Goal: Task Accomplishment & Management: Use online tool/utility

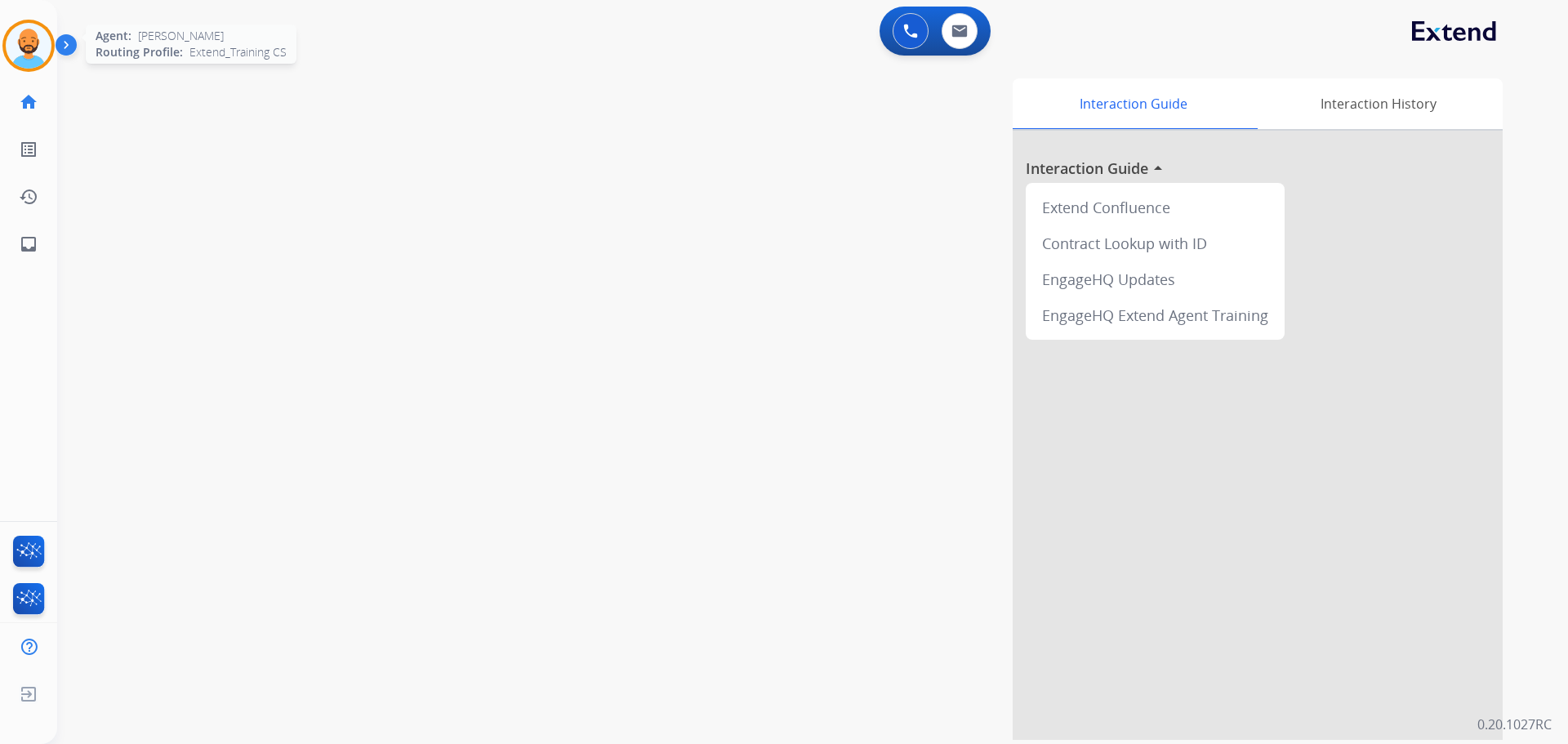
click at [31, 42] on img at bounding box center [28, 46] width 46 height 46
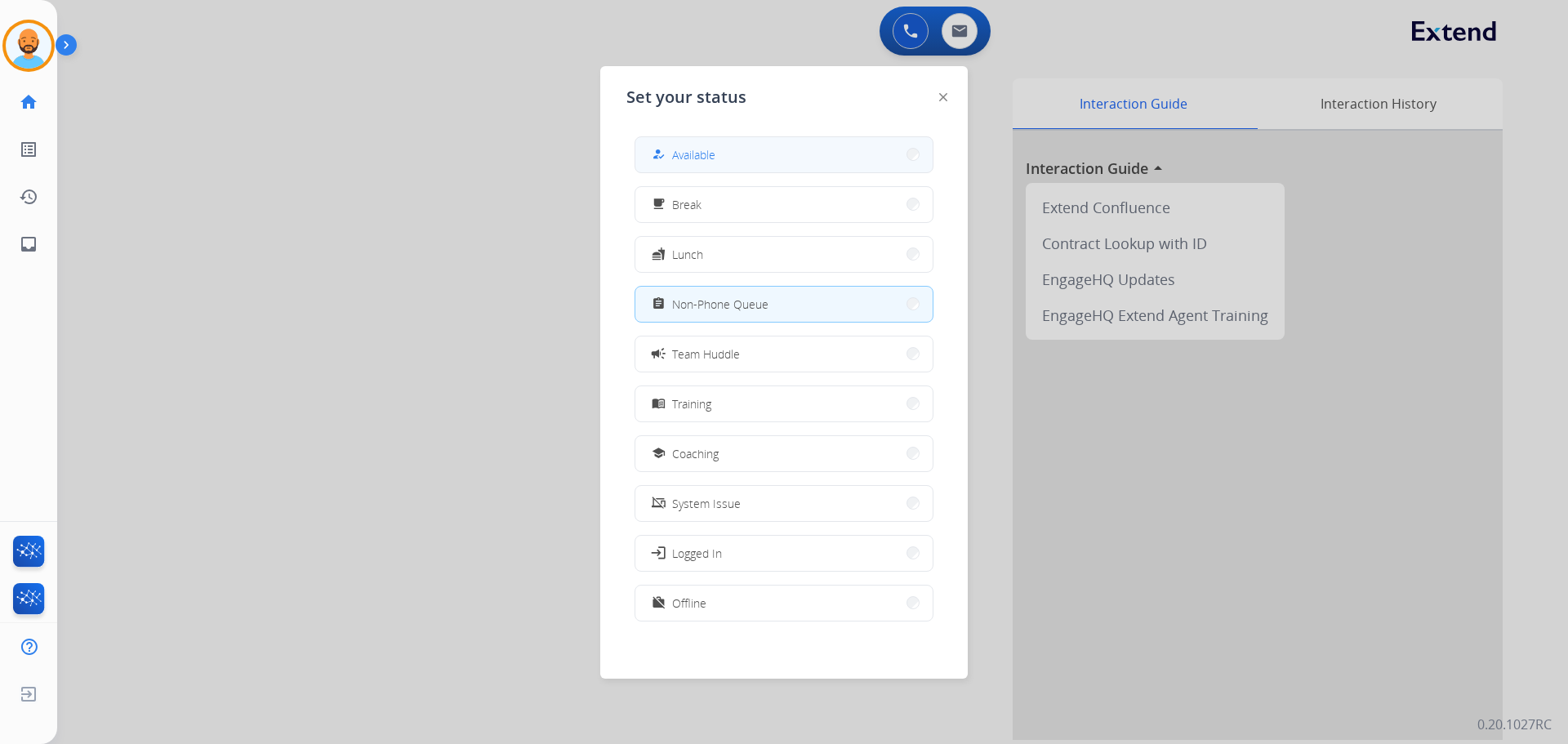
click at [717, 154] on button "how_to_reg Available" at bounding box center [784, 155] width 298 height 35
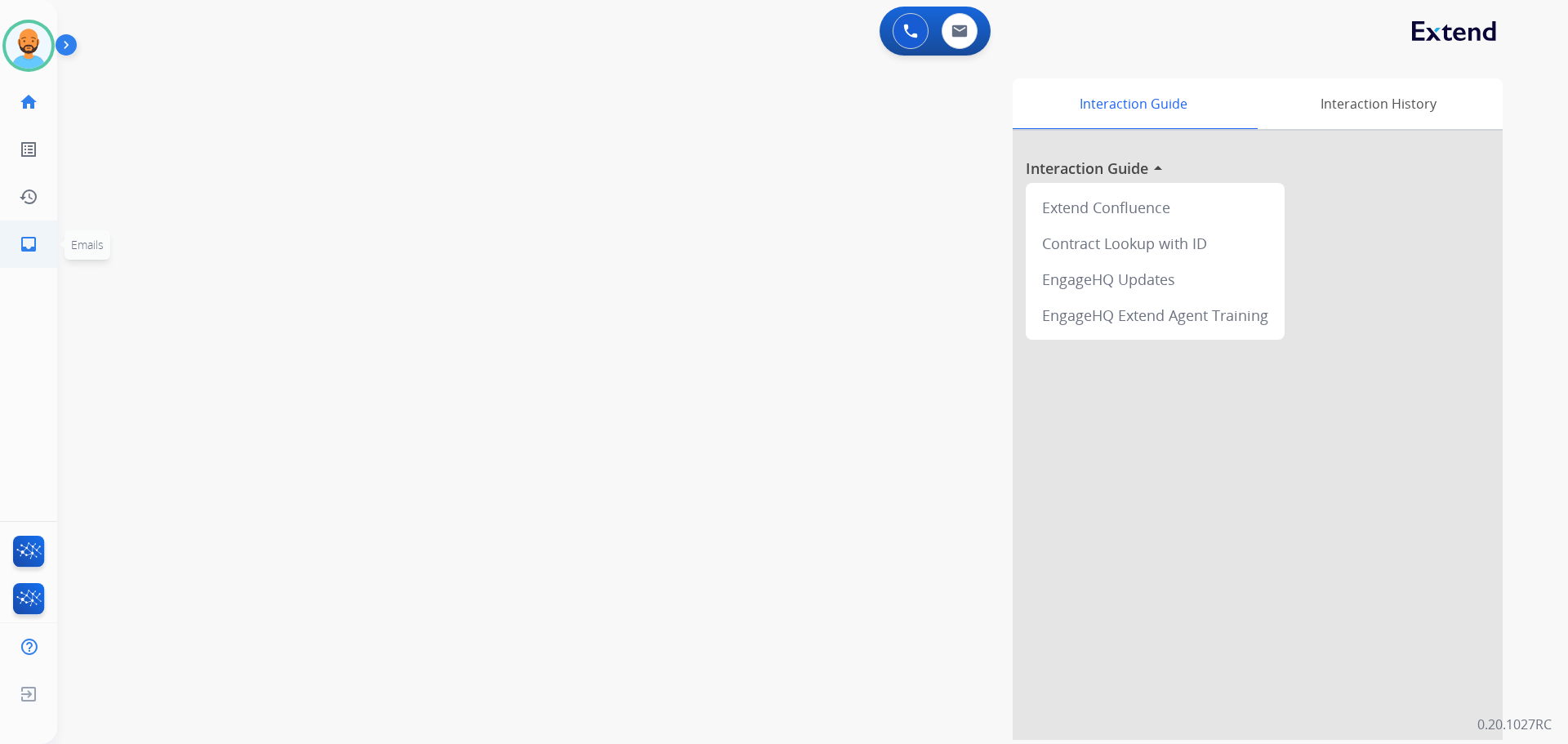
click at [37, 234] on mat-icon "inbox" at bounding box center [29, 244] width 20 height 20
select select "**********"
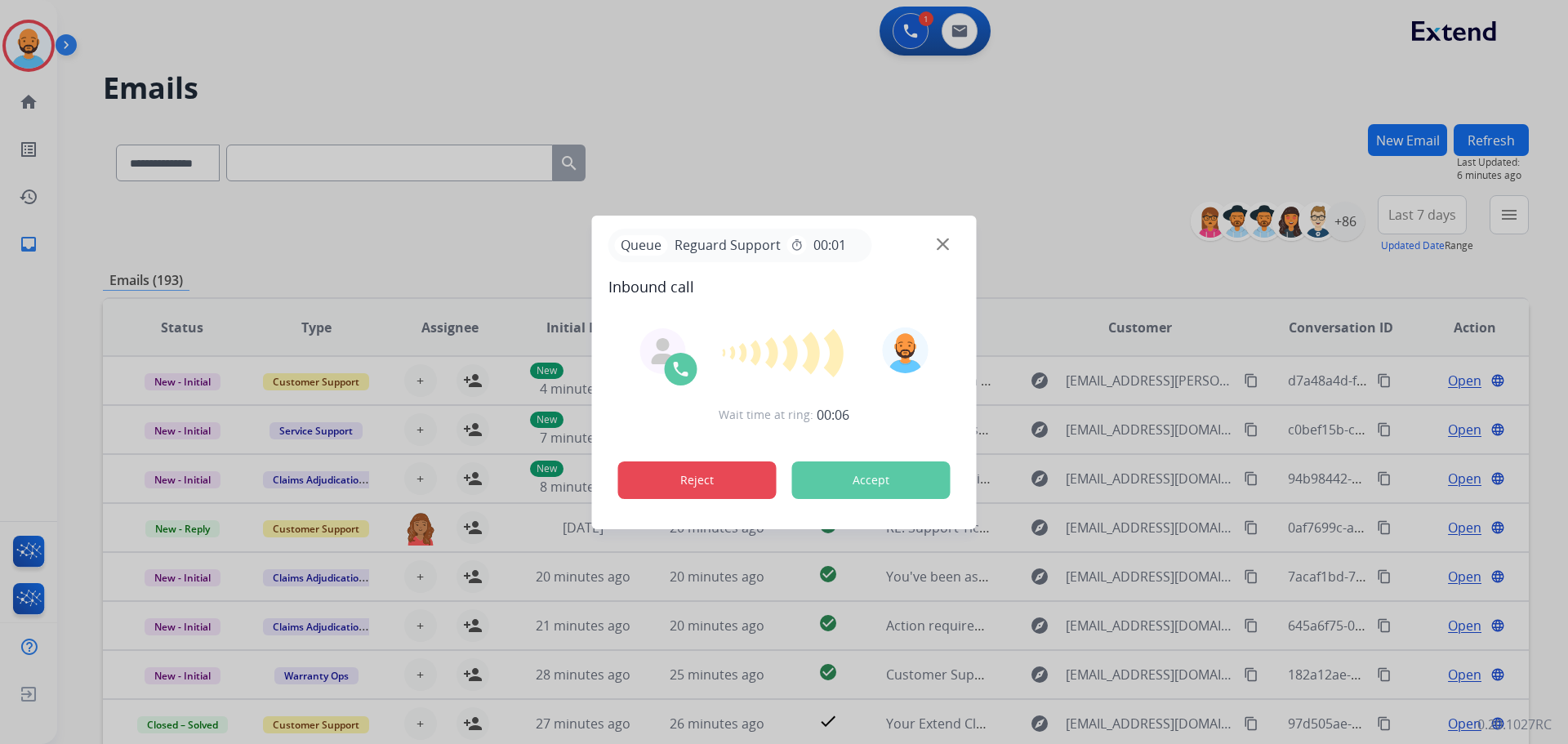
click at [732, 490] on button "Reject" at bounding box center [698, 480] width 159 height 37
click at [732, 489] on button "Reject" at bounding box center [698, 480] width 159 height 37
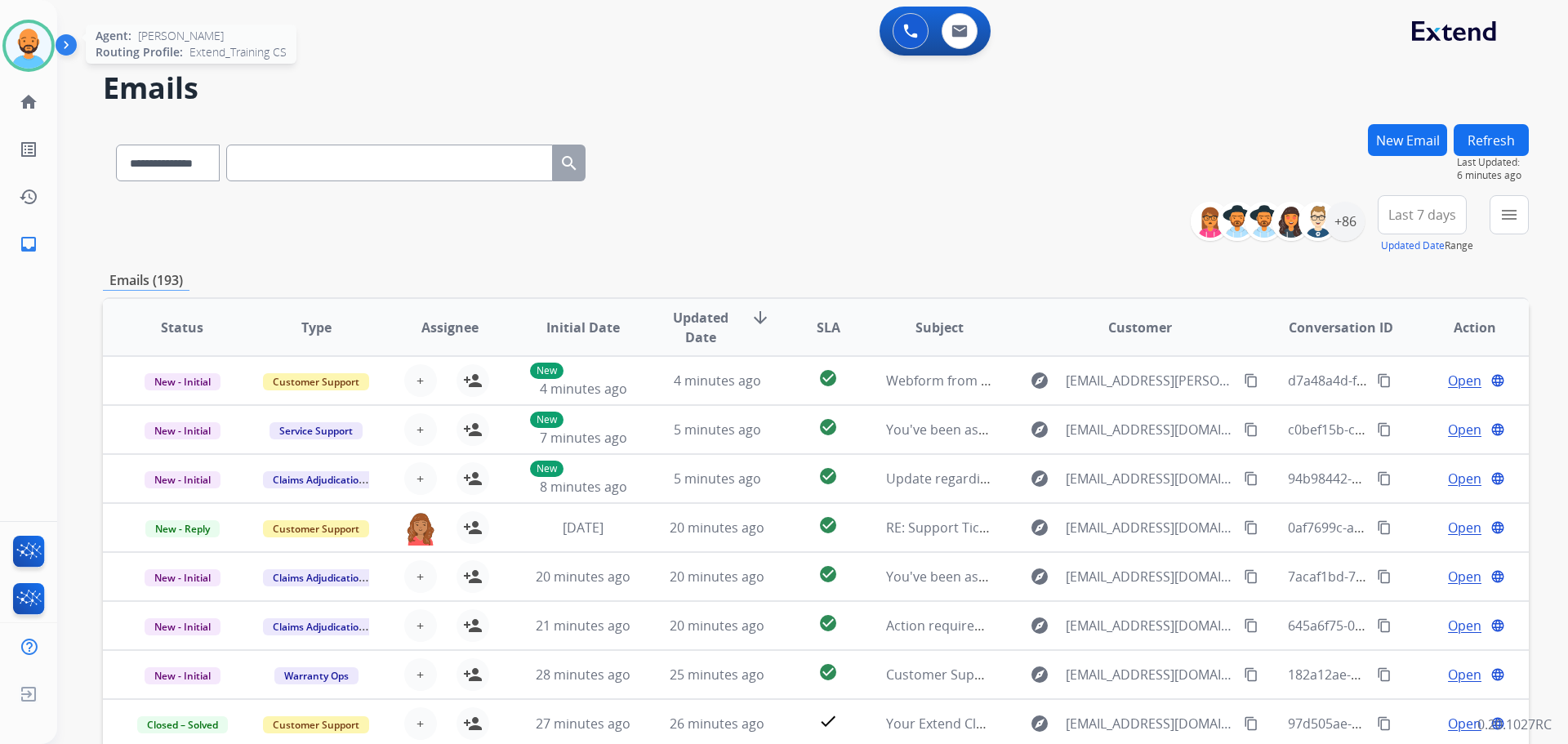
click at [42, 59] on img at bounding box center [28, 46] width 46 height 46
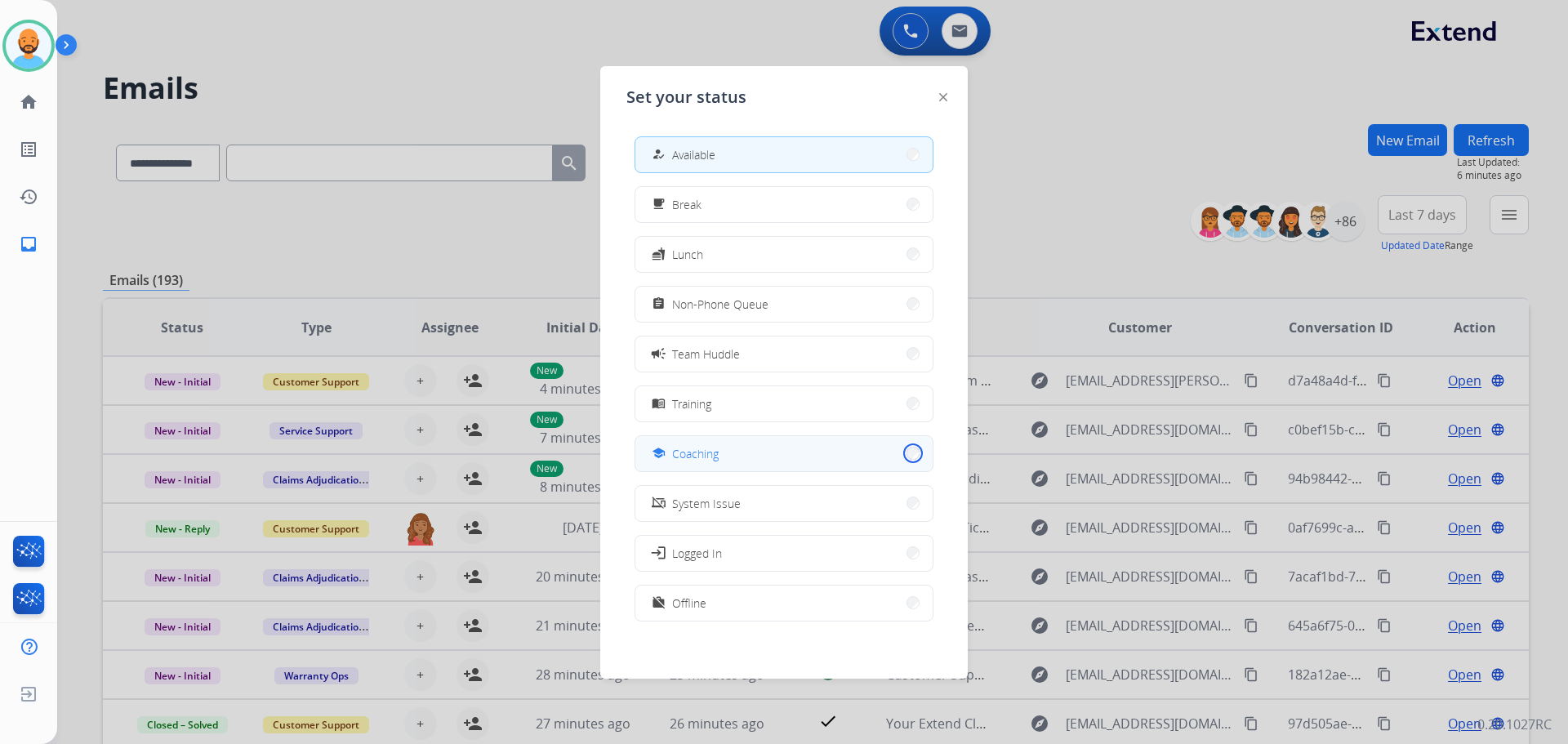
click at [900, 449] on button "school Coaching" at bounding box center [784, 453] width 298 height 35
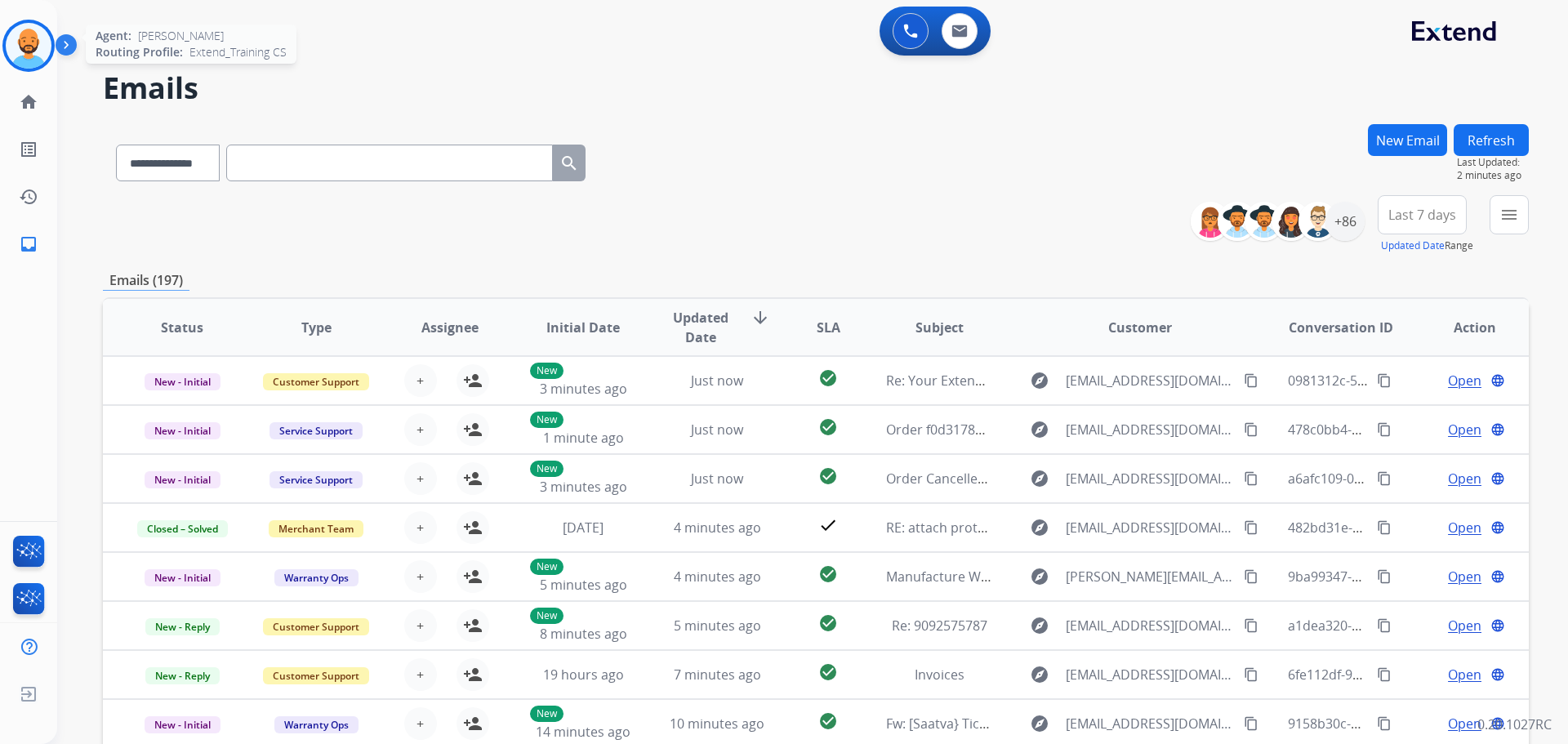
click at [36, 29] on img at bounding box center [28, 46] width 46 height 46
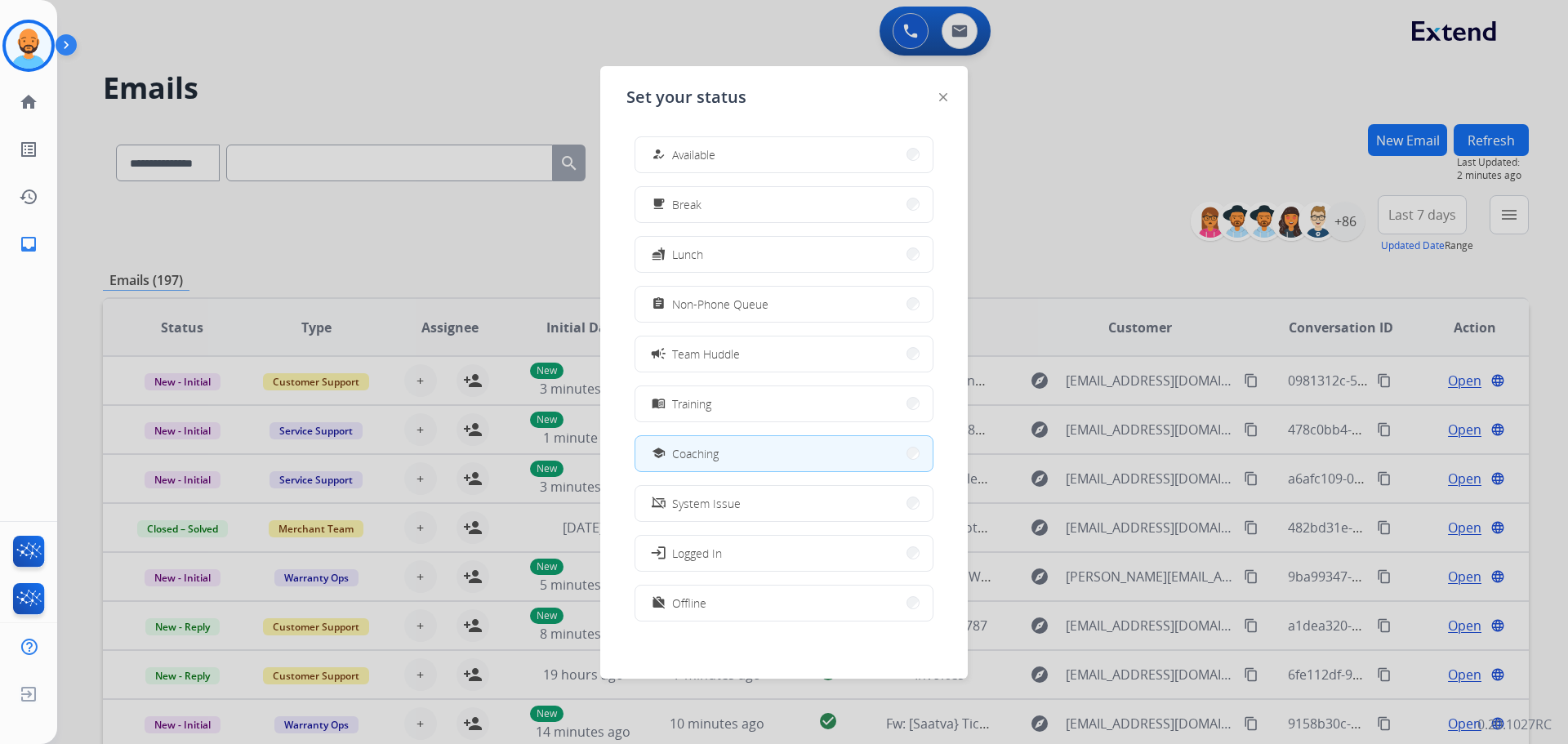
click at [483, 105] on div at bounding box center [784, 372] width 1568 height 744
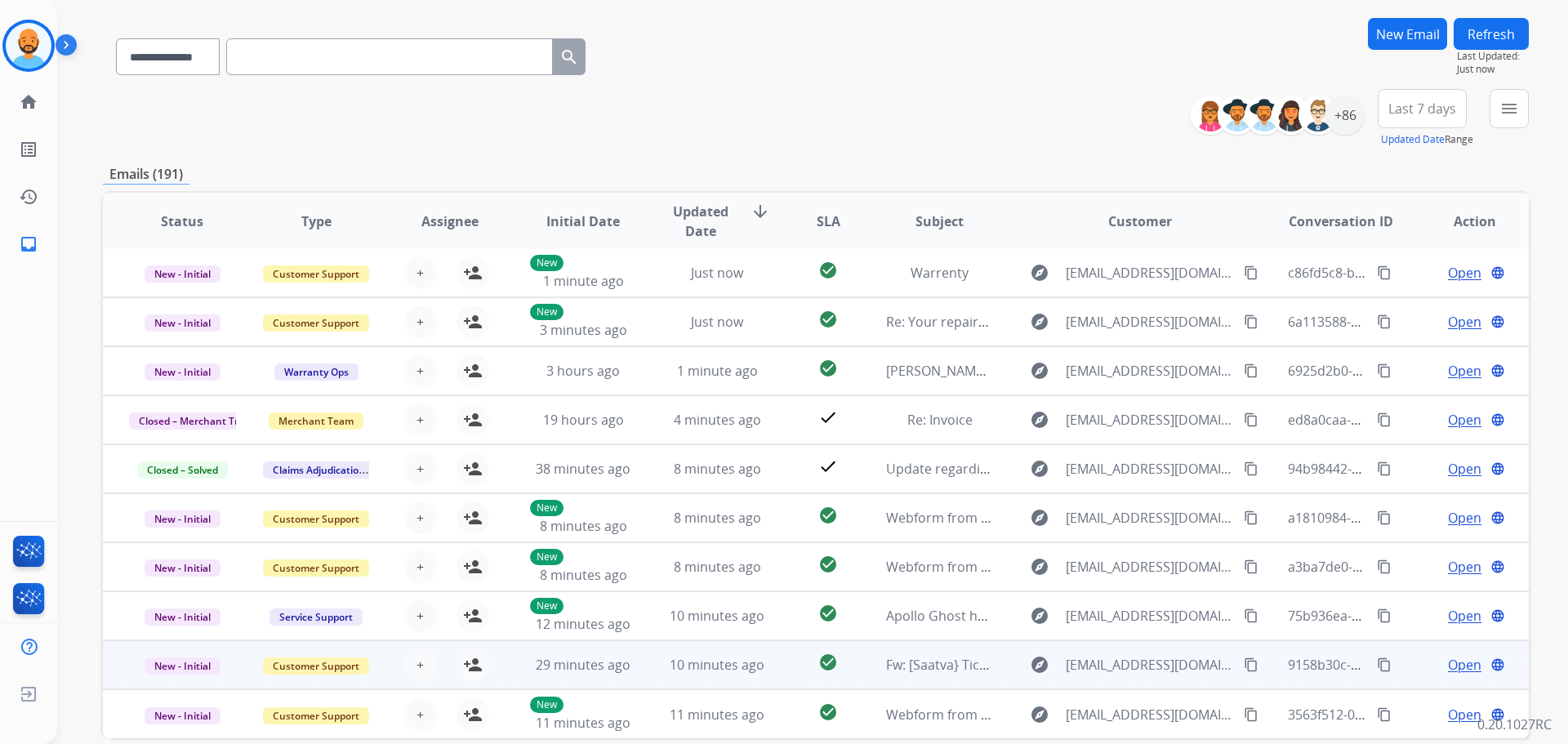
scroll to position [185, 0]
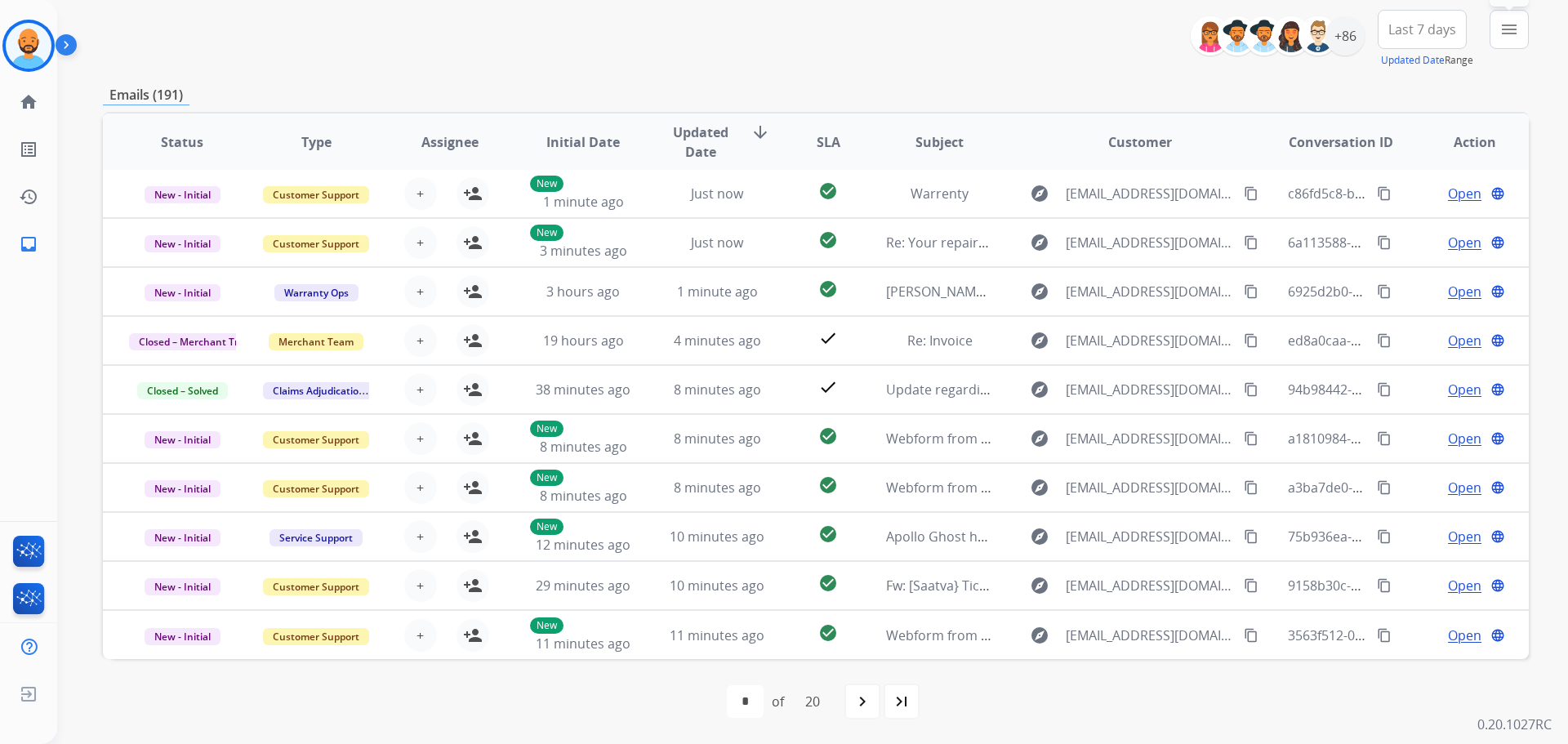
click at [1501, 26] on mat-icon "menu" at bounding box center [1509, 30] width 20 height 20
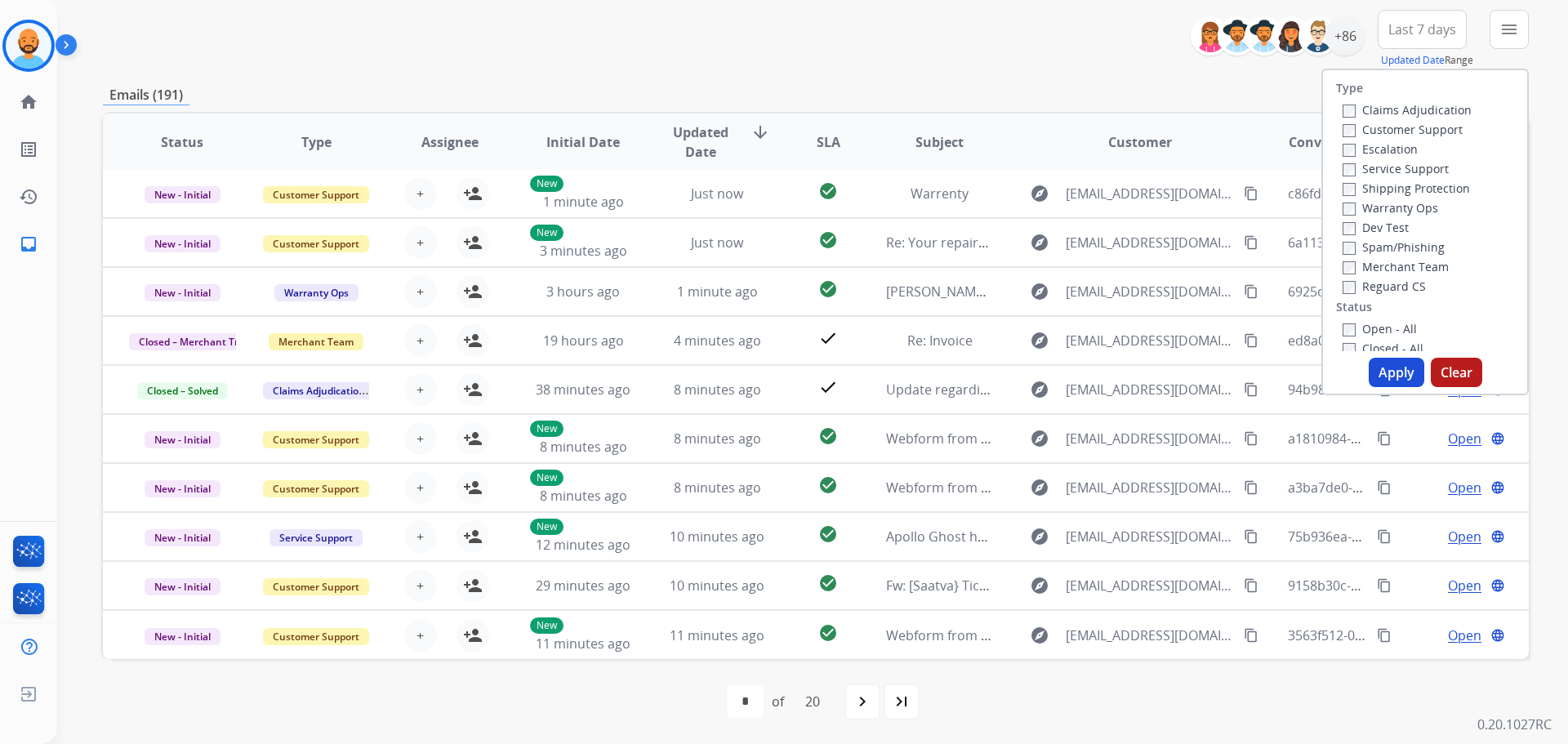
click at [1369, 128] on label "Customer Support" at bounding box center [1403, 129] width 120 height 16
click at [1377, 366] on button "Apply" at bounding box center [1396, 372] width 56 height 29
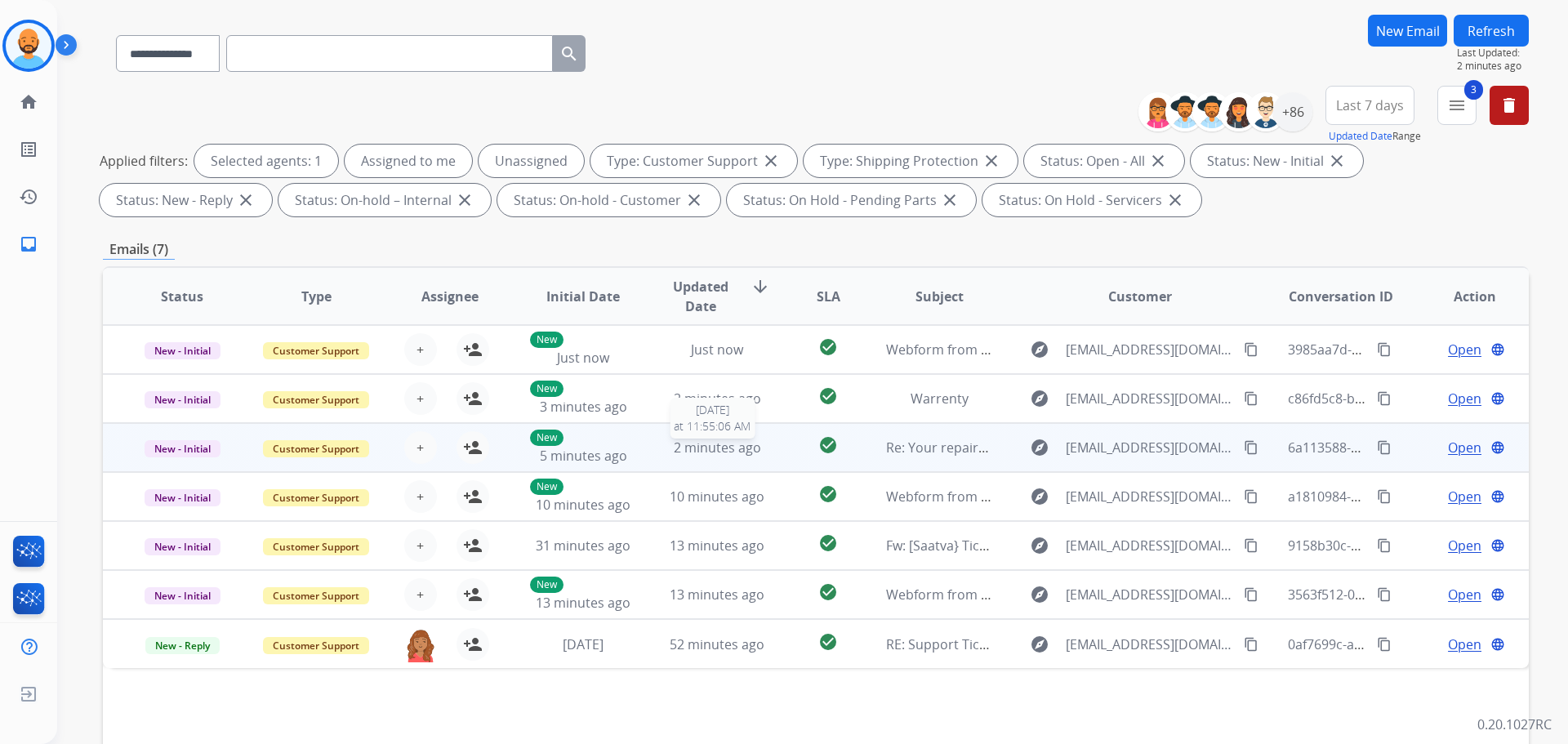
scroll to position [101, 0]
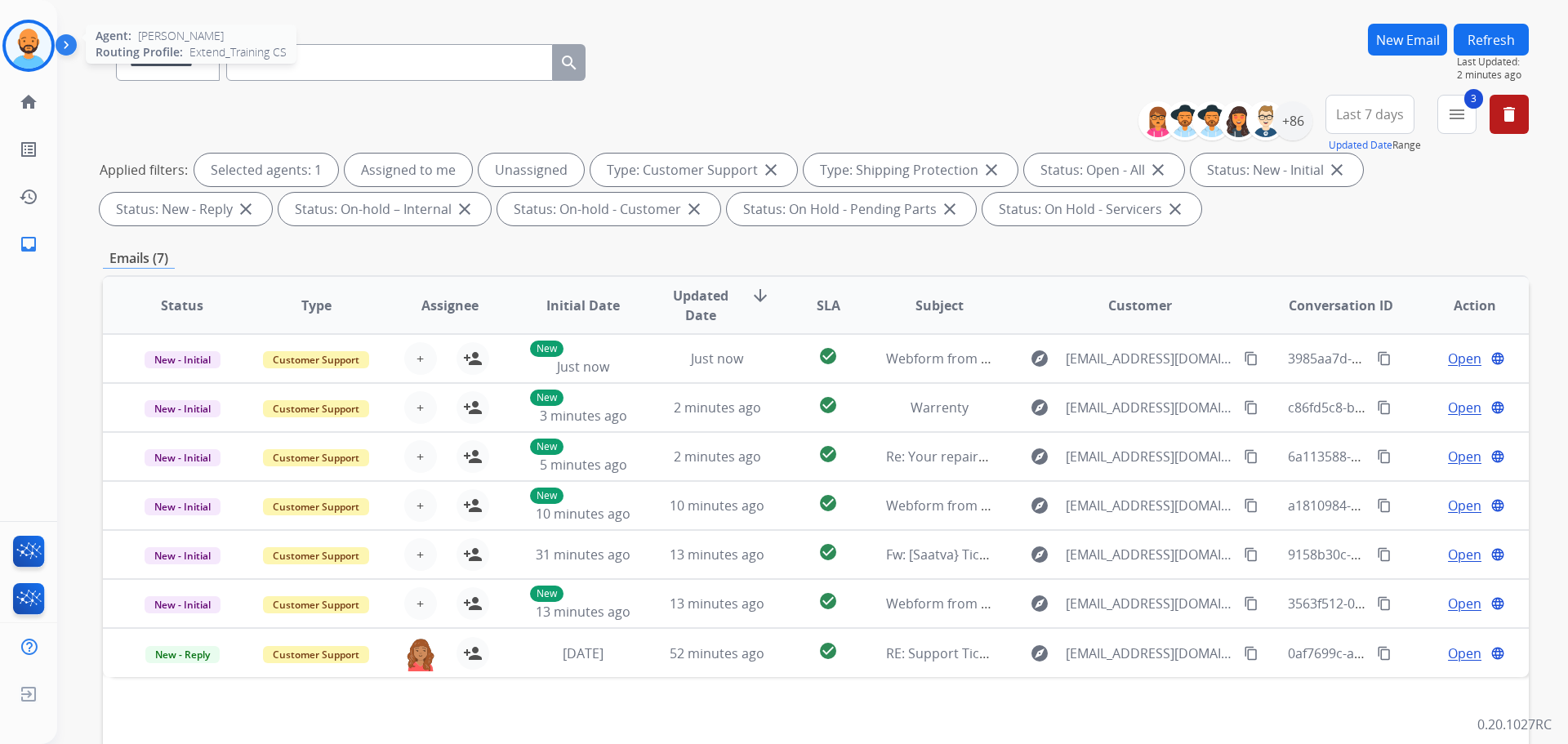
drag, startPoint x: 20, startPoint y: 49, endPoint x: 29, endPoint y: 49, distance: 9.0
click at [22, 49] on img at bounding box center [28, 46] width 46 height 46
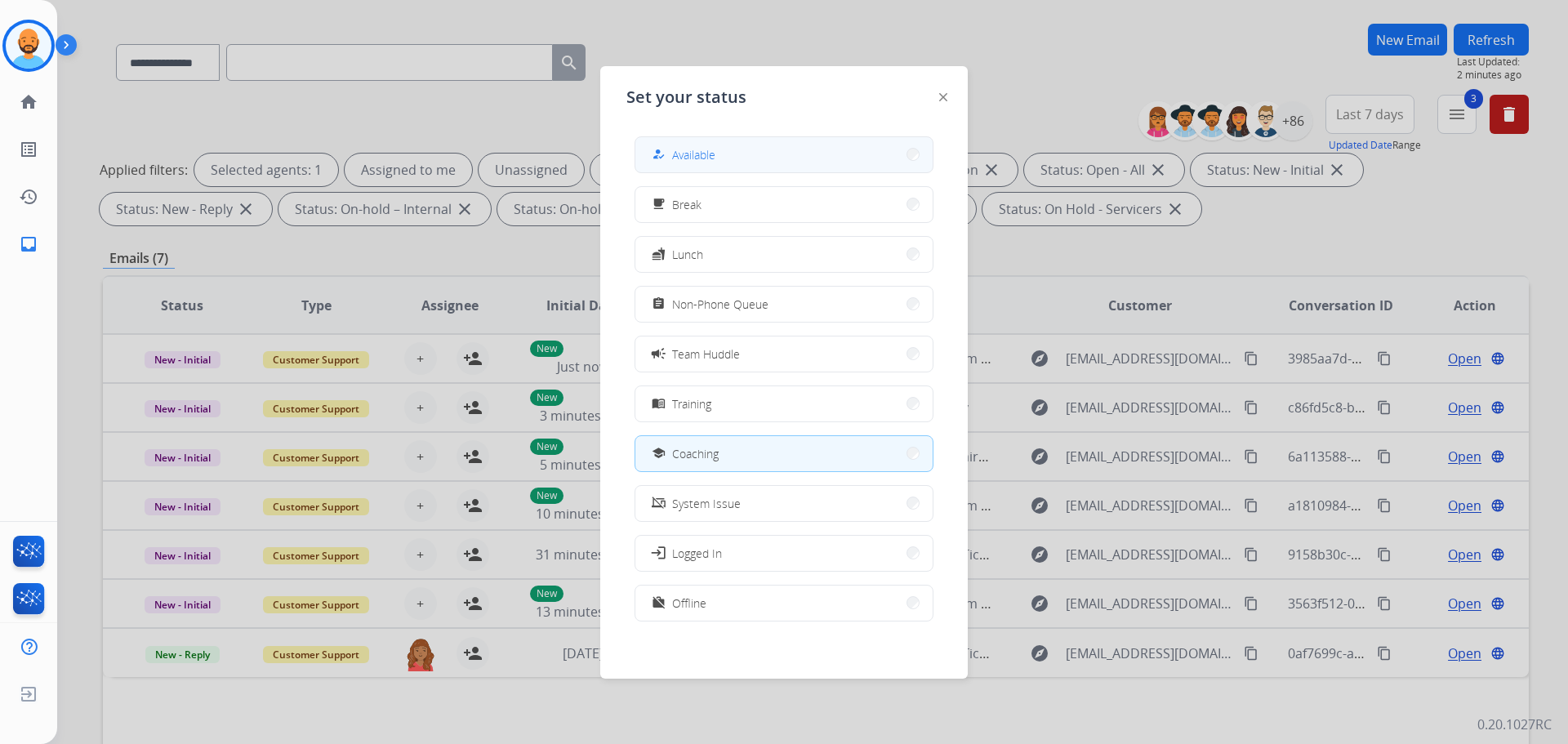
click at [819, 158] on button "how_to_reg Available" at bounding box center [784, 155] width 298 height 35
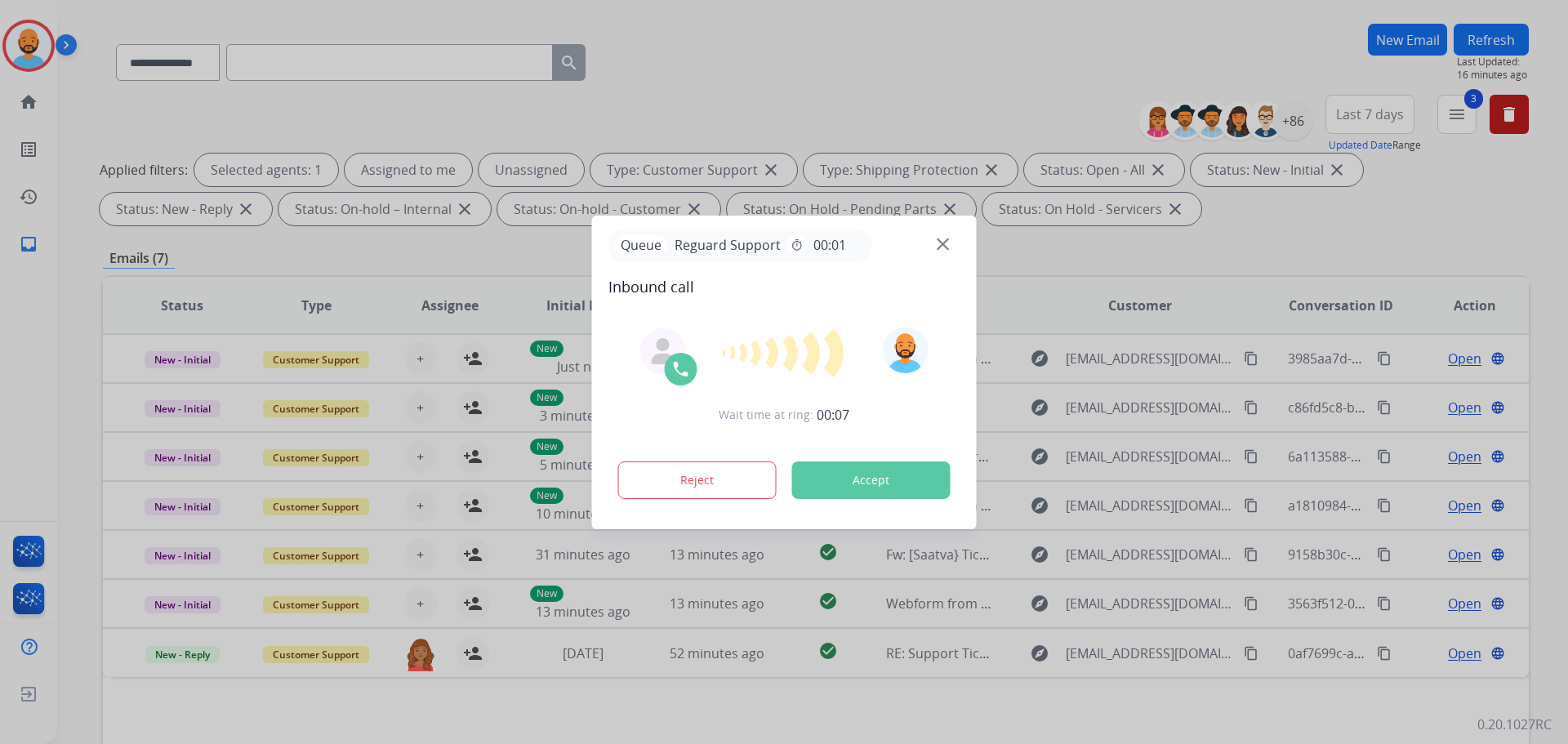
click at [673, 458] on div "Reject Accept" at bounding box center [784, 476] width 352 height 51
click at [665, 473] on button "Reject" at bounding box center [698, 480] width 159 height 37
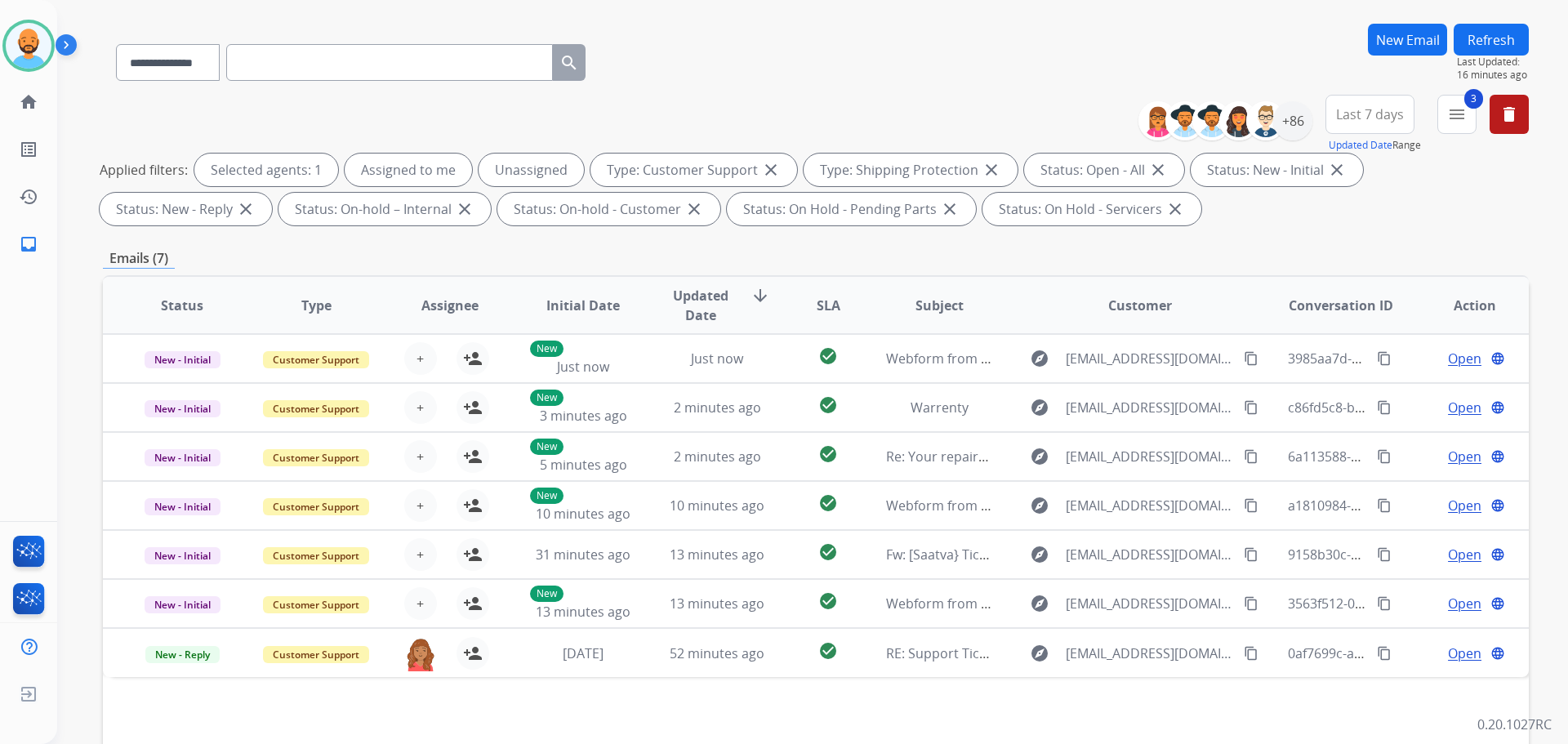
scroll to position [0, 0]
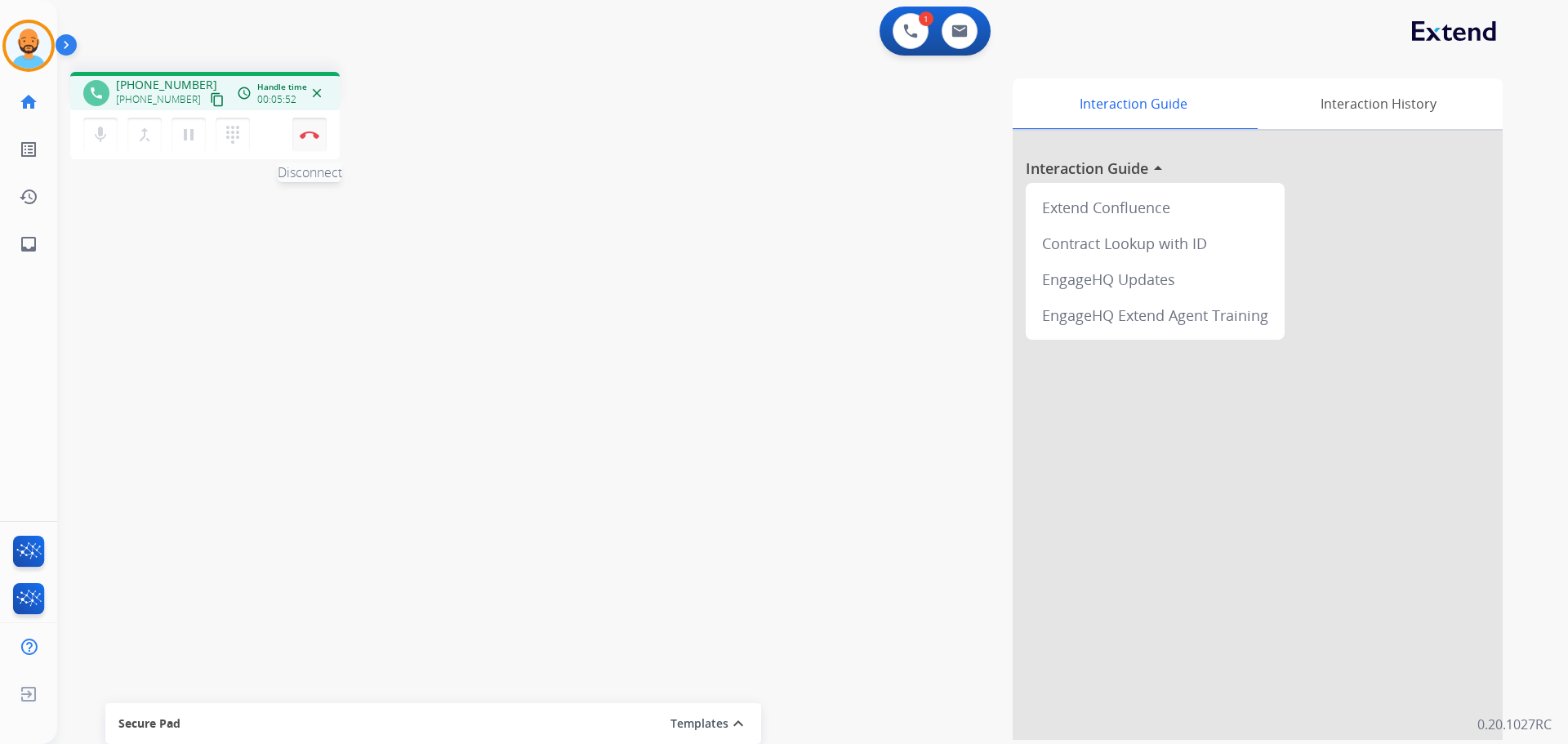
click at [308, 136] on img at bounding box center [309, 135] width 20 height 8
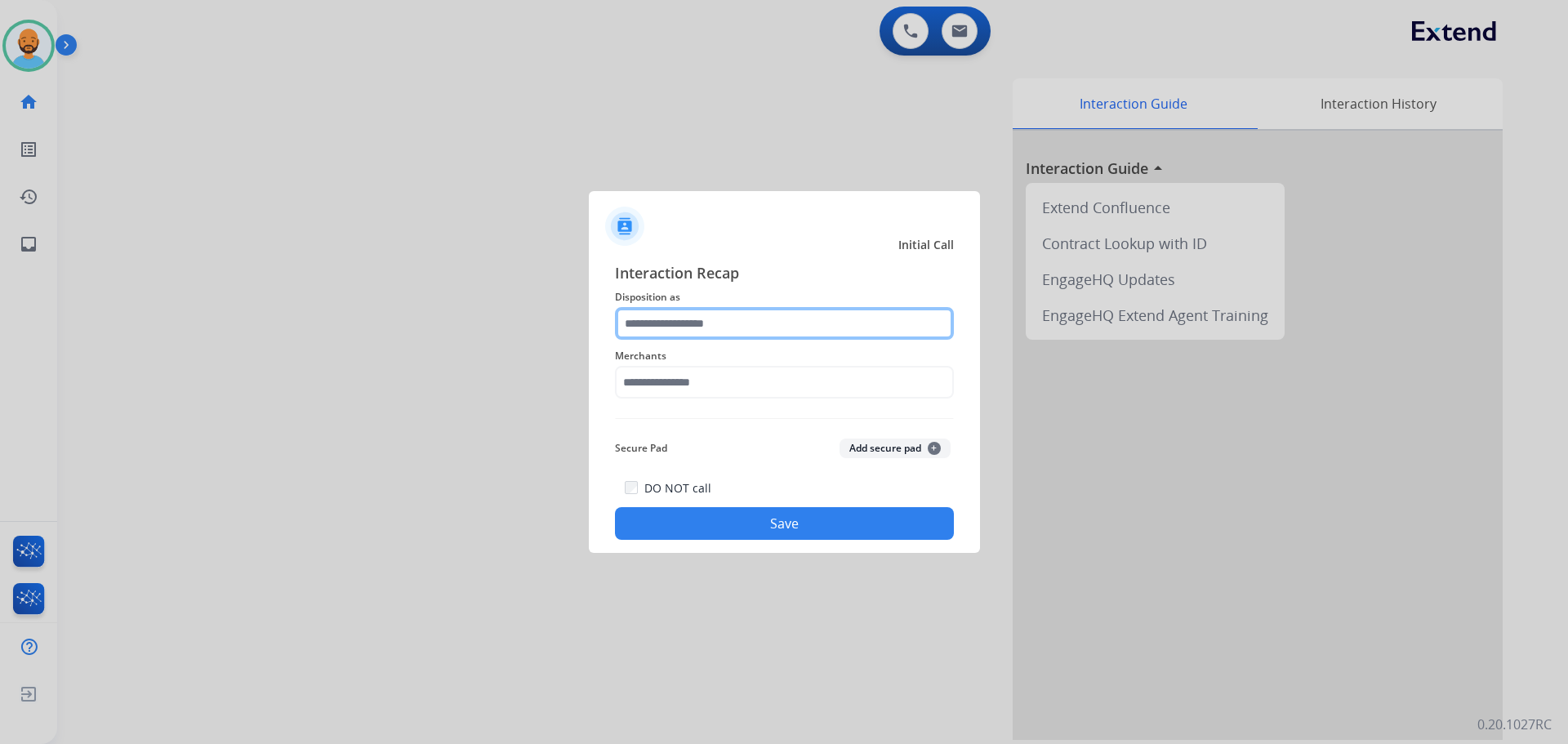
click at [738, 327] on input "text" at bounding box center [785, 323] width 339 height 32
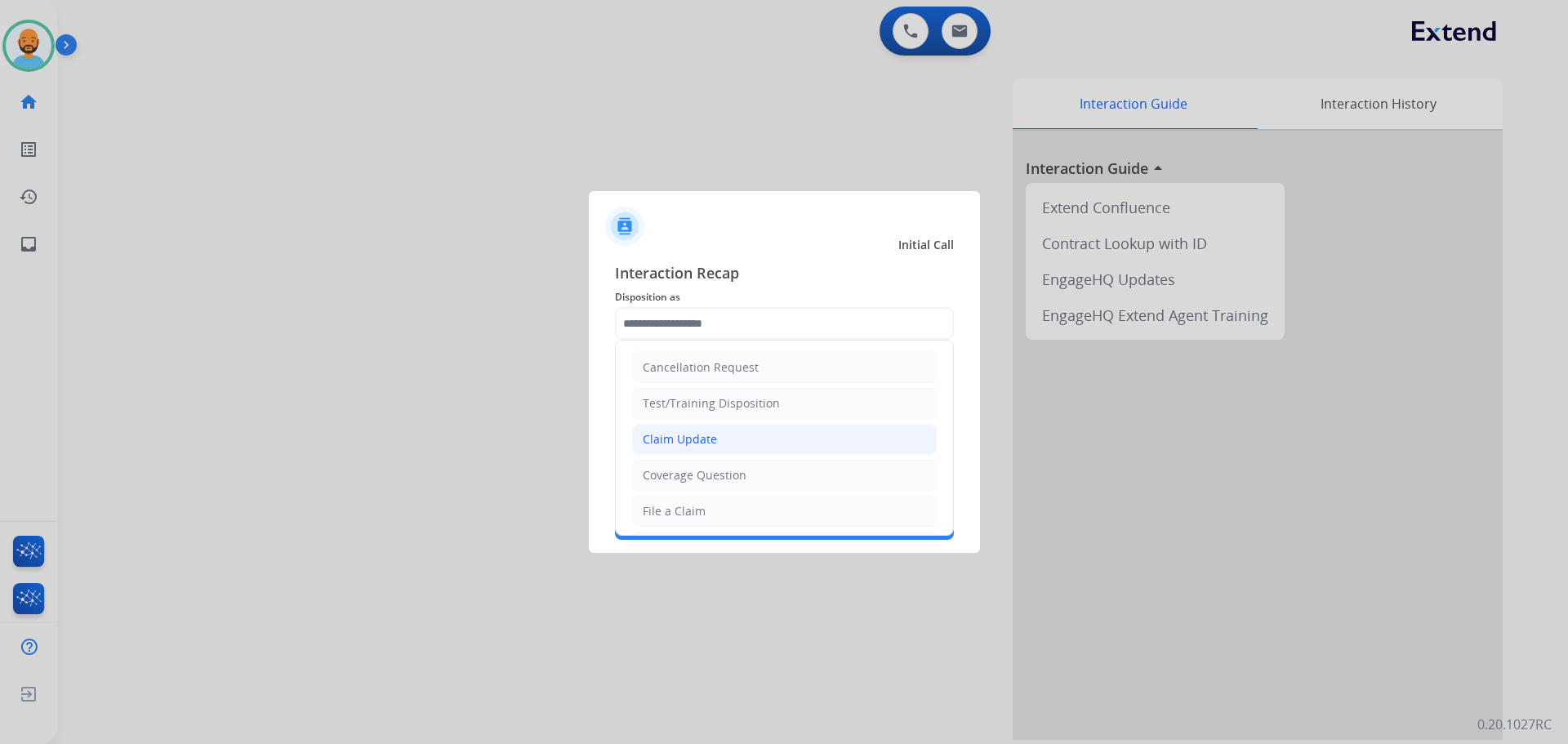
click at [717, 435] on li "Claim Update" at bounding box center [784, 439] width 304 height 31
type input "**********"
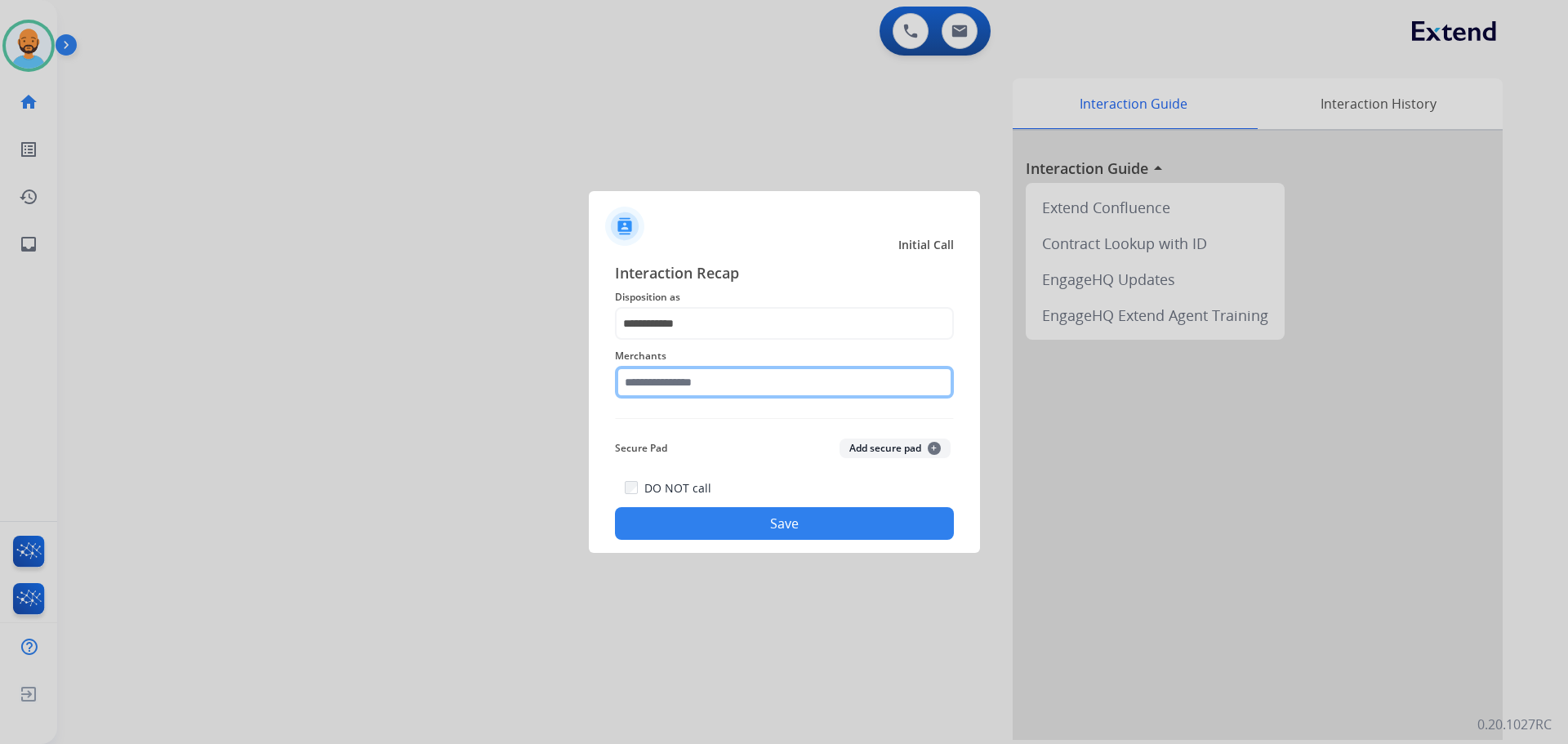
click at [717, 392] on input "text" at bounding box center [785, 382] width 339 height 32
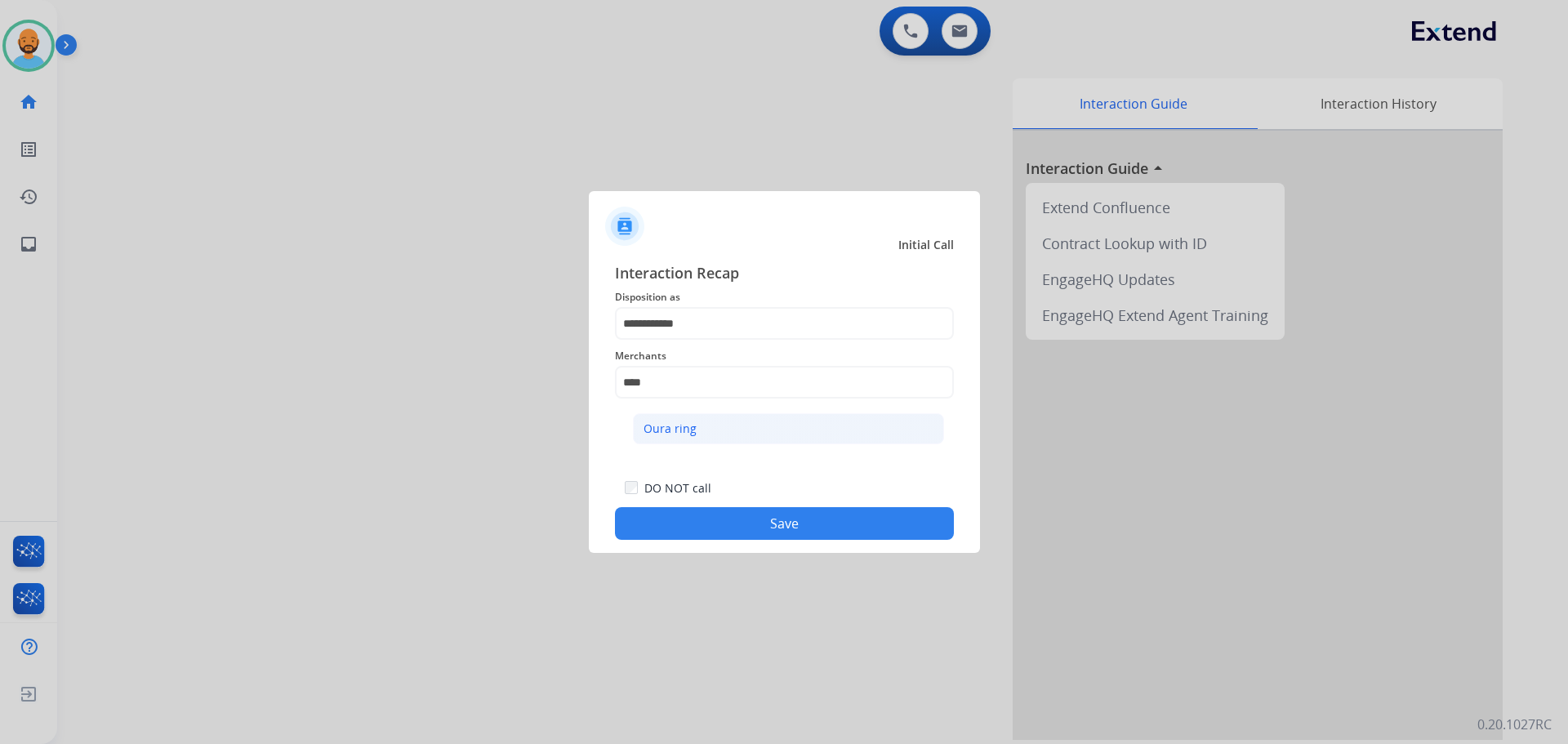
click at [668, 436] on div "Oura ring" at bounding box center [670, 429] width 53 height 17
type input "*********"
click at [771, 530] on button "Save" at bounding box center [785, 523] width 339 height 32
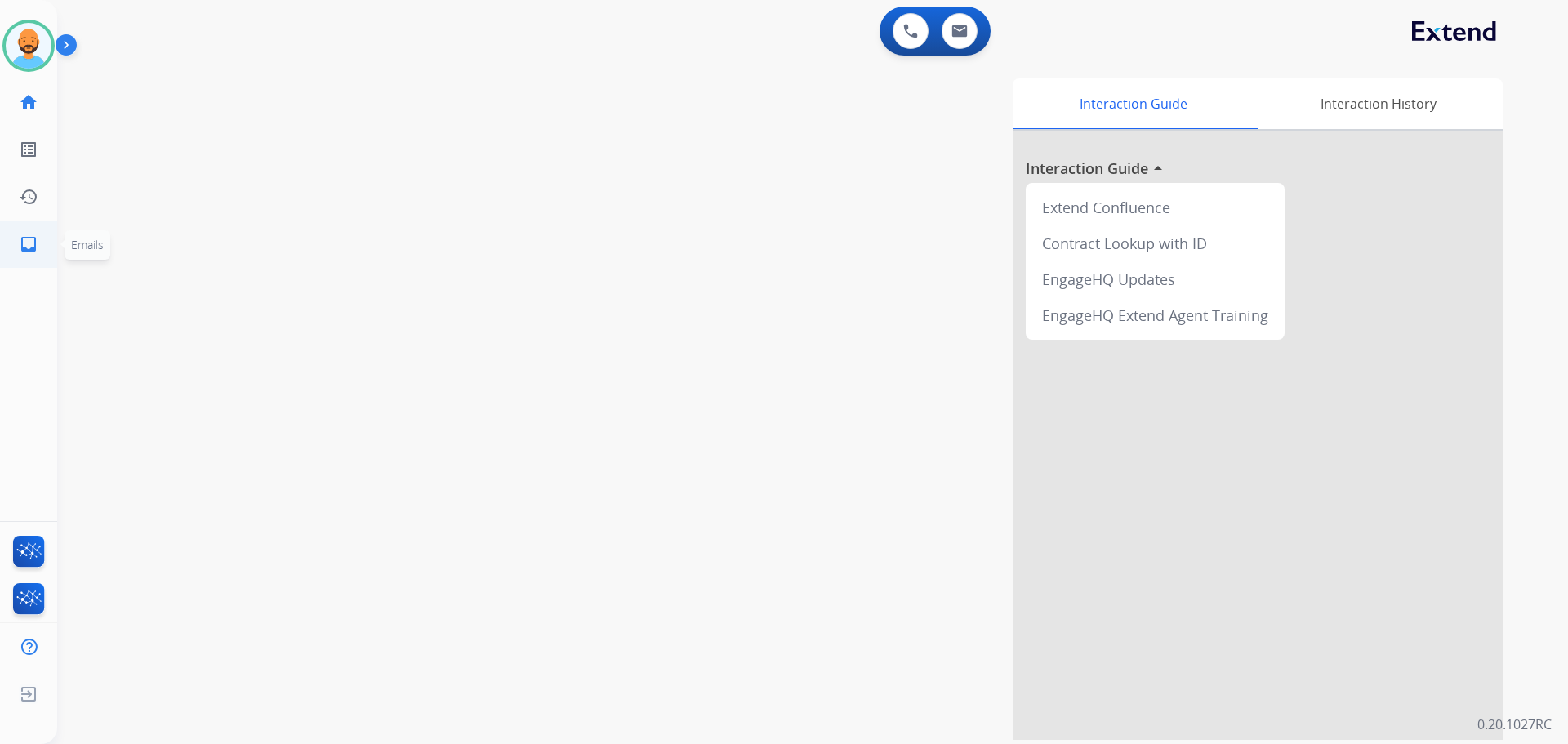
click at [22, 243] on mat-icon "inbox" at bounding box center [29, 244] width 20 height 20
select select "**********"
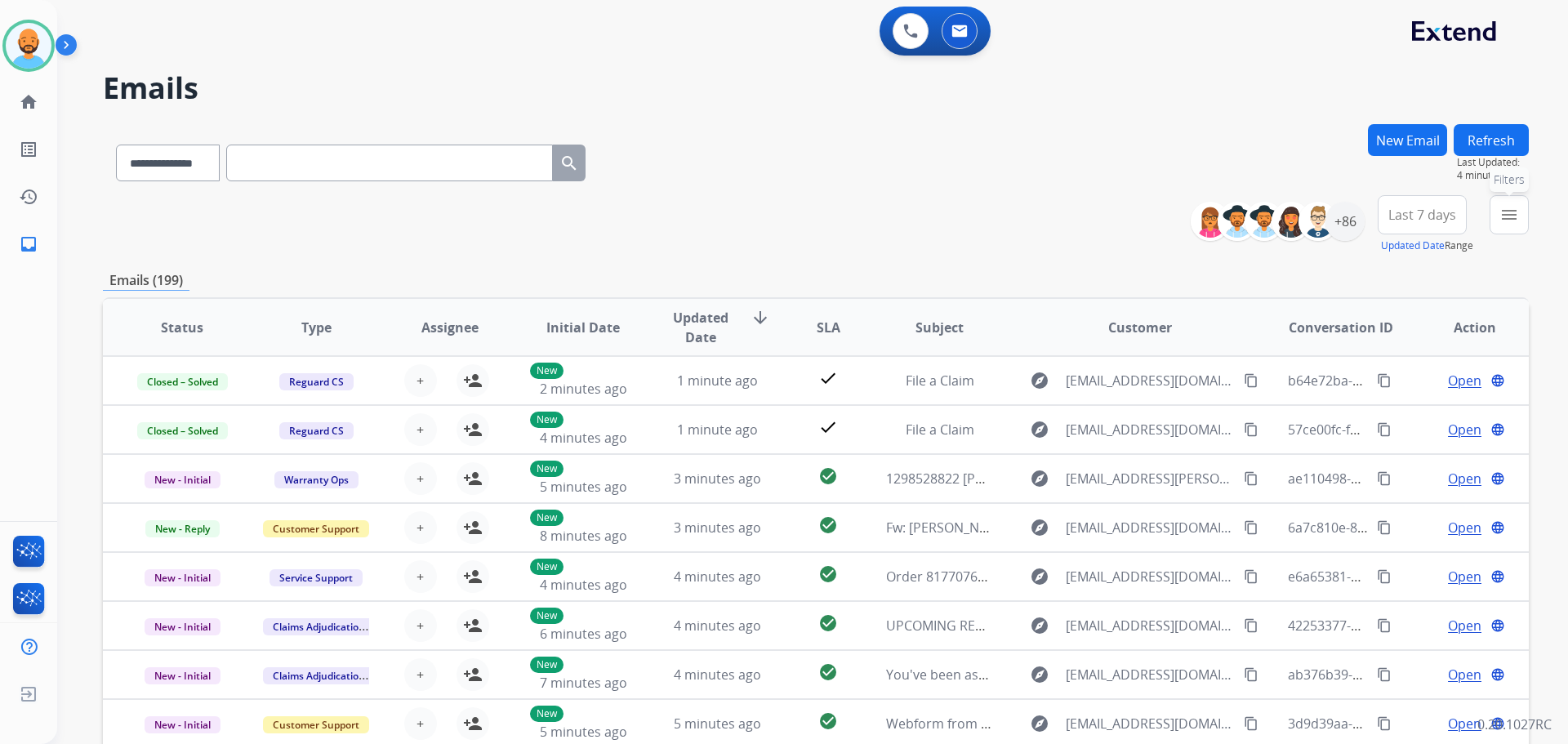
click at [1496, 219] on button "menu Filters" at bounding box center [1509, 214] width 39 height 39
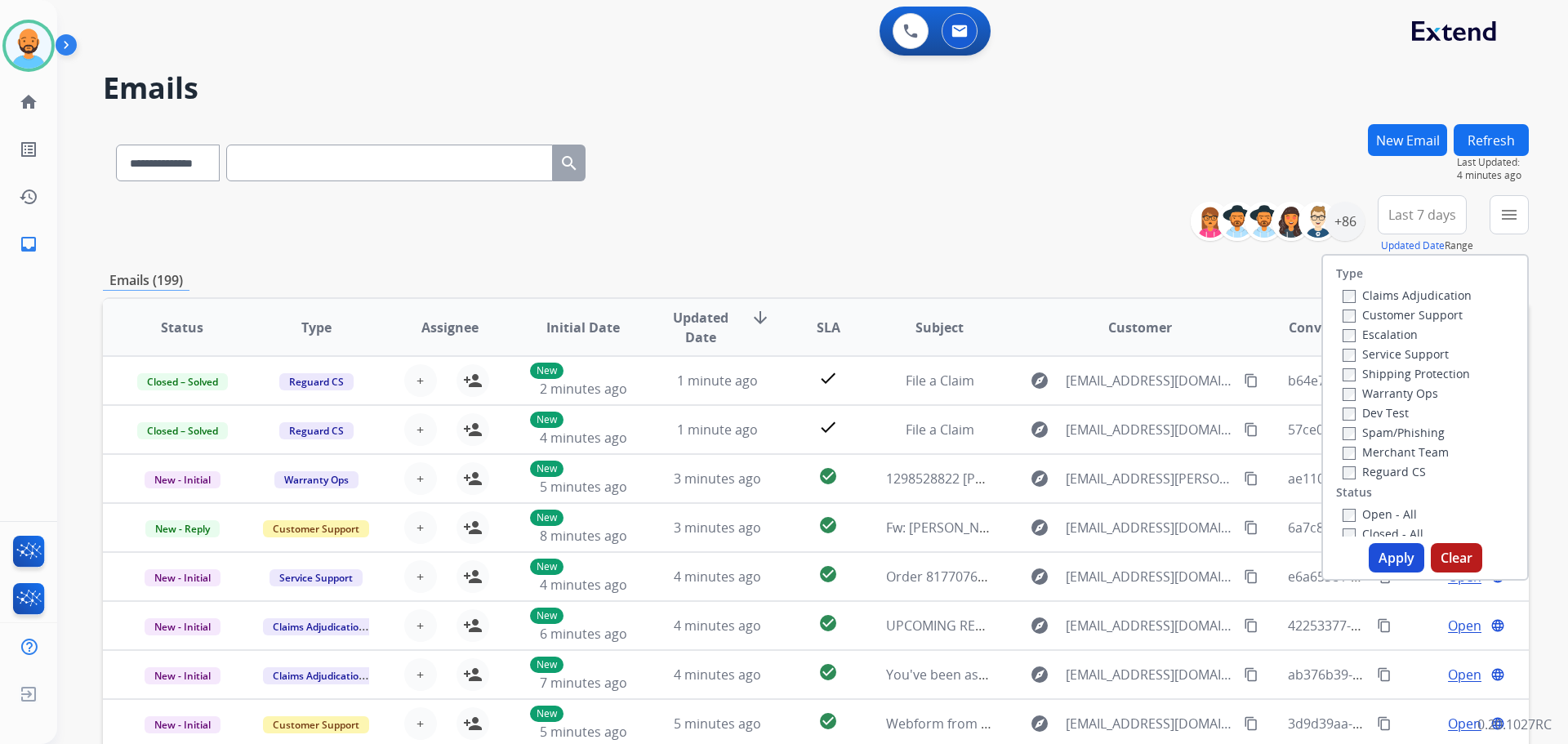
click at [1349, 316] on label "Customer Support" at bounding box center [1403, 314] width 120 height 16
click at [1383, 566] on button "Apply" at bounding box center [1396, 557] width 56 height 29
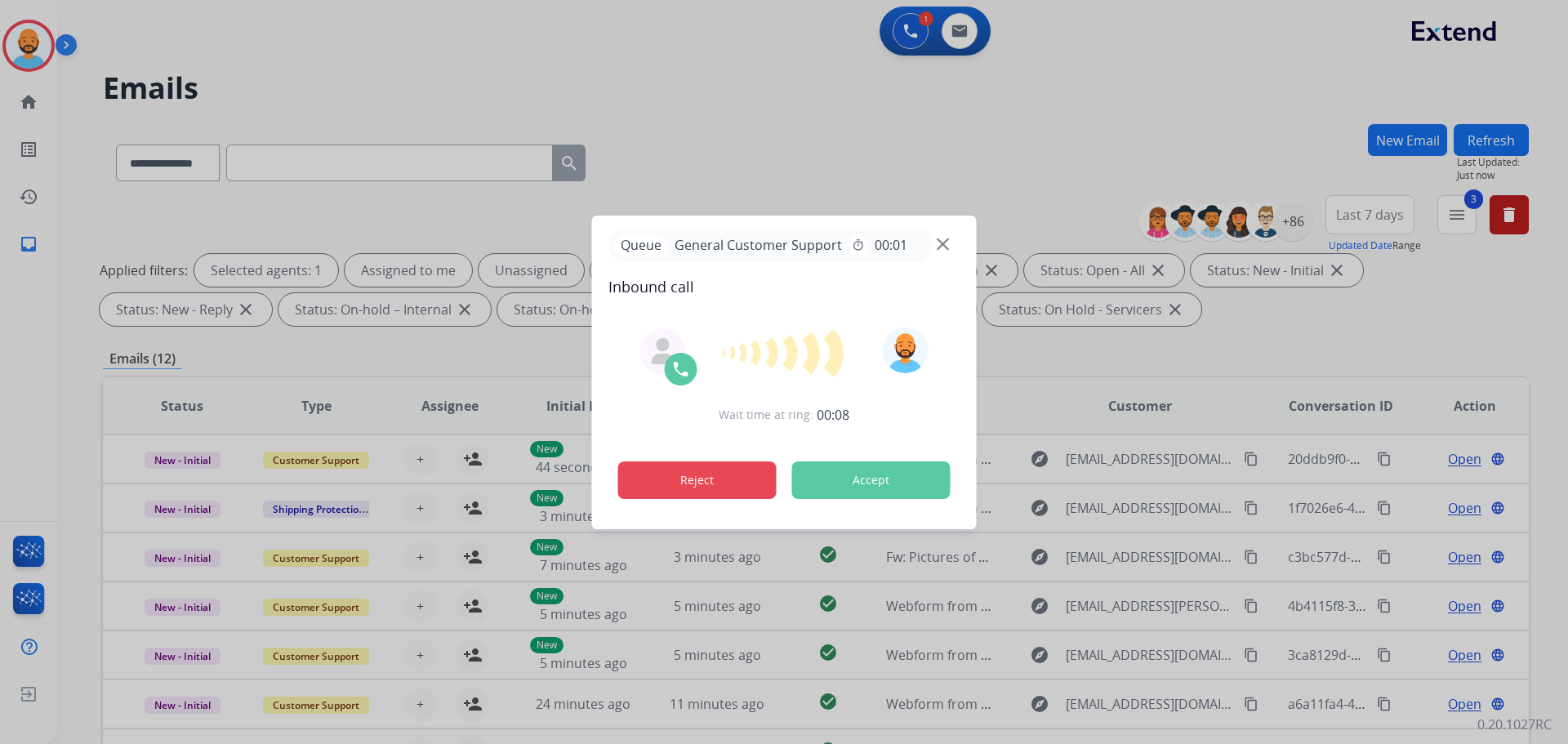
click at [711, 479] on button "Reject" at bounding box center [698, 480] width 159 height 37
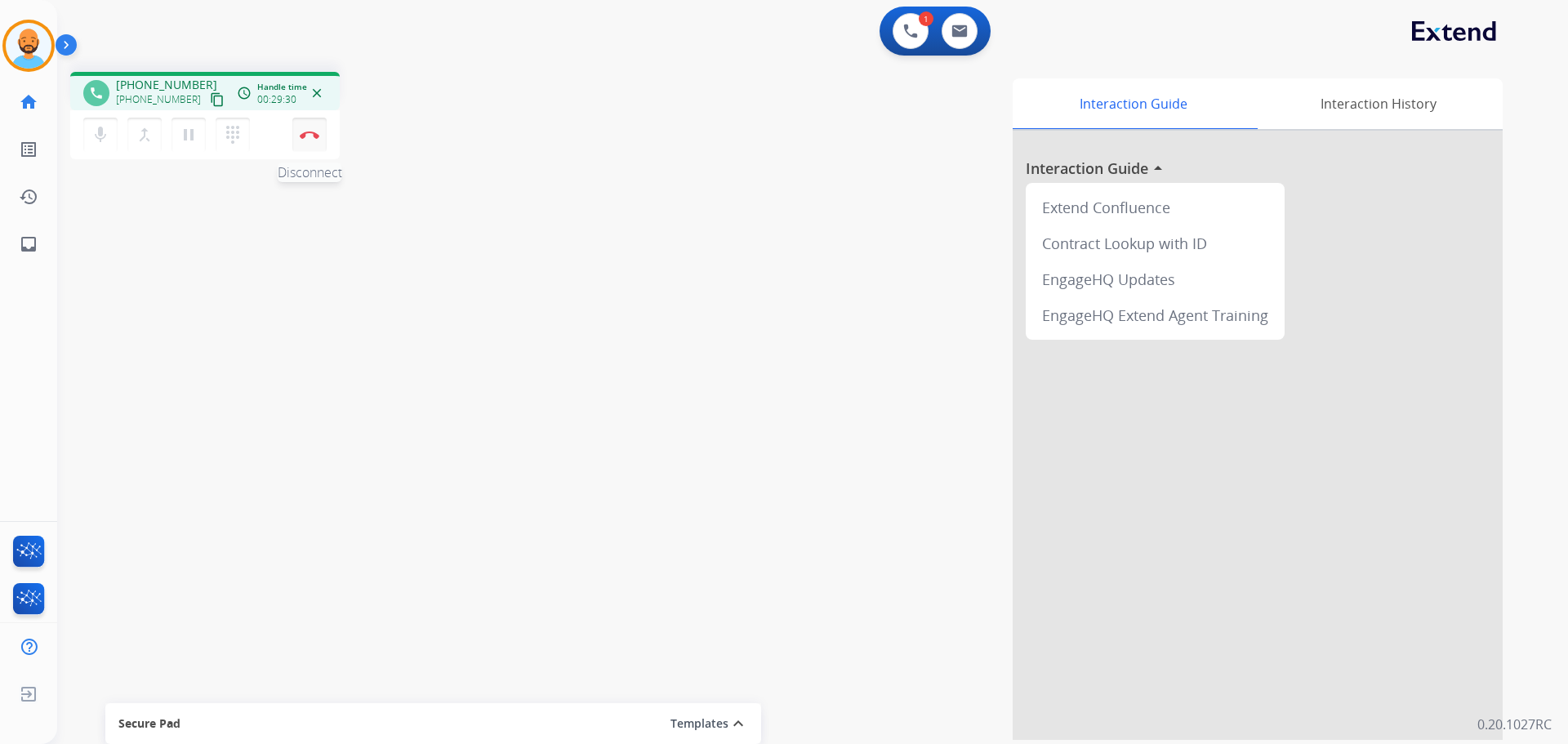
click at [308, 135] on img at bounding box center [309, 135] width 20 height 8
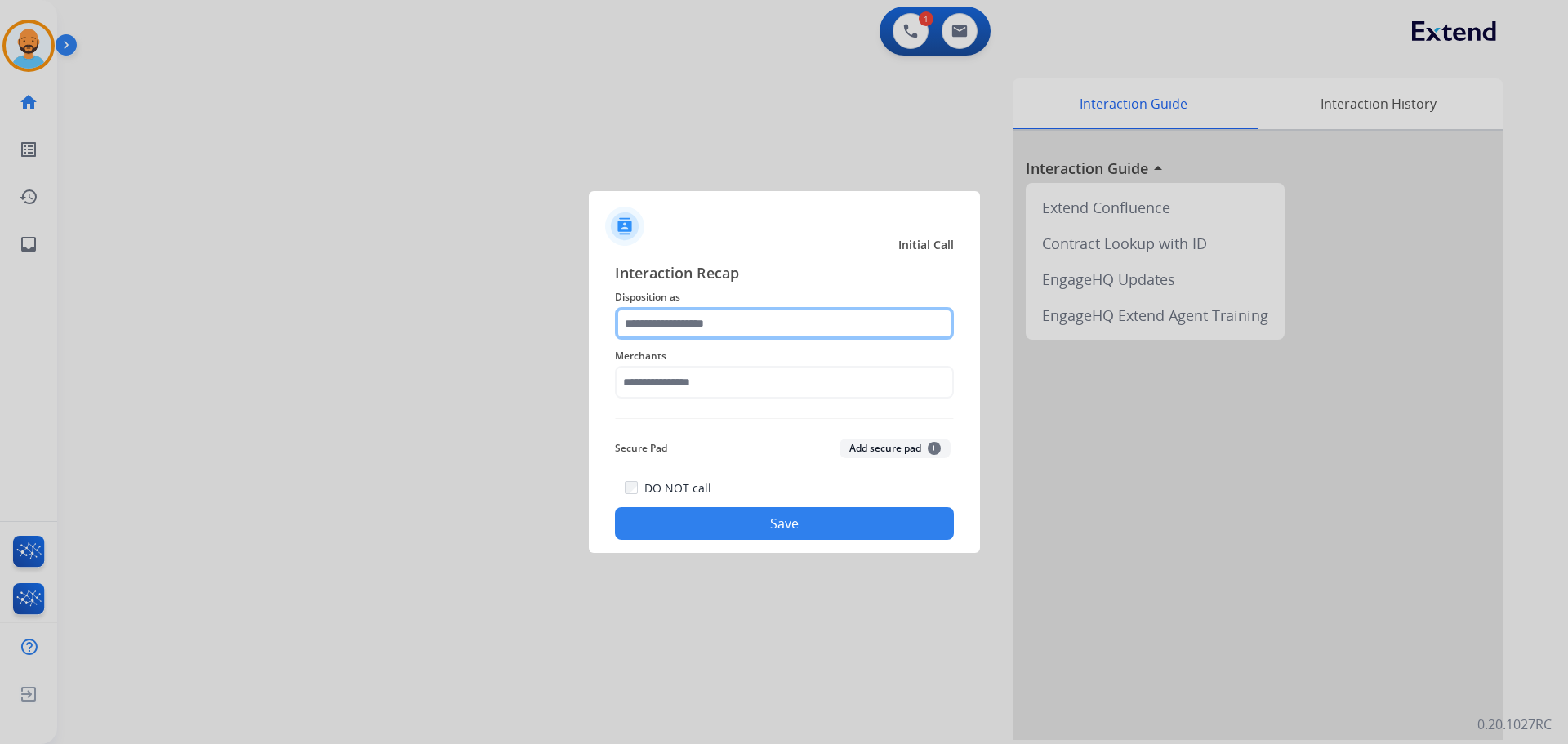
click at [797, 316] on input "text" at bounding box center [785, 323] width 339 height 32
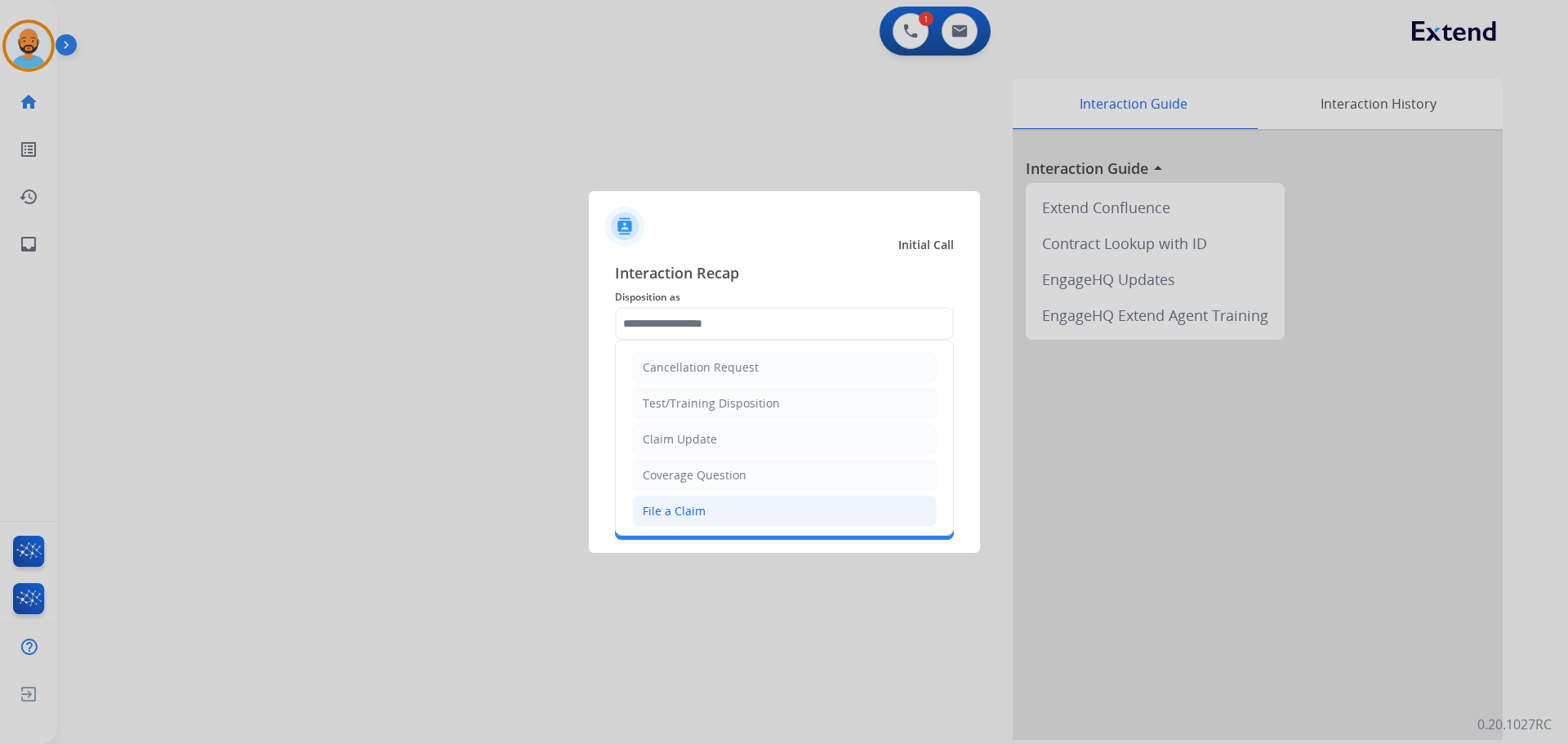
click at [688, 511] on div "File a Claim" at bounding box center [674, 511] width 63 height 17
type input "**********"
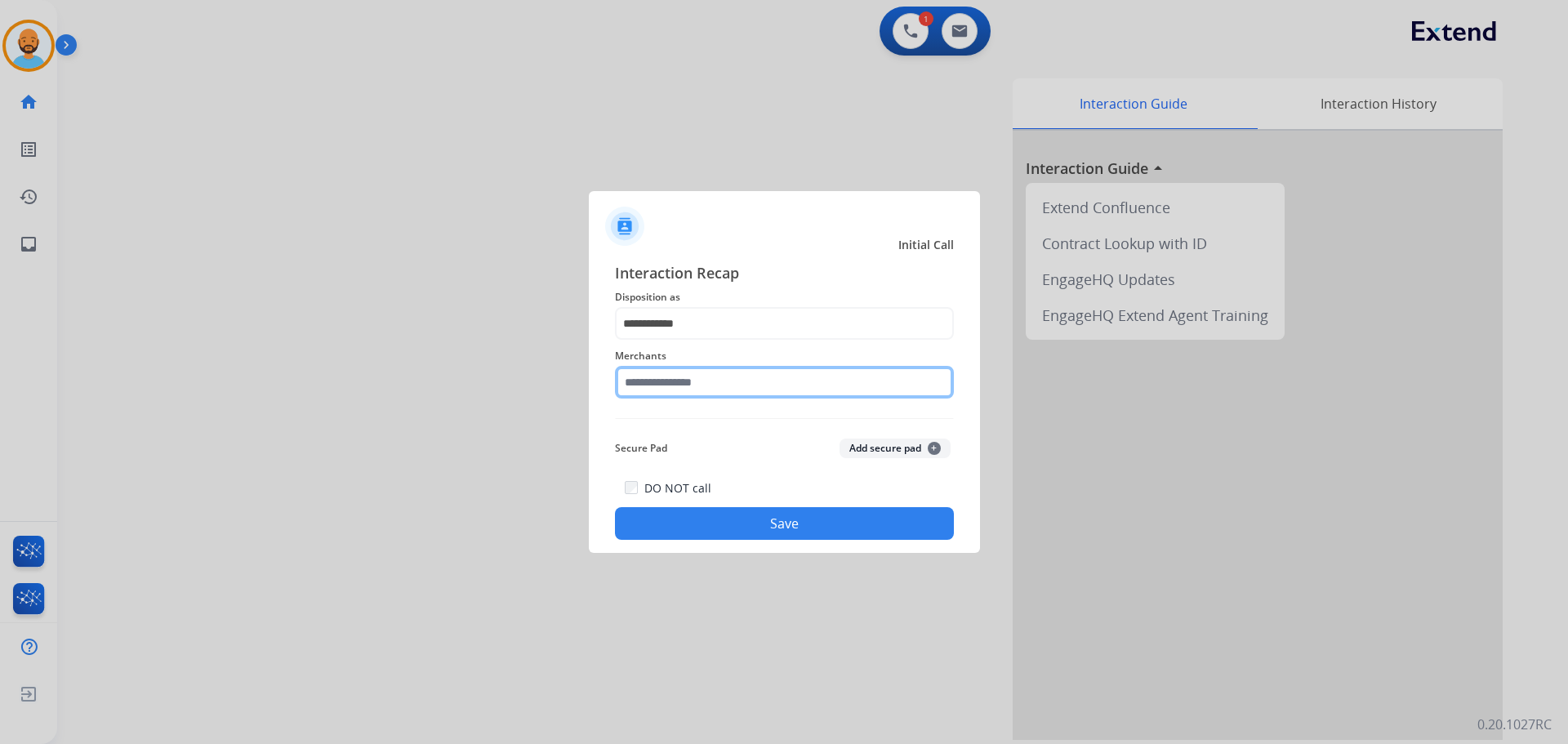
click at [693, 374] on input "text" at bounding box center [785, 382] width 339 height 32
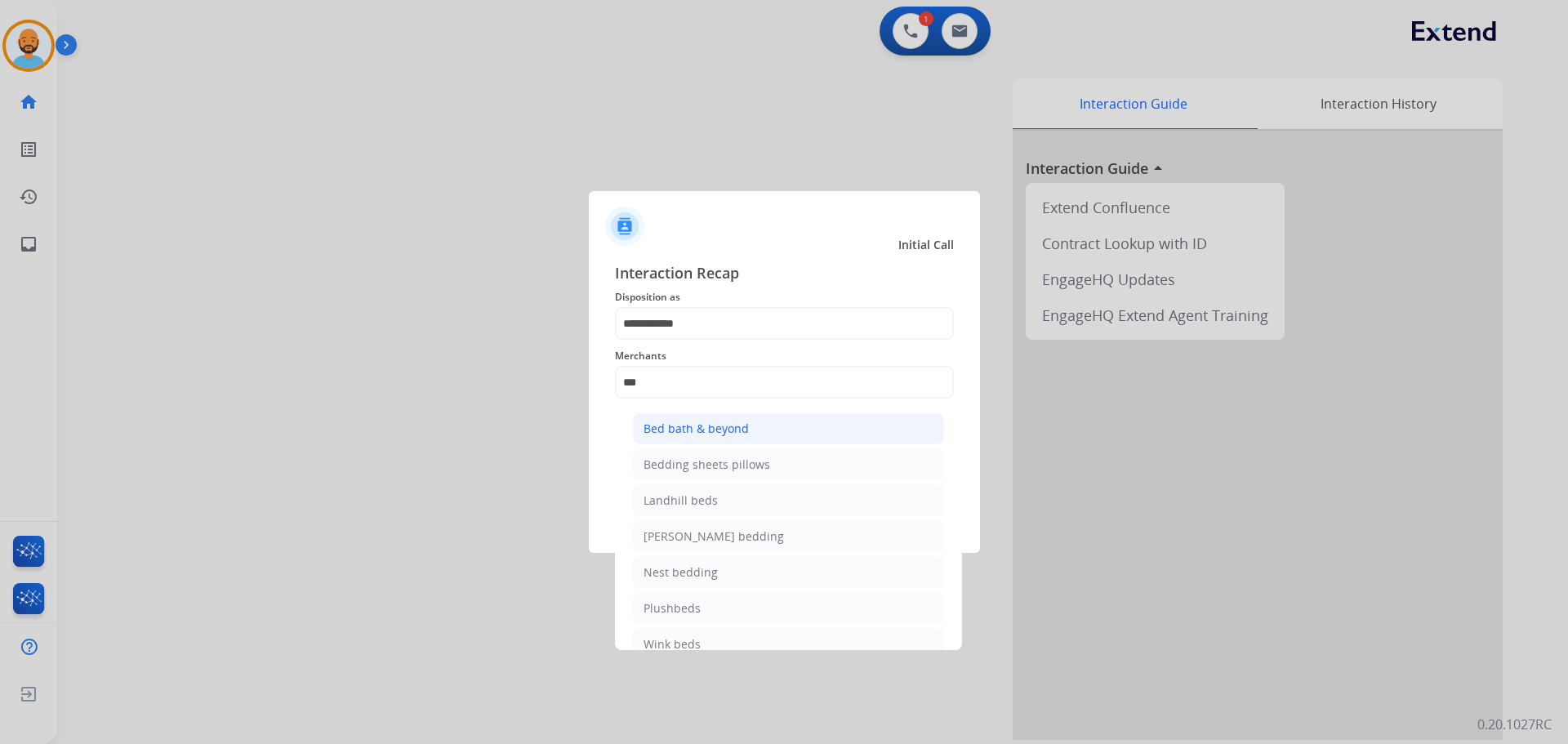
click at [698, 422] on div "Bed bath & beyond" at bounding box center [696, 429] width 106 height 17
type input "**********"
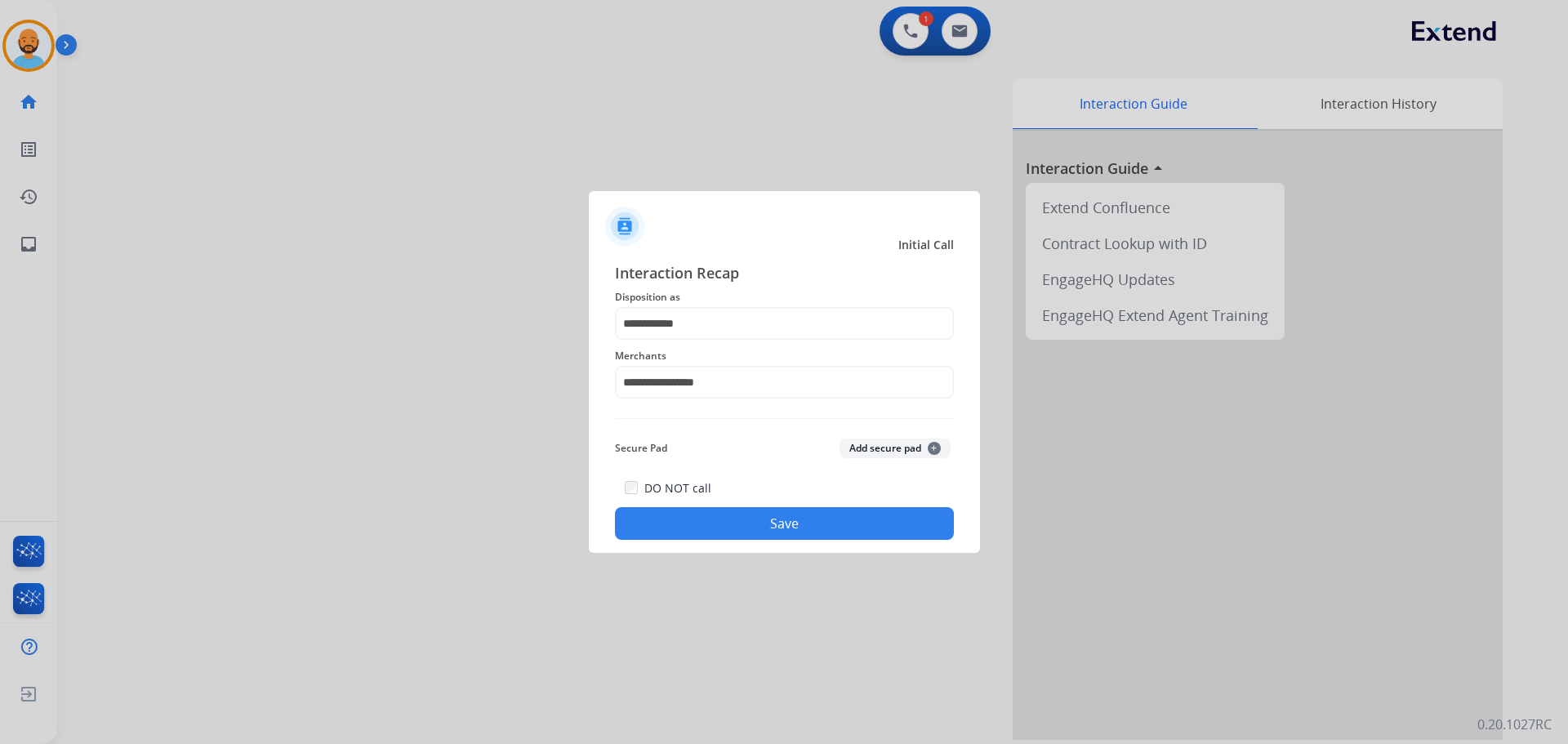
drag, startPoint x: 761, startPoint y: 517, endPoint x: 728, endPoint y: 425, distance: 97.7
click at [762, 515] on button "Save" at bounding box center [785, 523] width 339 height 32
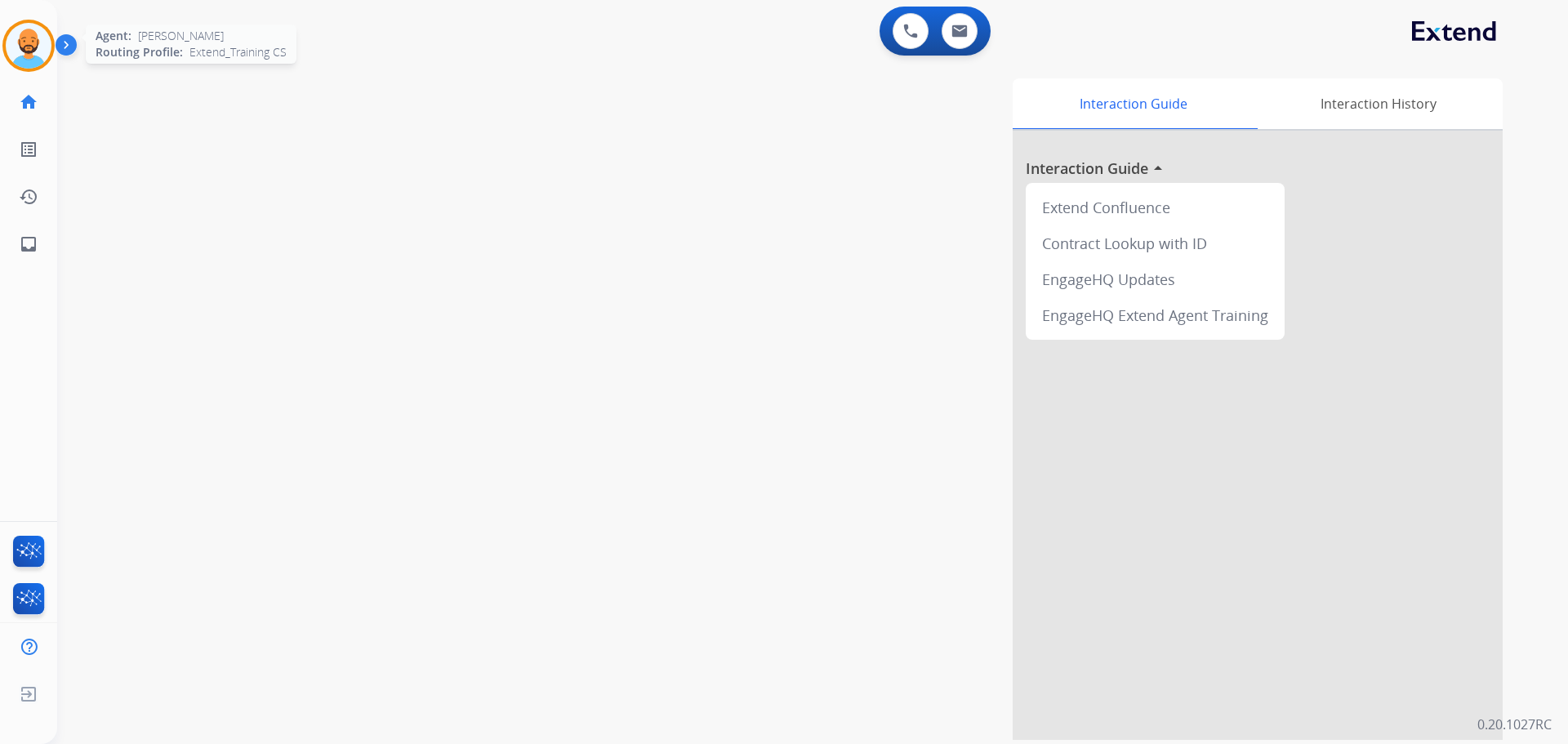
click at [14, 39] on img at bounding box center [28, 46] width 46 height 46
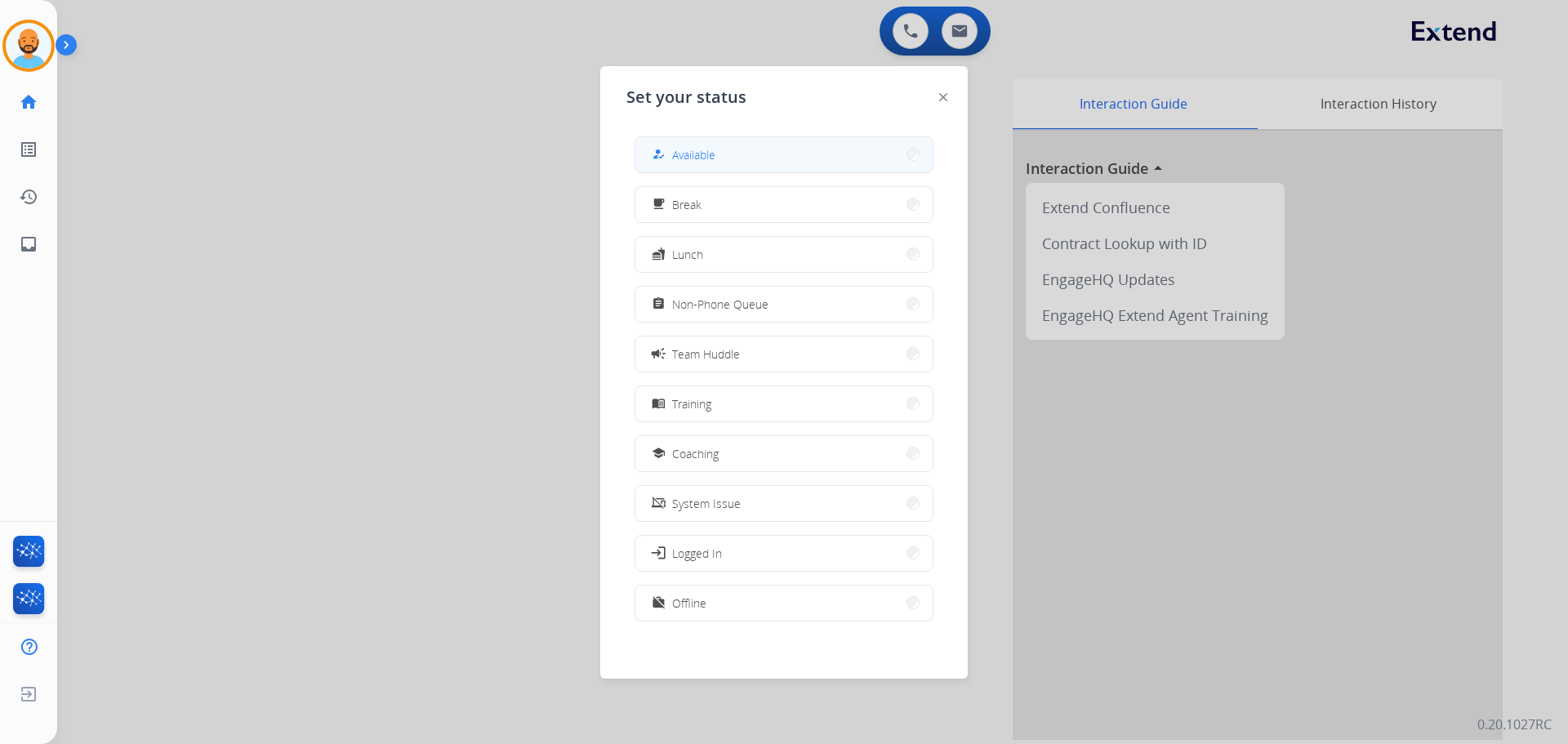
click at [728, 160] on button "how_to_reg Available" at bounding box center [784, 155] width 298 height 35
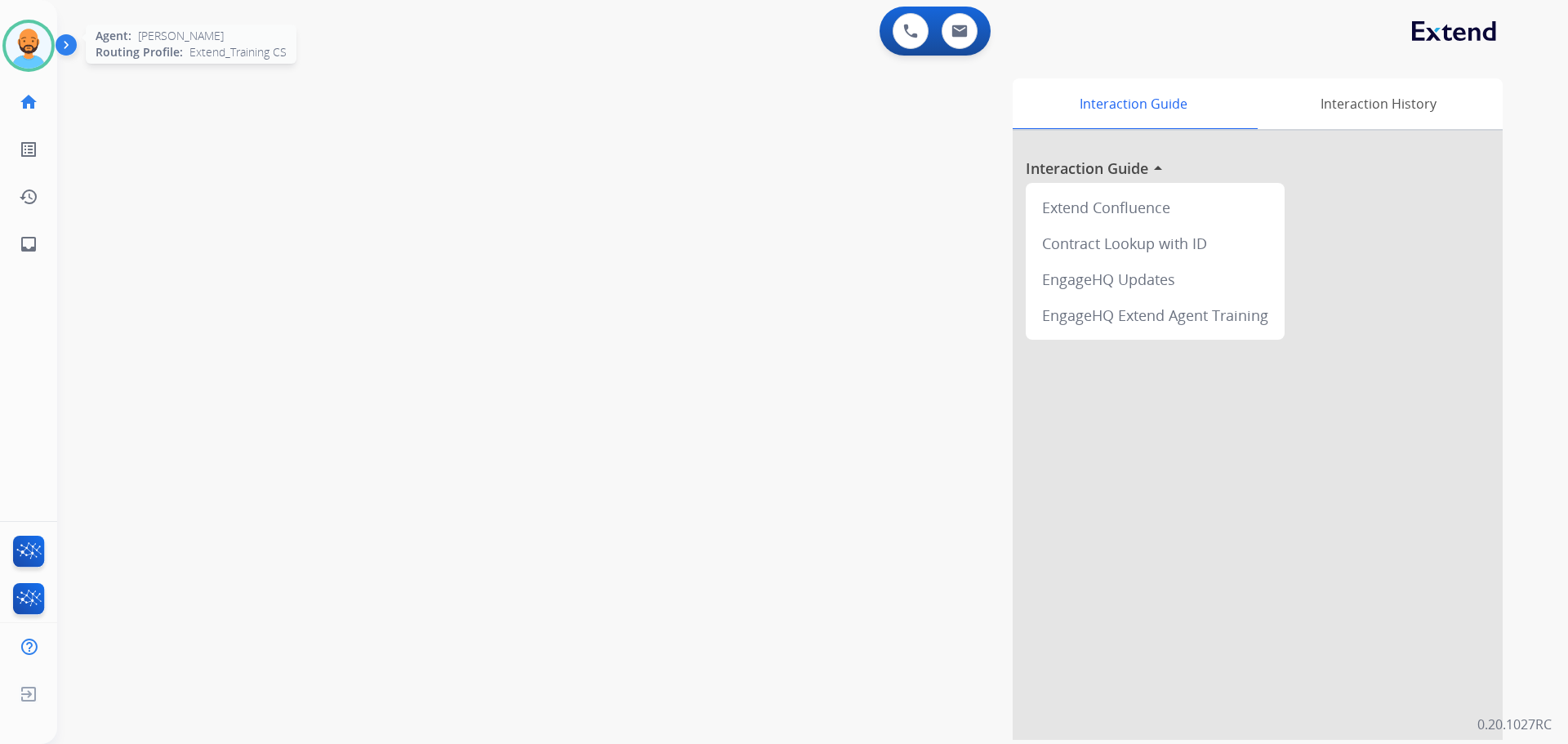
click at [52, 59] on div "Agent: [PERSON_NAME] Profile: Extend_Training CS" at bounding box center [28, 46] width 52 height 52
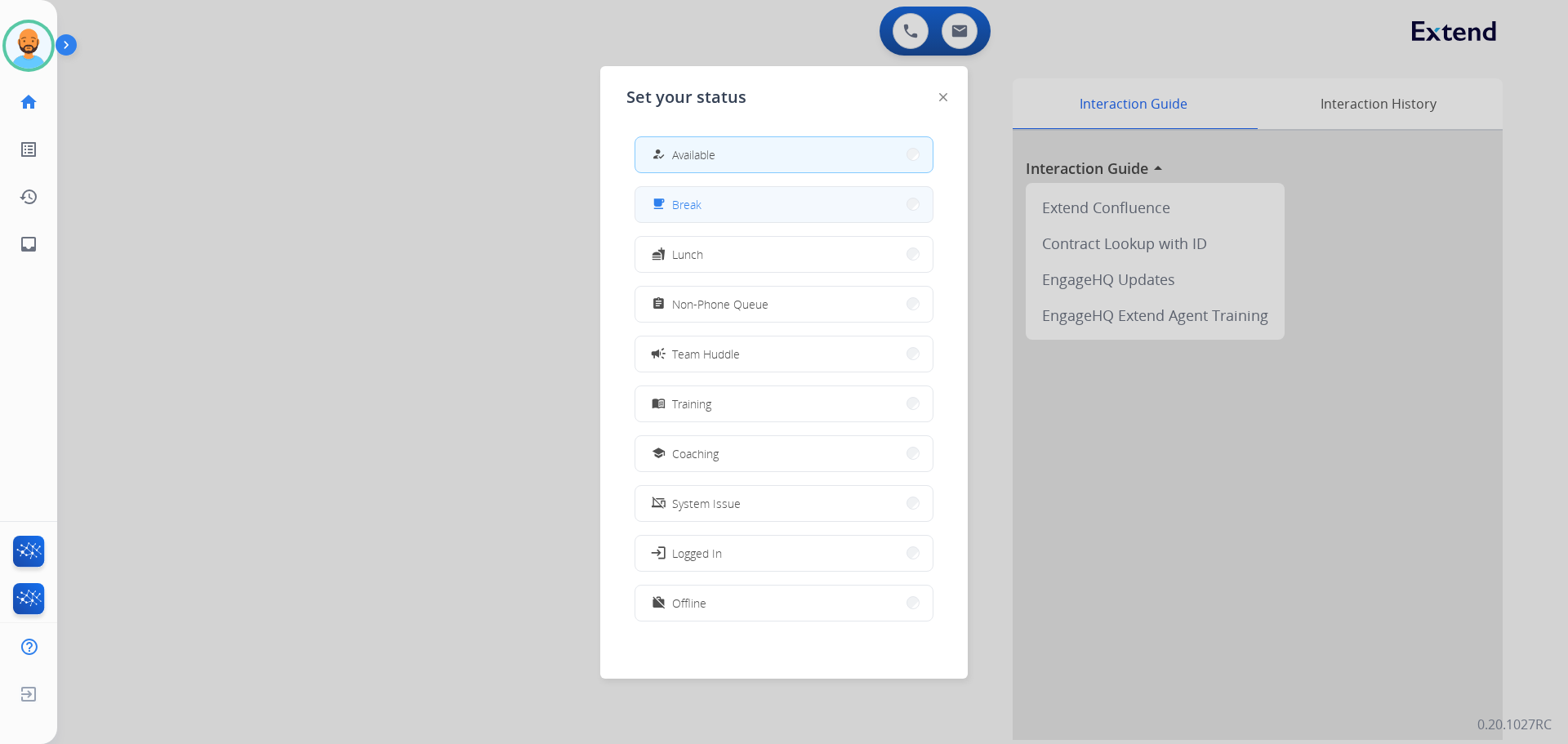
click at [857, 200] on button "free_breakfast Break" at bounding box center [784, 204] width 298 height 35
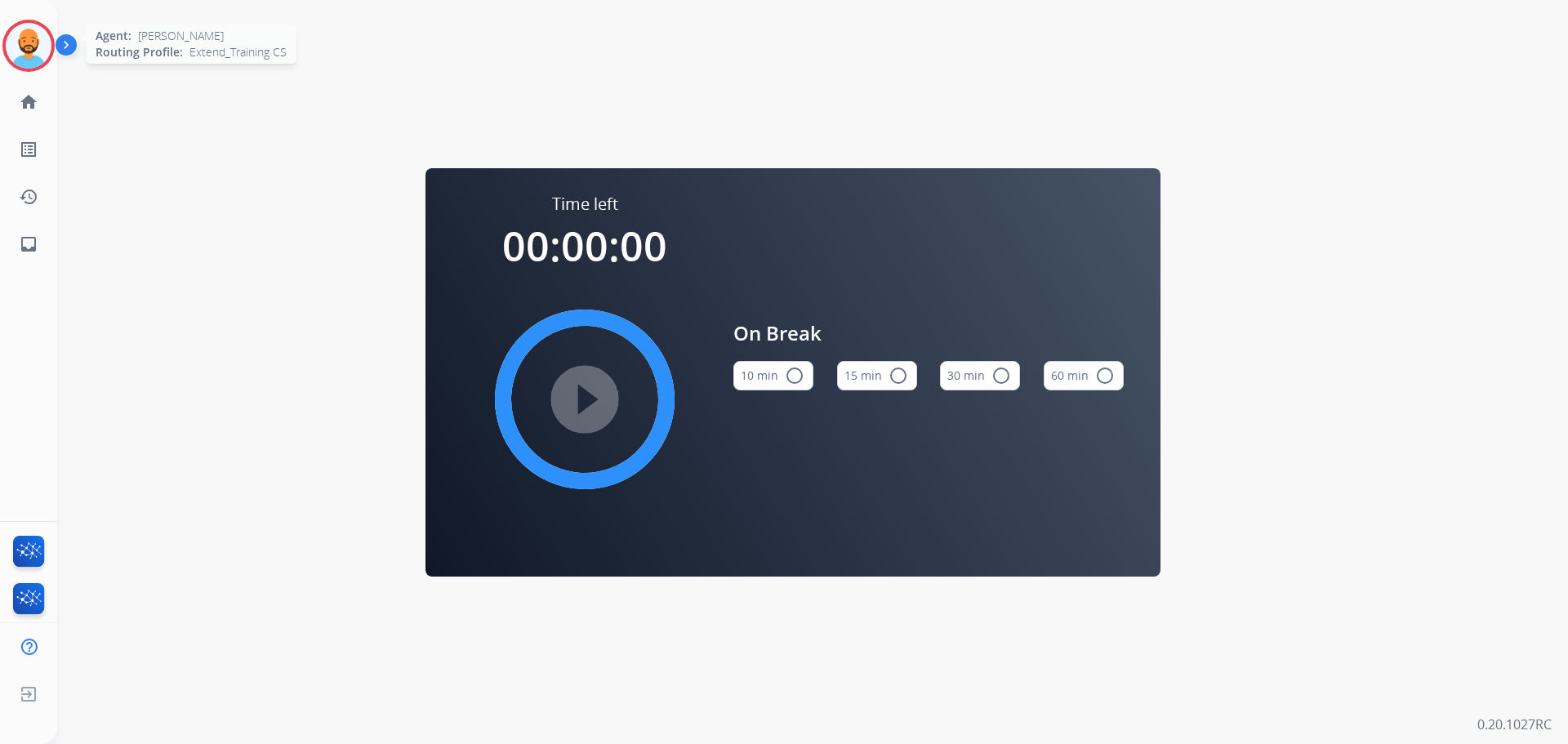
click at [32, 27] on img at bounding box center [28, 46] width 46 height 46
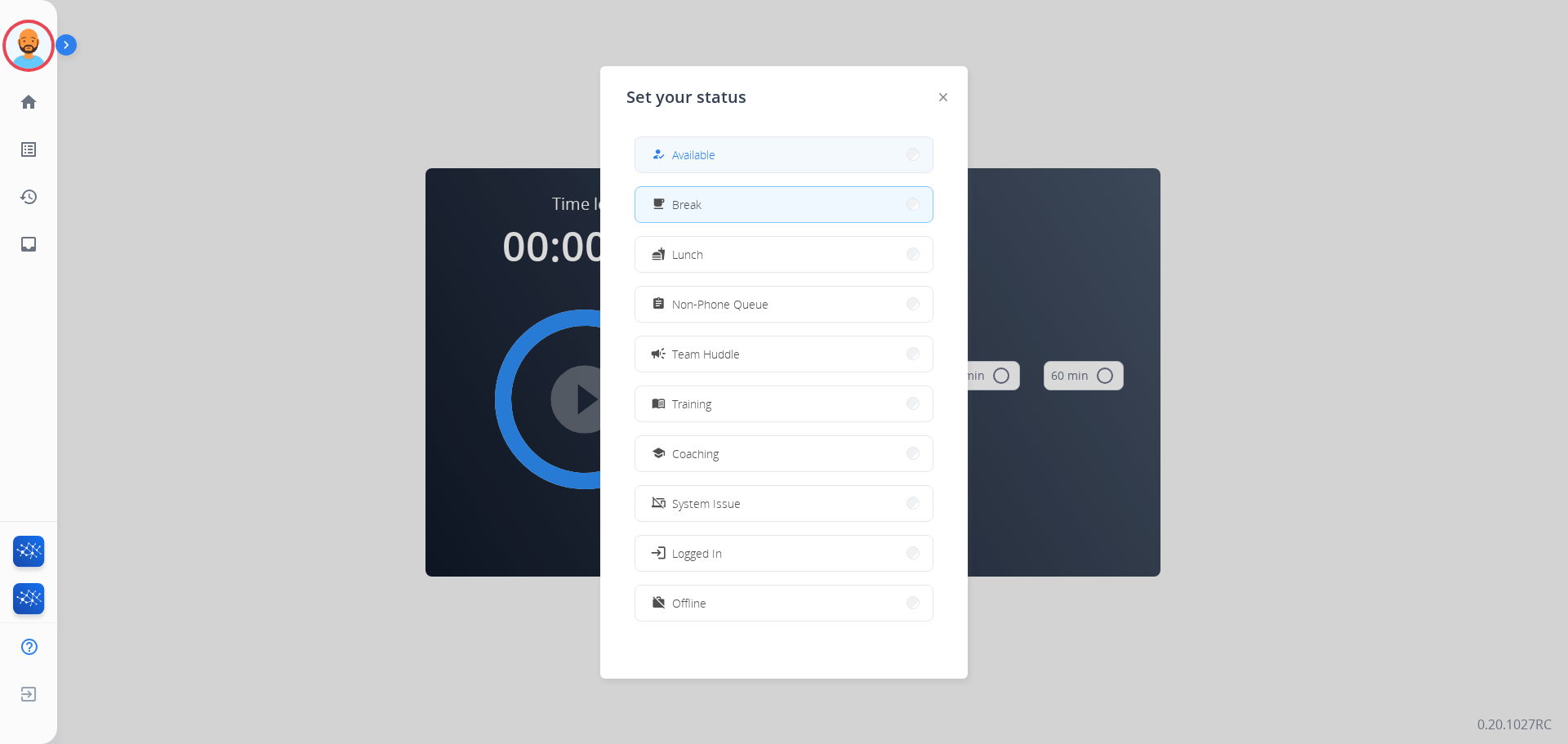
click at [757, 155] on button "how_to_reg Available" at bounding box center [784, 155] width 298 height 35
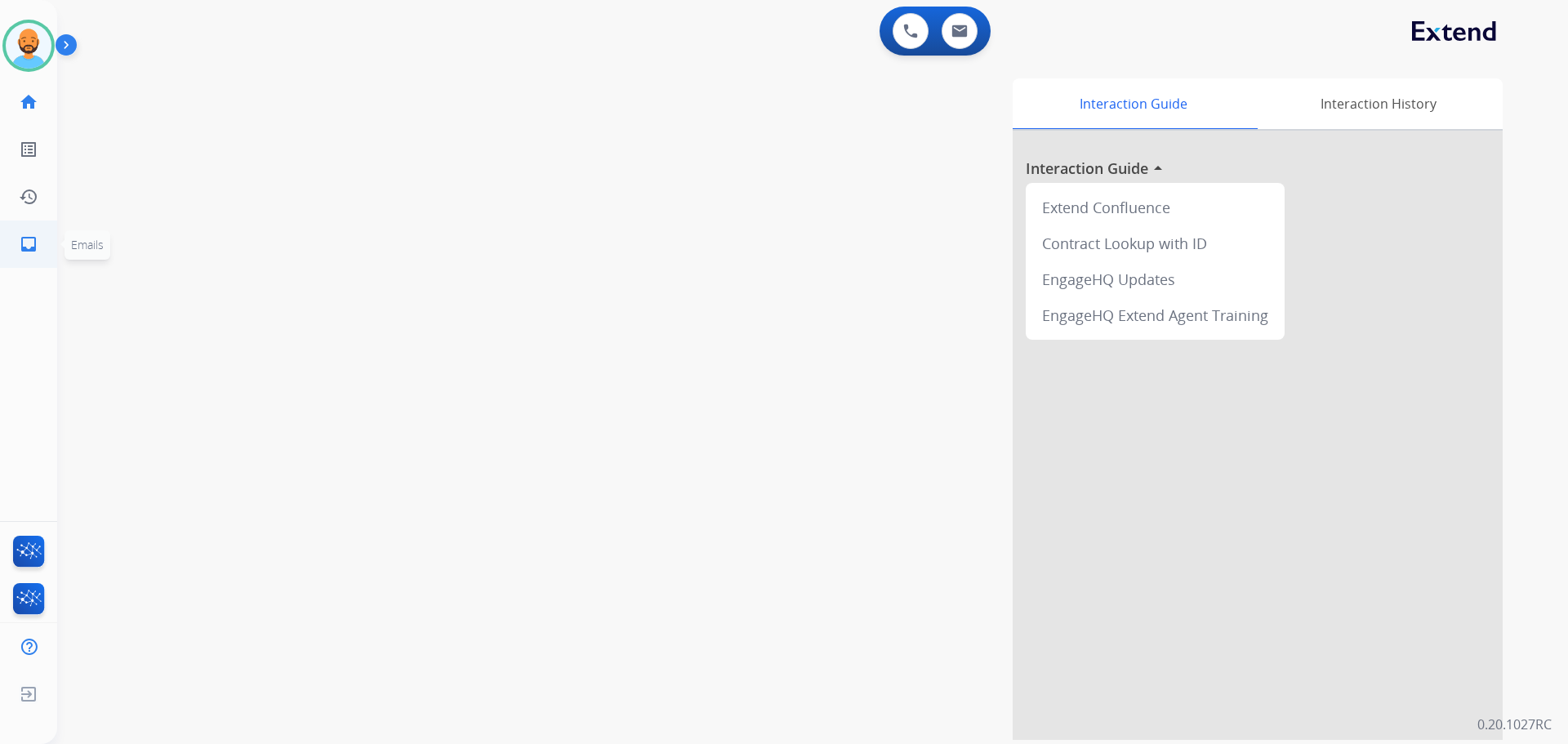
click at [26, 246] on mat-icon "inbox" at bounding box center [29, 244] width 20 height 20
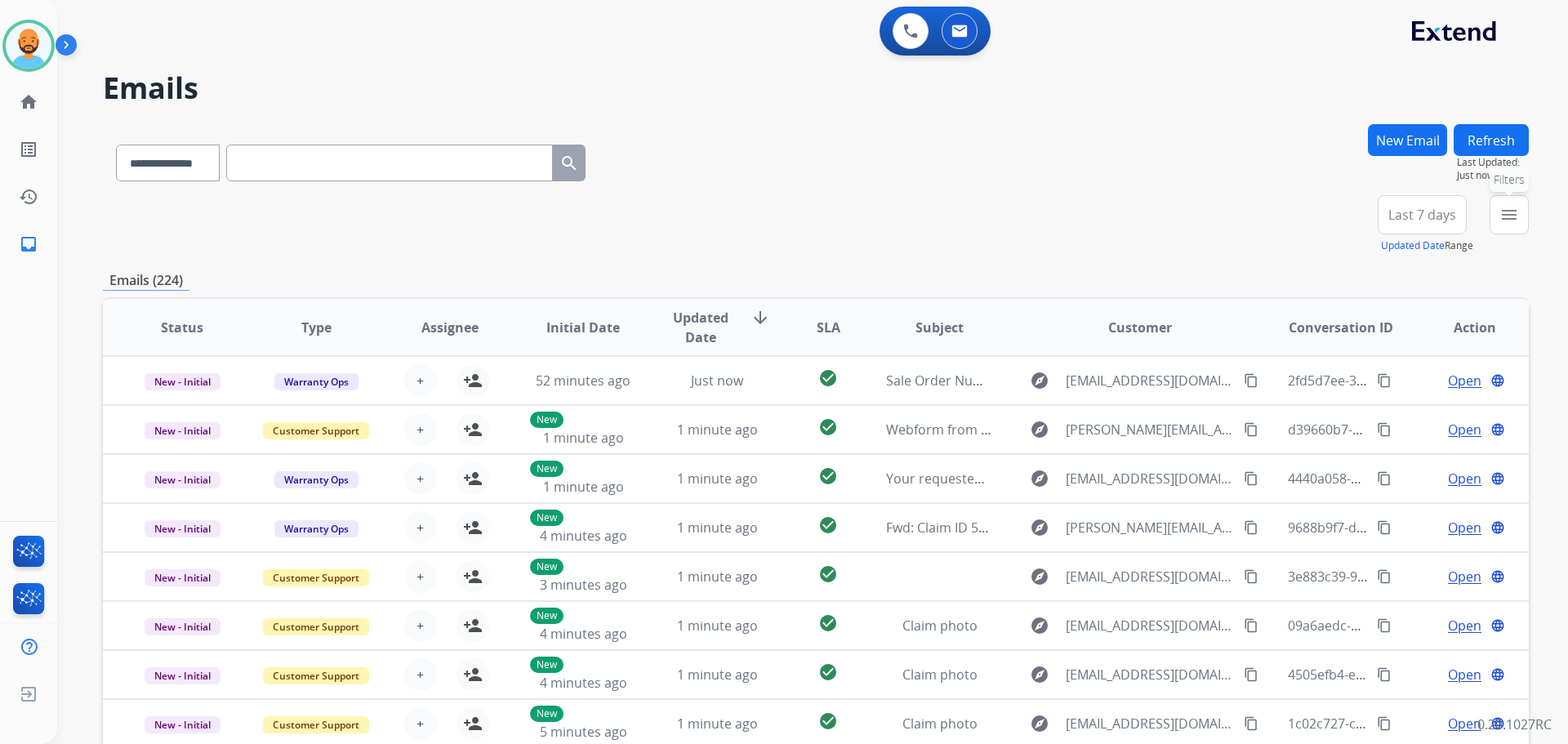
click at [1499, 204] on button "menu Filters" at bounding box center [1509, 214] width 39 height 39
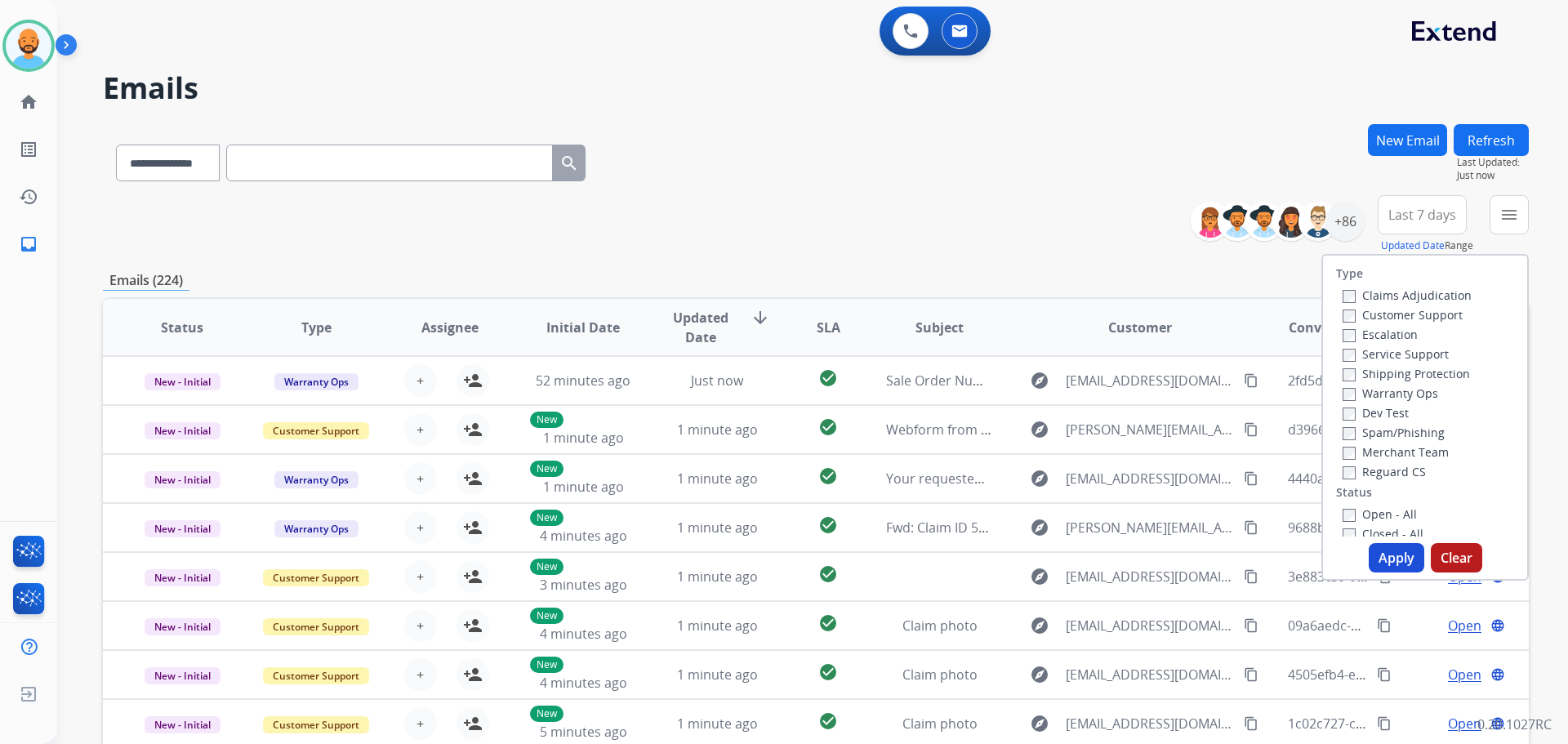
click at [1393, 313] on label "Customer Support" at bounding box center [1403, 314] width 120 height 16
click at [1374, 372] on label "Shipping Protection" at bounding box center [1406, 373] width 127 height 16
click at [1361, 508] on label "Open - All" at bounding box center [1379, 514] width 74 height 16
click at [1378, 565] on button "Apply" at bounding box center [1396, 557] width 56 height 29
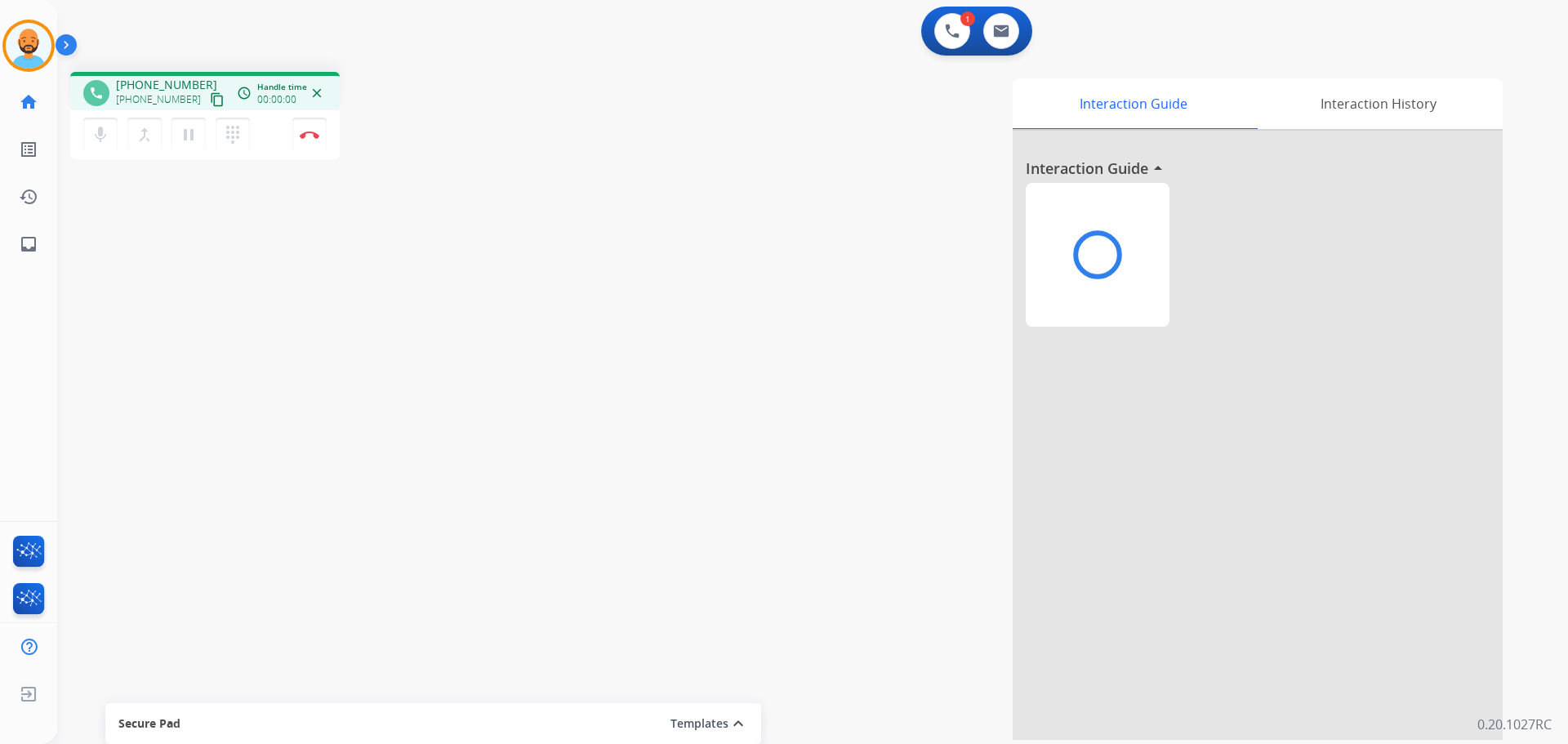
click at [698, 482] on div "Interaction Guide Interaction History Interaction Guide arrow_drop_up" at bounding box center [1021, 409] width 962 height 662
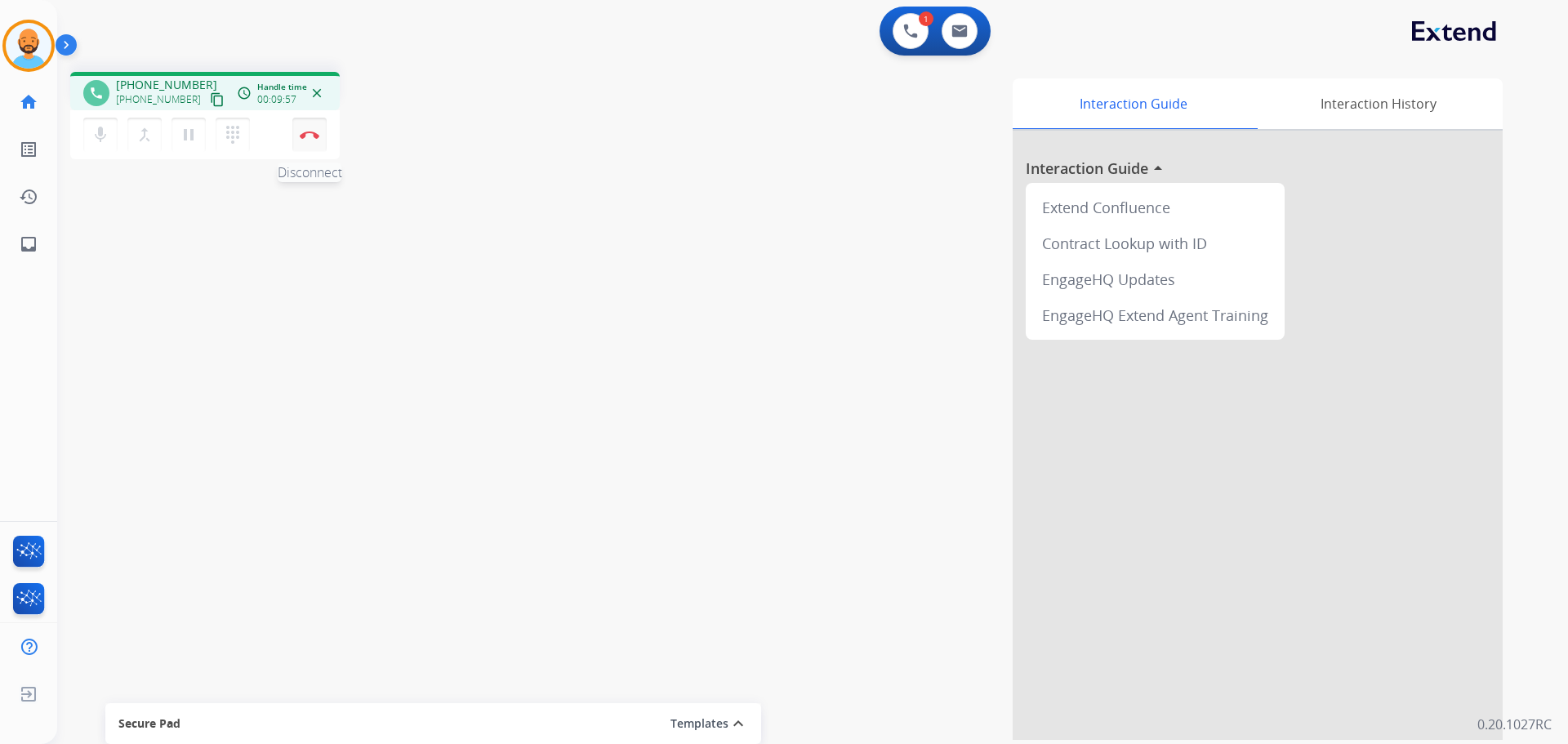
click at [309, 131] on img at bounding box center [309, 135] width 20 height 8
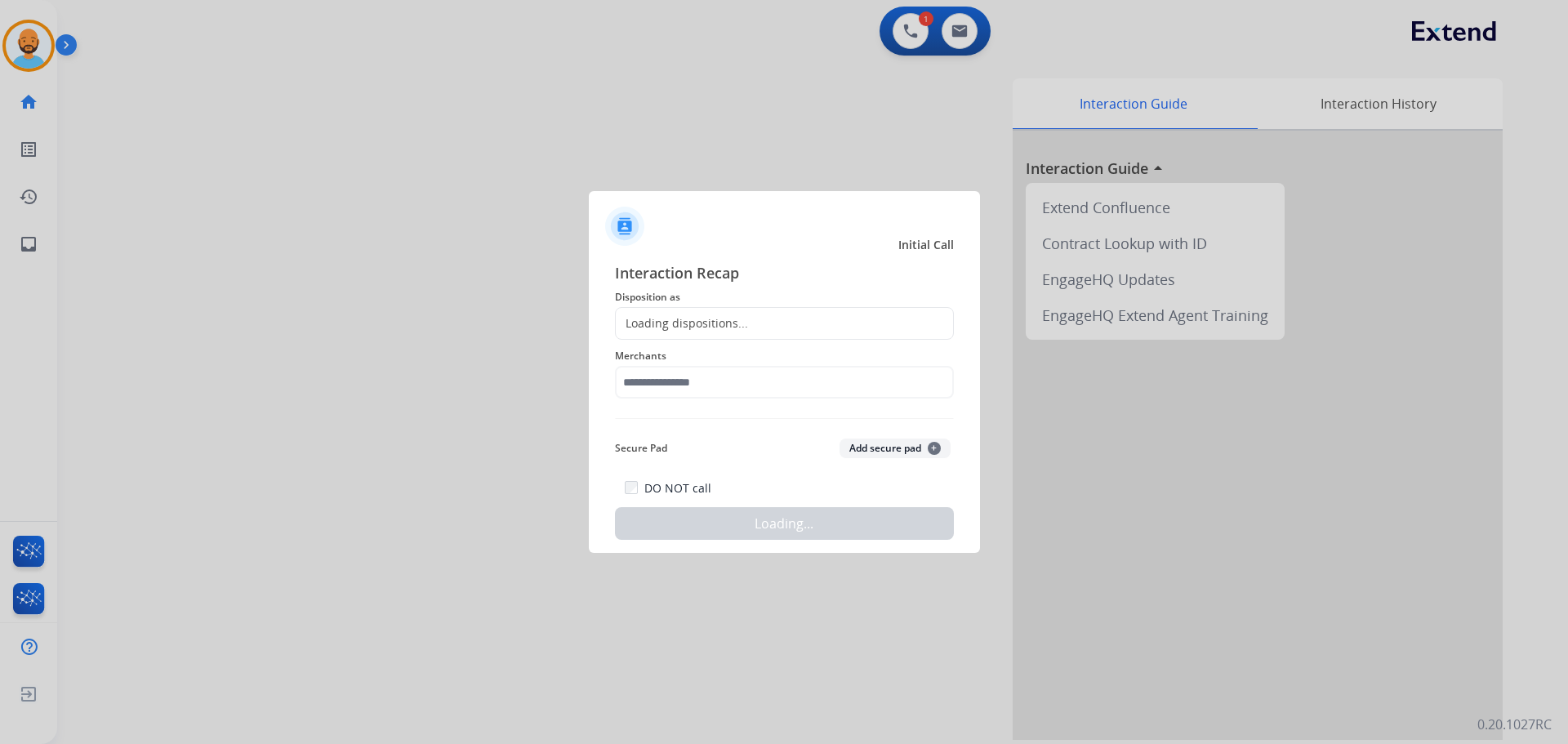
click at [693, 309] on div "Loading dispositions..." at bounding box center [785, 323] width 339 height 32
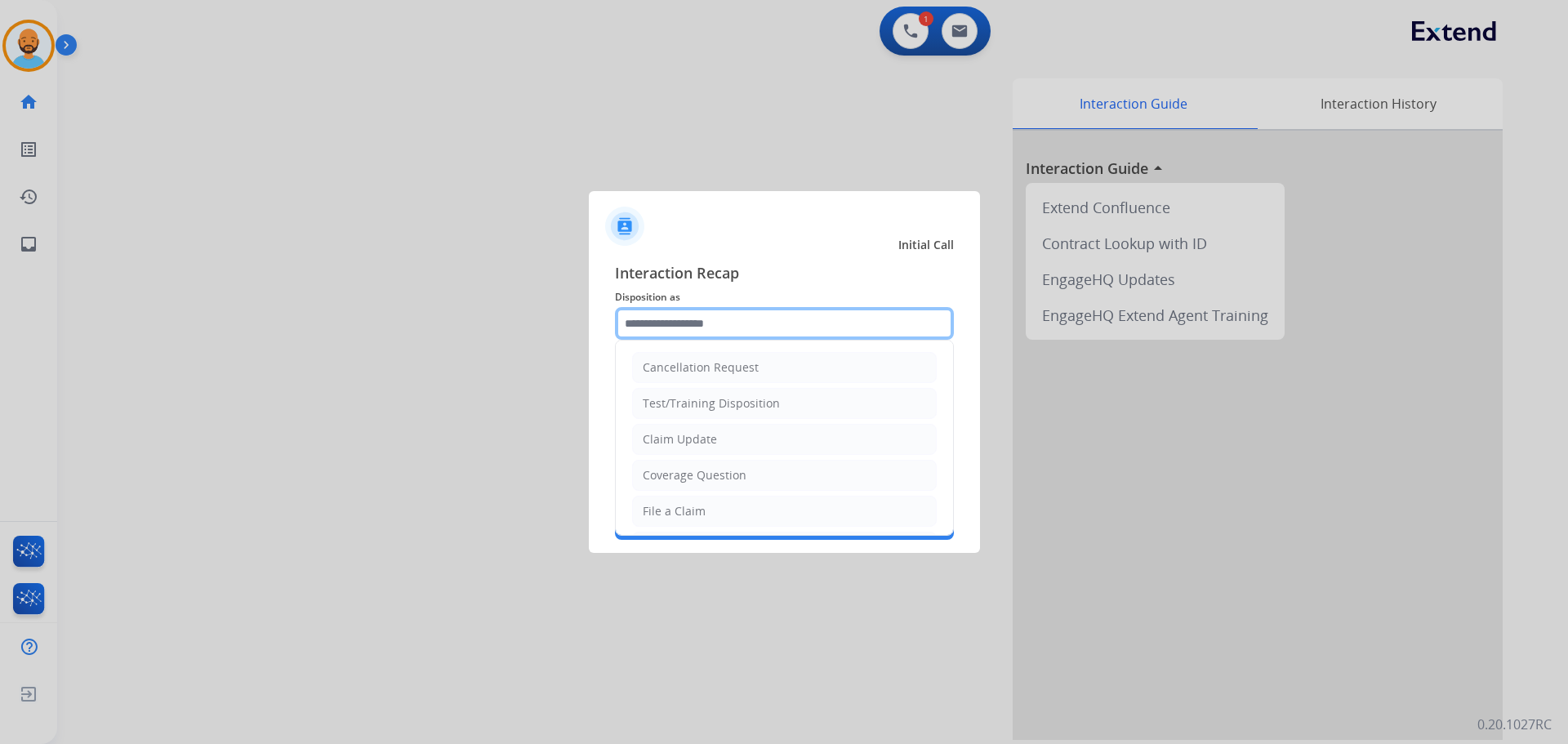
click at [686, 316] on input "text" at bounding box center [785, 323] width 339 height 32
drag, startPoint x: 715, startPoint y: 475, endPoint x: 710, endPoint y: 465, distance: 11.2
click at [714, 473] on div "Coverage Question" at bounding box center [694, 475] width 104 height 17
type input "**********"
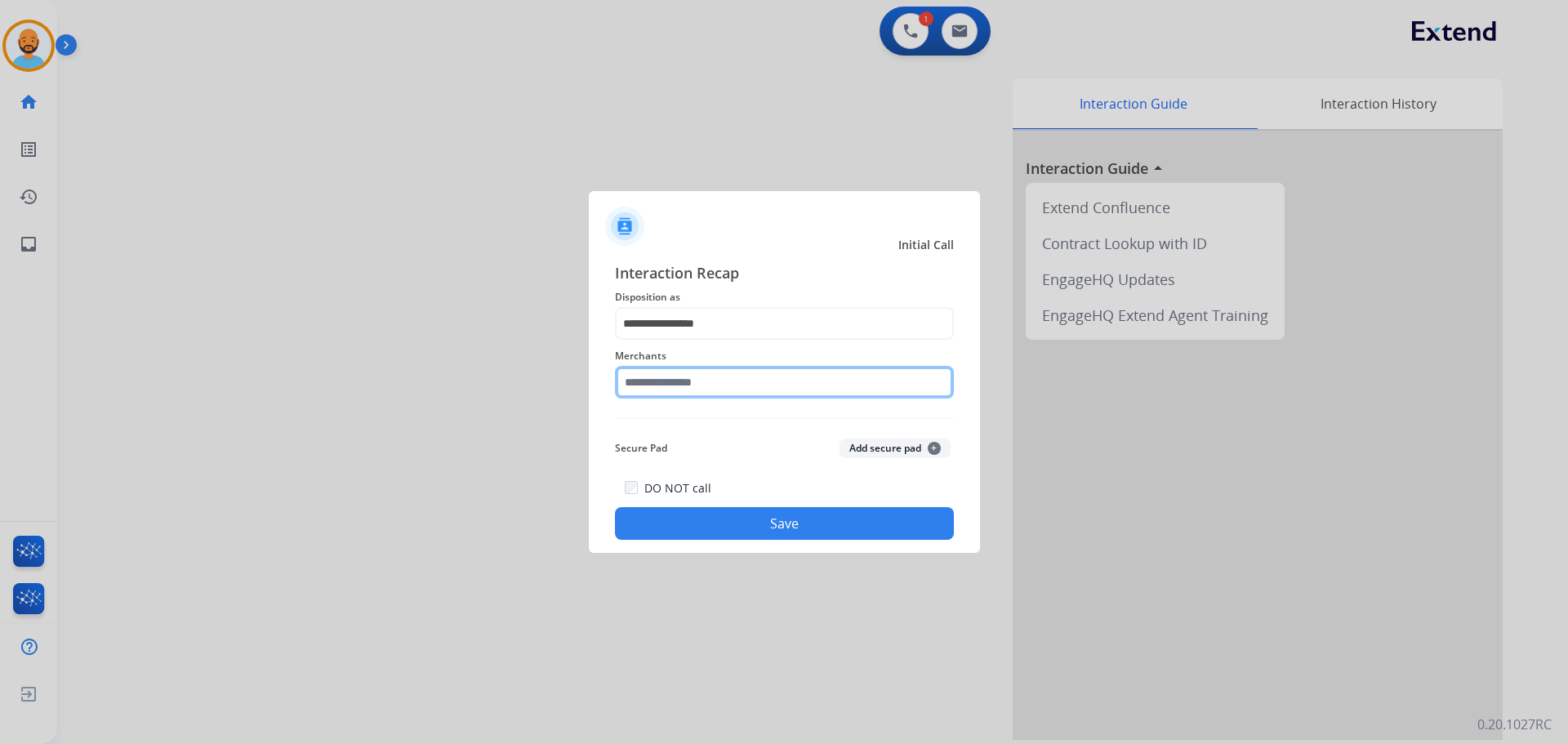
click at [709, 373] on input "text" at bounding box center [785, 382] width 339 height 32
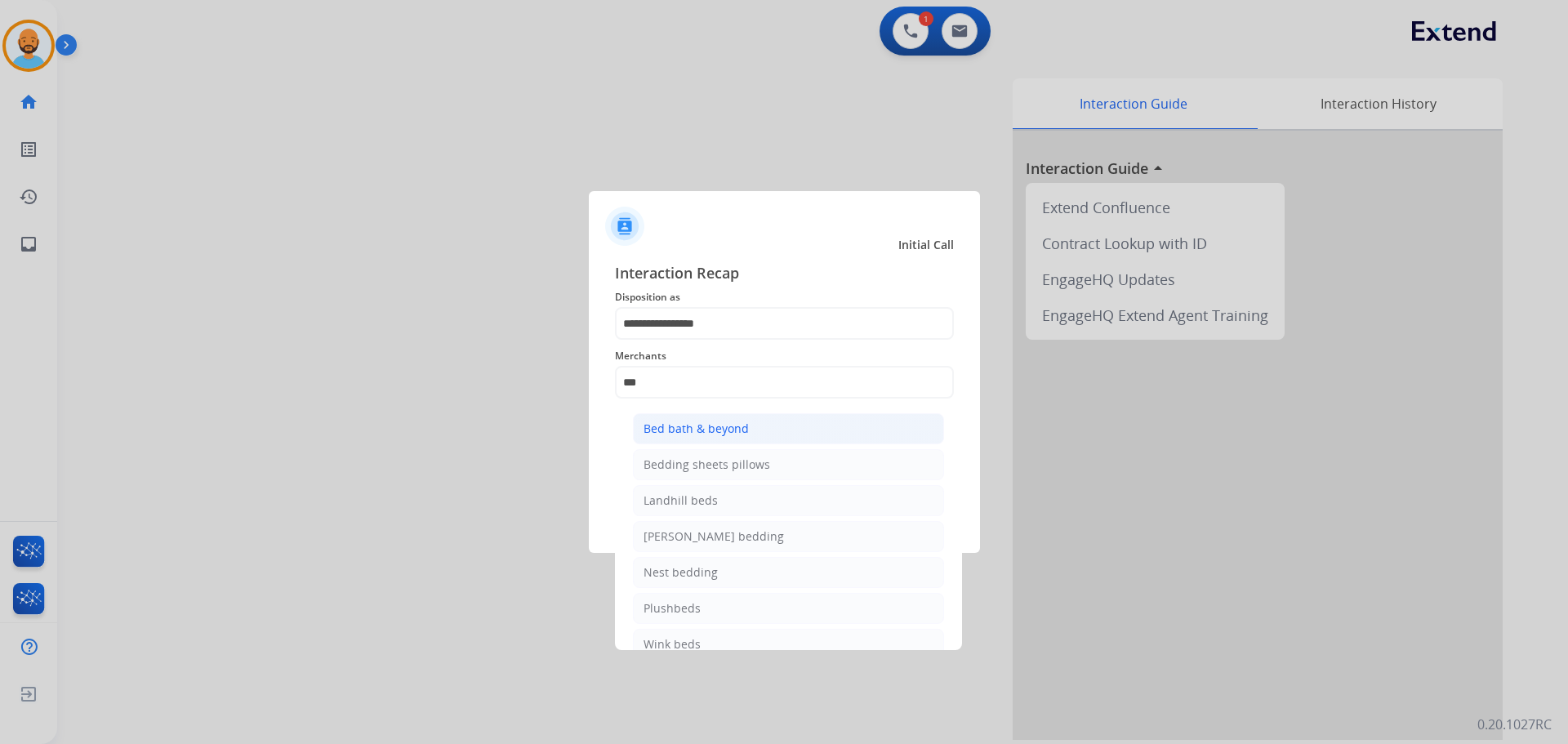
click at [713, 427] on div "Bed bath & beyond" at bounding box center [696, 429] width 106 height 17
type input "**********"
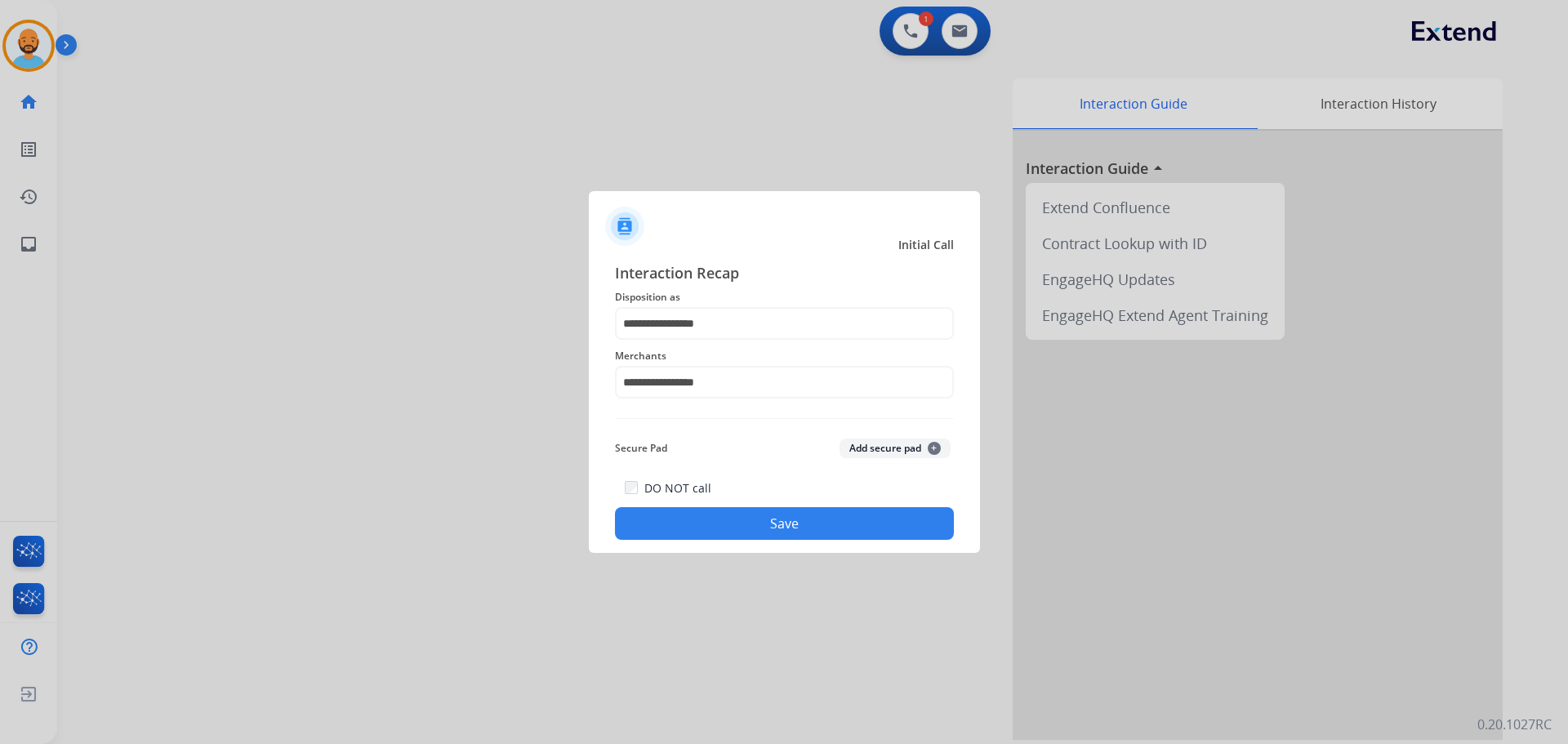
click at [743, 517] on button "Save" at bounding box center [785, 523] width 339 height 32
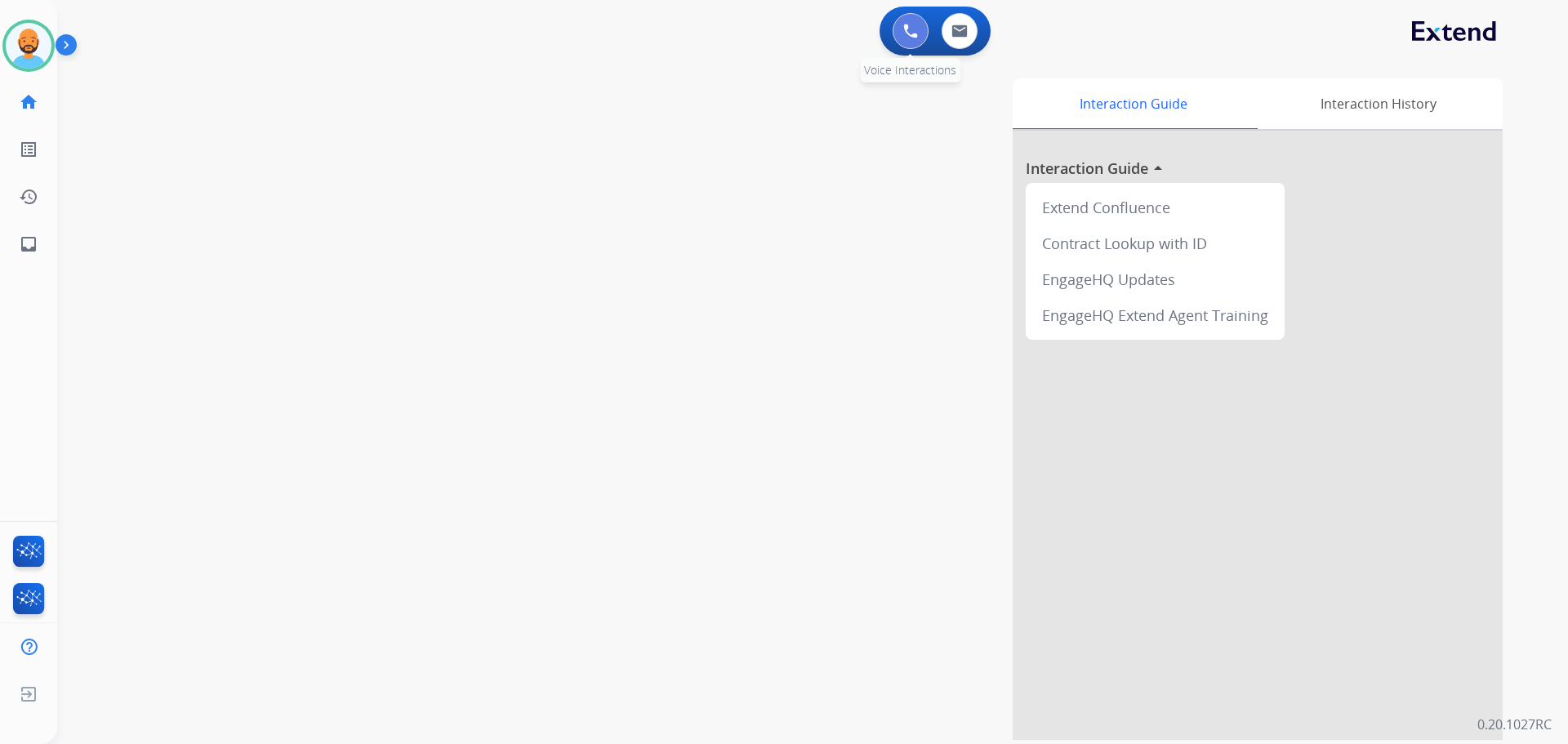
click at [915, 29] on img at bounding box center [910, 31] width 15 height 15
click at [912, 29] on img at bounding box center [910, 31] width 15 height 15
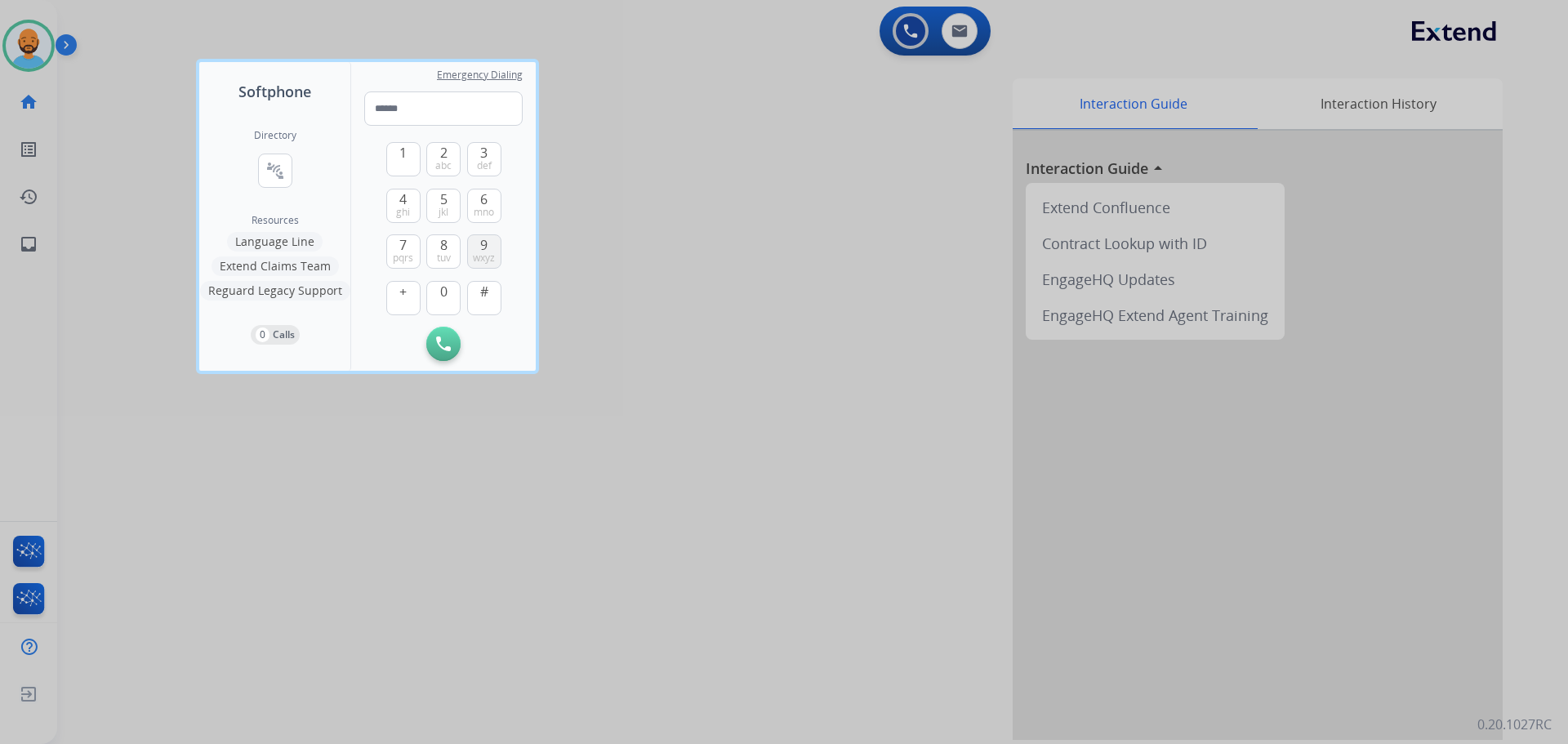
click at [476, 250] on button "9 wxyz" at bounding box center [484, 251] width 34 height 34
click at [439, 306] on button "0" at bounding box center [443, 298] width 34 height 34
click at [440, 244] on span "8" at bounding box center [443, 245] width 7 height 20
click at [493, 203] on button "6 mno" at bounding box center [484, 205] width 34 height 34
click at [402, 152] on span "1" at bounding box center [402, 153] width 7 height 20
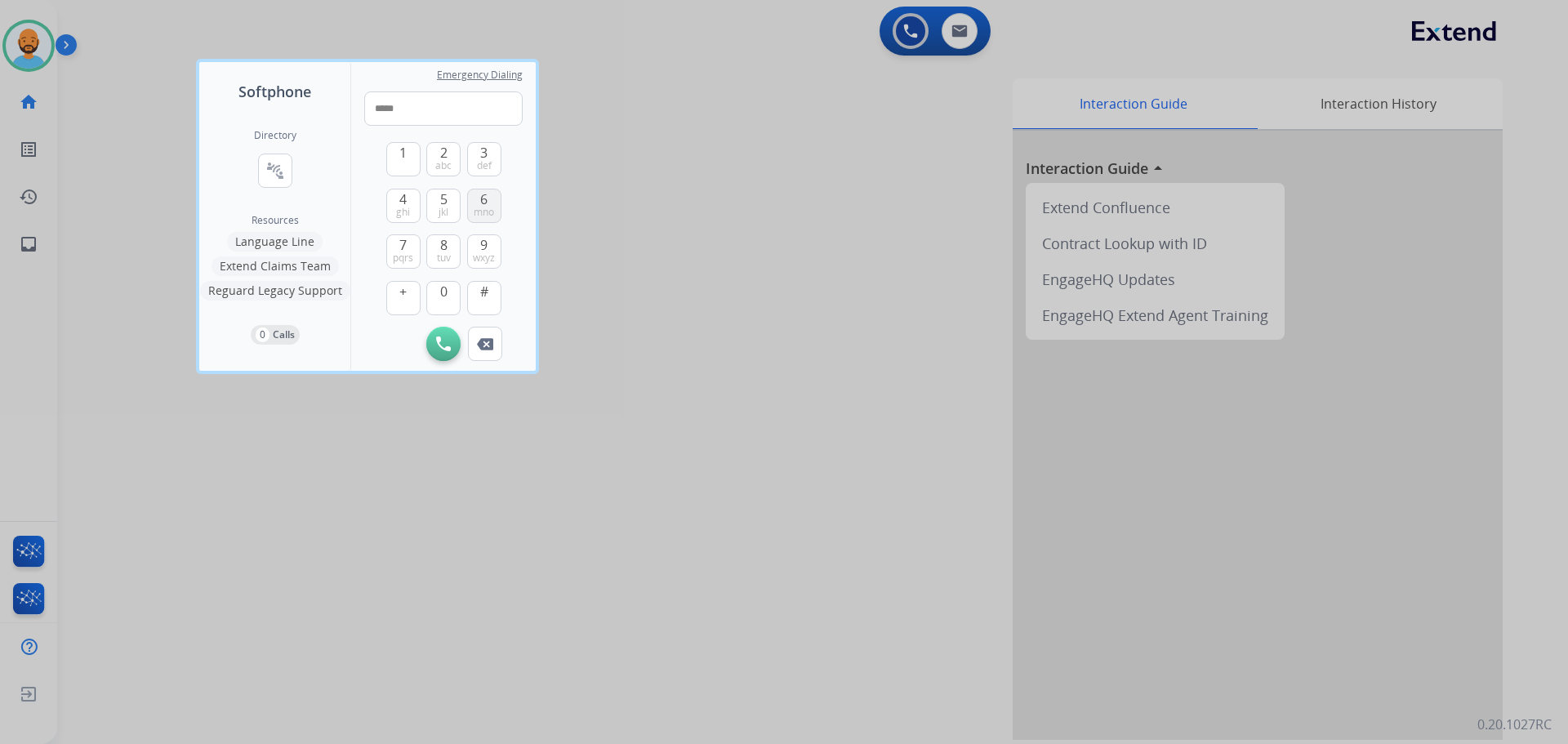
click at [483, 206] on span "mno" at bounding box center [484, 213] width 21 height 13
drag, startPoint x: 402, startPoint y: 200, endPoint x: 407, endPoint y: 190, distance: 11.2
click at [402, 199] on span "4" at bounding box center [402, 200] width 7 height 20
click at [397, 150] on button "1" at bounding box center [403, 159] width 34 height 34
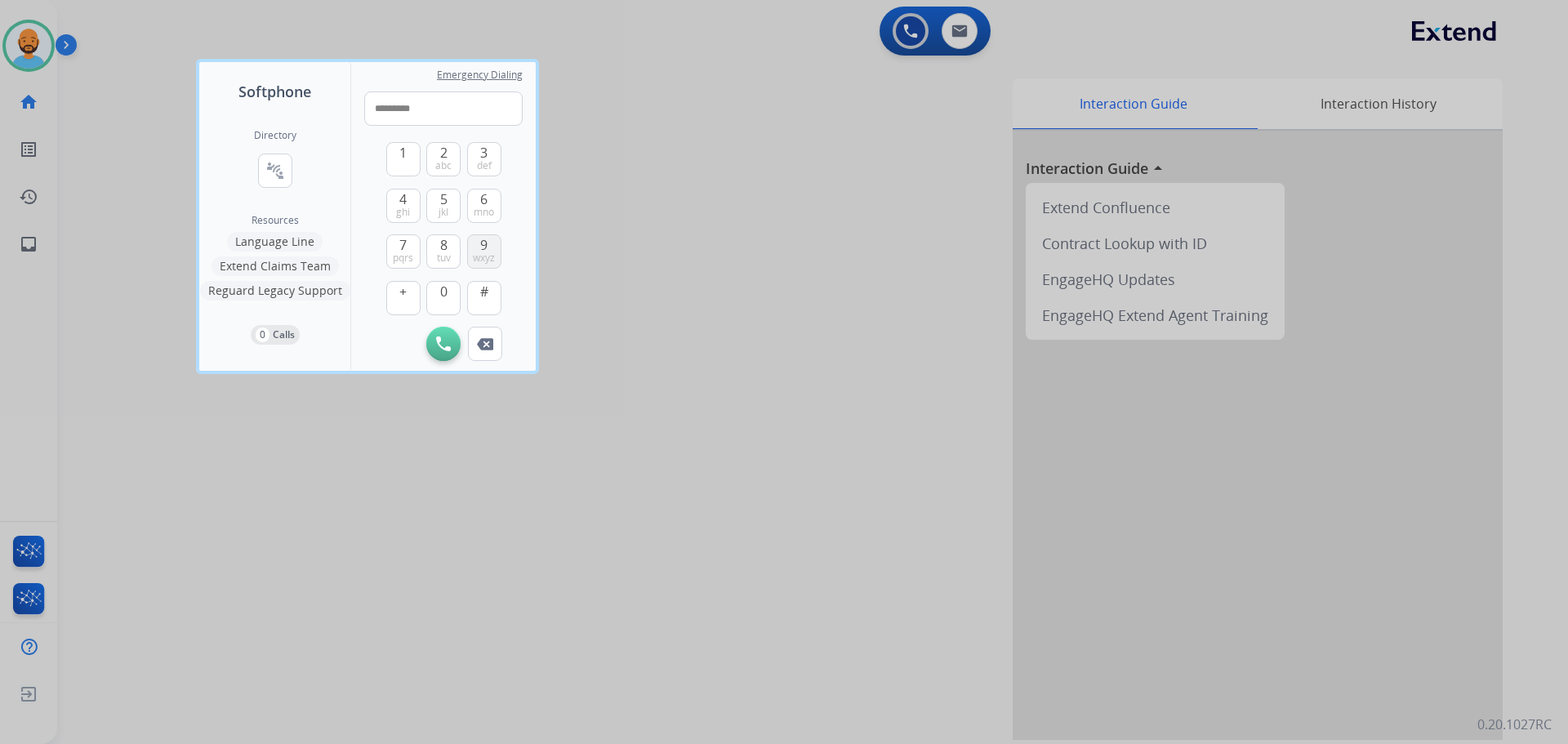
click at [473, 253] on span "wxyz" at bounding box center [484, 259] width 22 height 13
type input "**********"
click at [441, 343] on img at bounding box center [443, 344] width 15 height 15
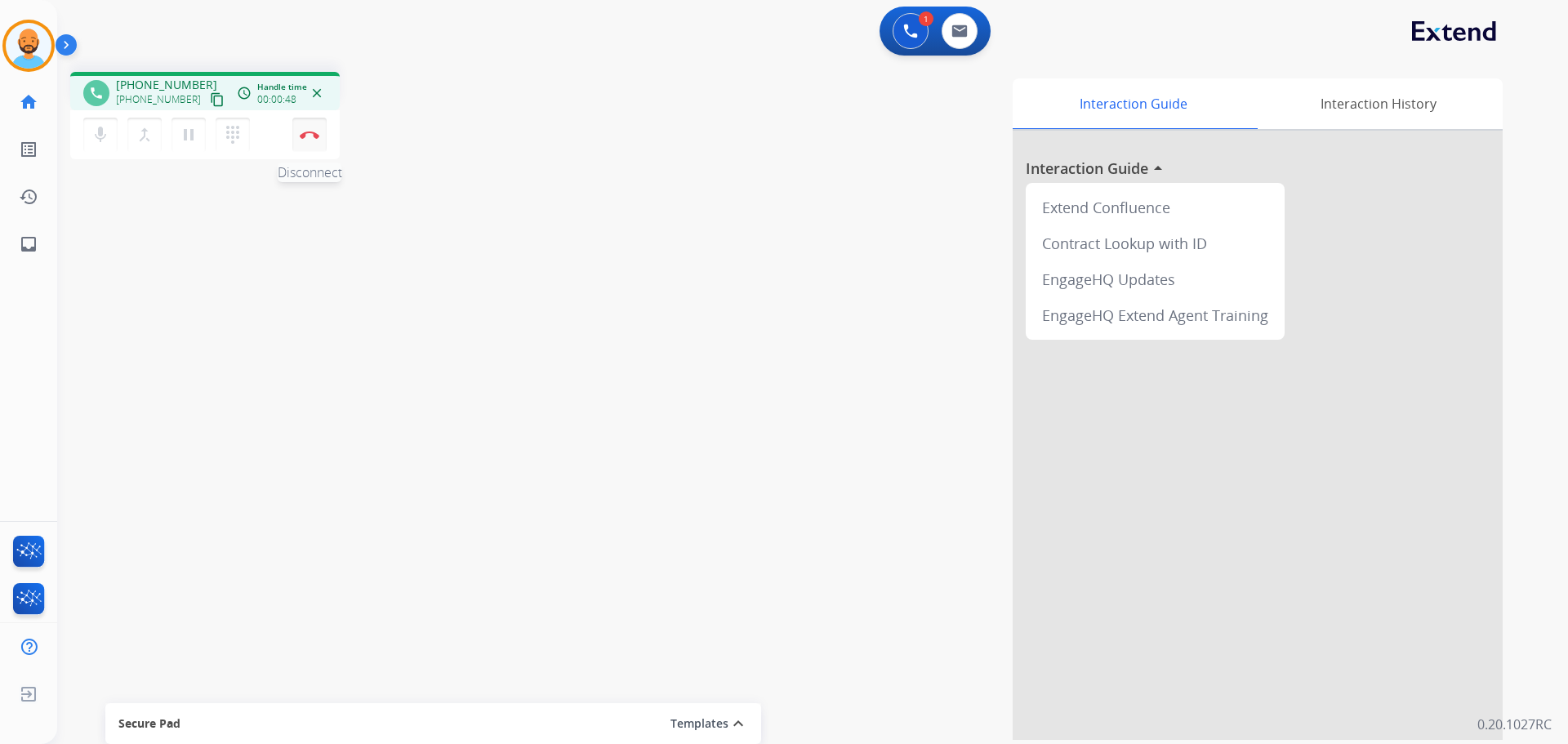
click at [310, 134] on img at bounding box center [309, 135] width 20 height 8
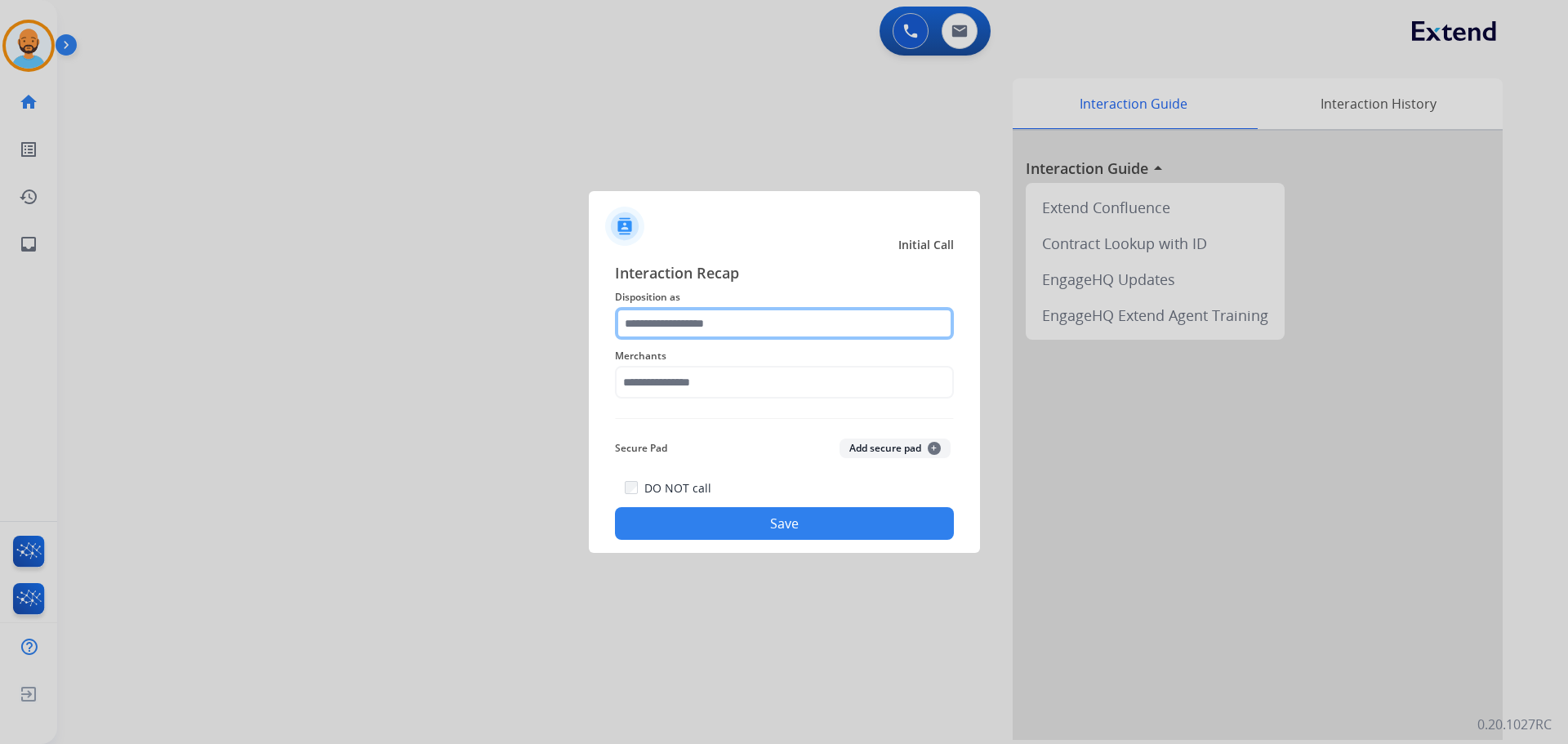
click at [696, 318] on input "text" at bounding box center [785, 323] width 339 height 32
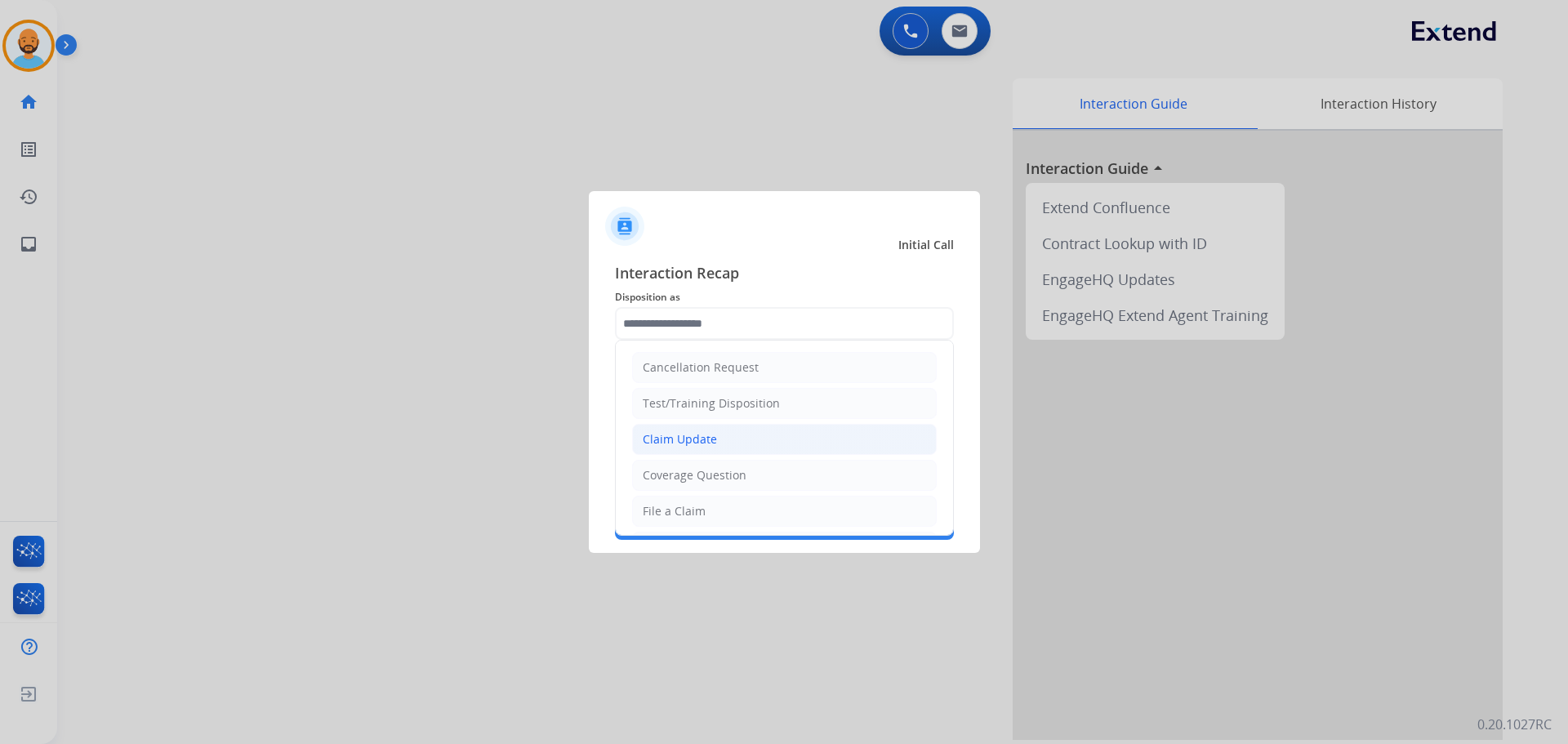
click at [688, 438] on div "Claim Update" at bounding box center [679, 440] width 74 height 17
type input "**********"
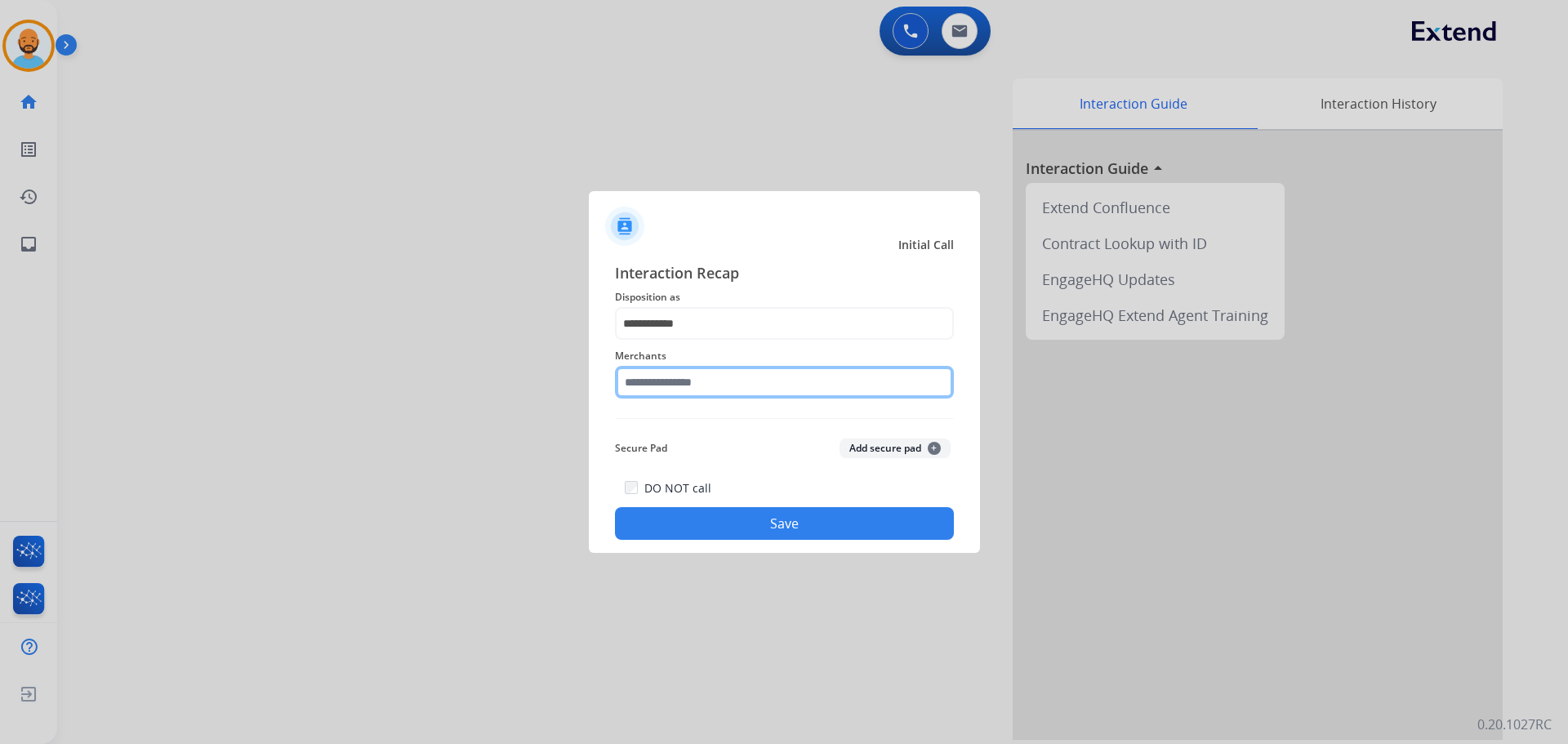
click at [703, 387] on input "text" at bounding box center [785, 382] width 339 height 32
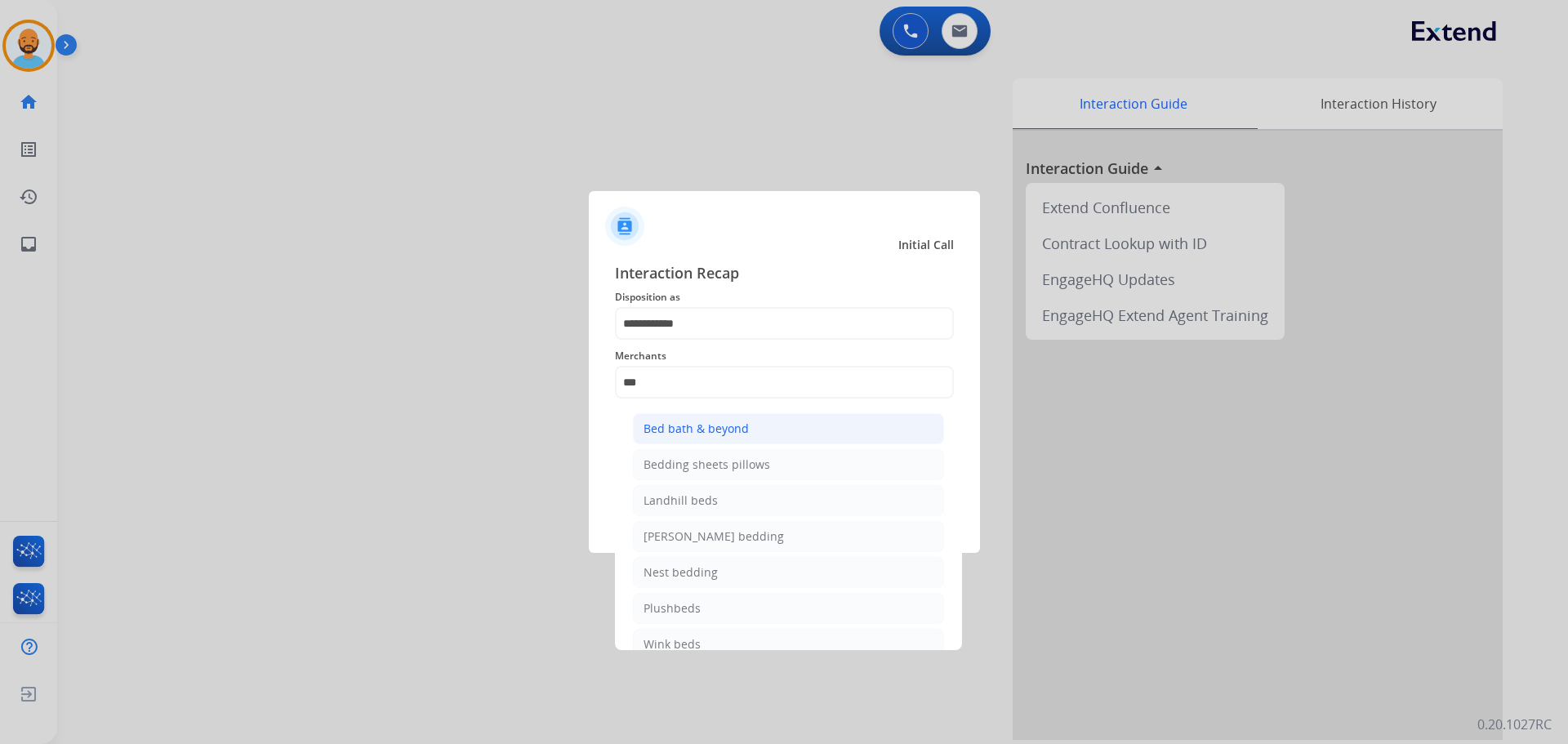
click at [700, 431] on div "Bed bath & beyond" at bounding box center [696, 429] width 106 height 17
type input "**********"
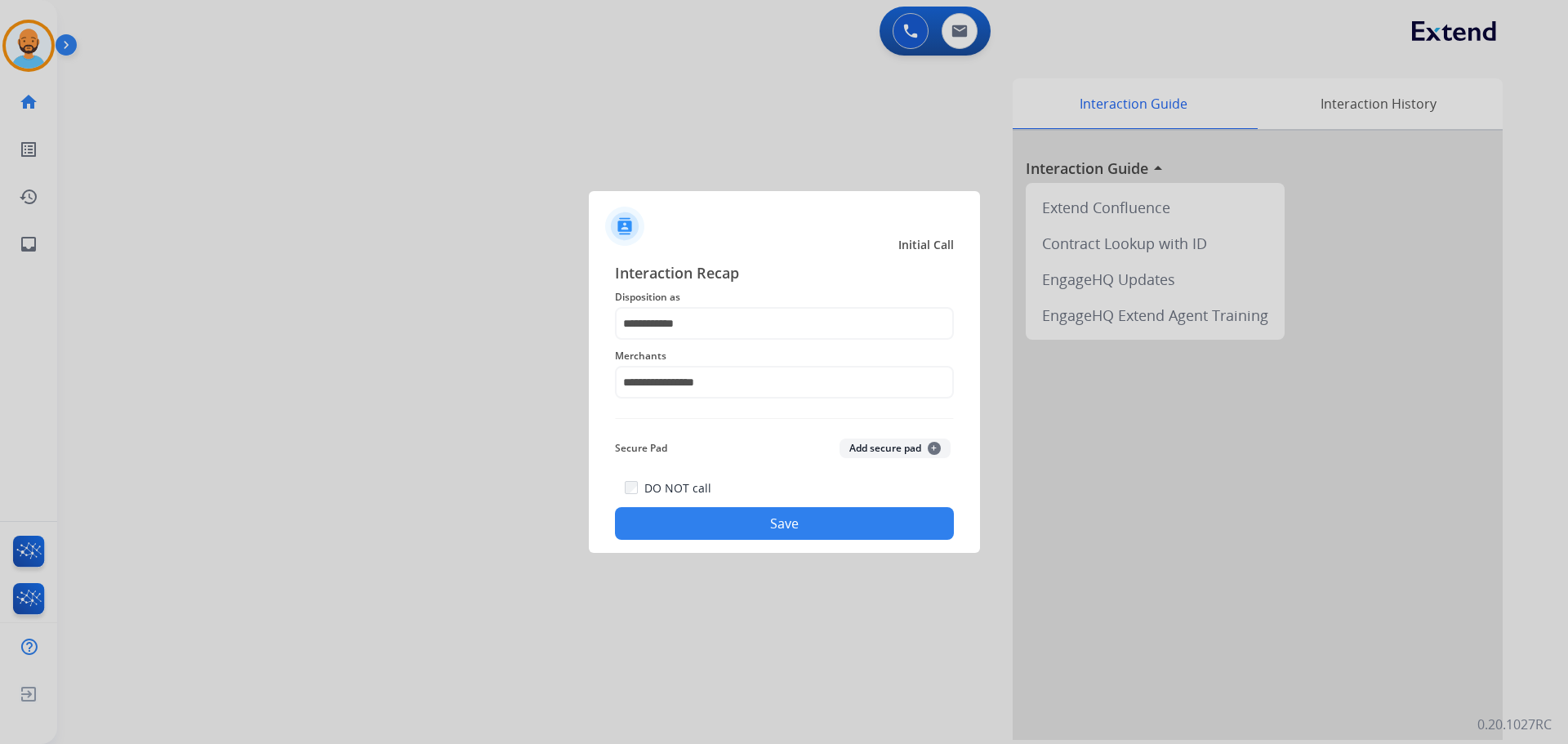
click at [712, 514] on button "Save" at bounding box center [785, 523] width 339 height 32
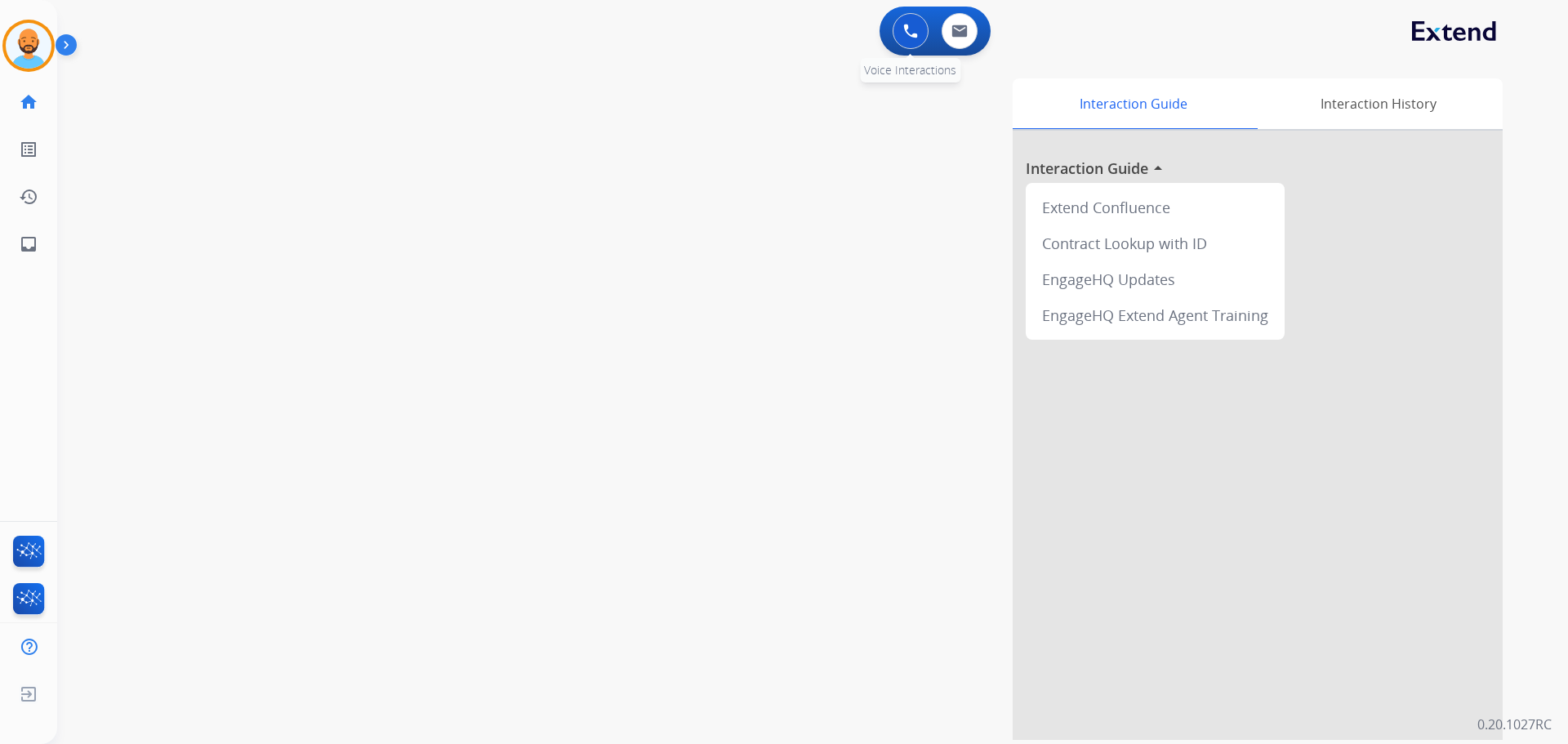
click at [915, 24] on img at bounding box center [910, 31] width 15 height 15
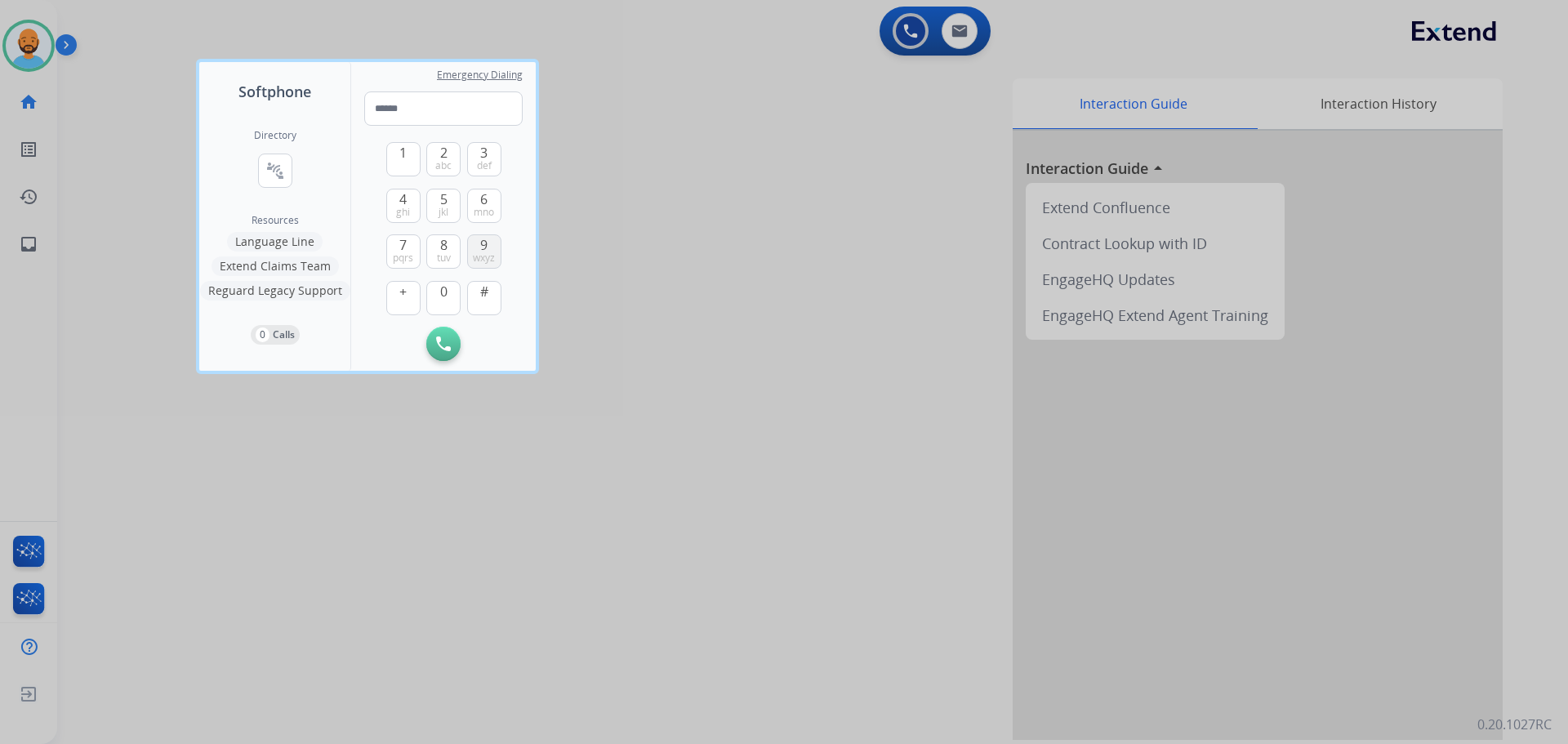
drag, startPoint x: 486, startPoint y: 255, endPoint x: 473, endPoint y: 267, distance: 17.7
click at [483, 259] on span "wxyz" at bounding box center [484, 259] width 22 height 13
click at [449, 297] on button "0" at bounding box center [443, 298] width 34 height 34
click at [446, 249] on span "8" at bounding box center [443, 245] width 7 height 20
drag, startPoint x: 474, startPoint y: 200, endPoint x: 427, endPoint y: 150, distance: 68.6
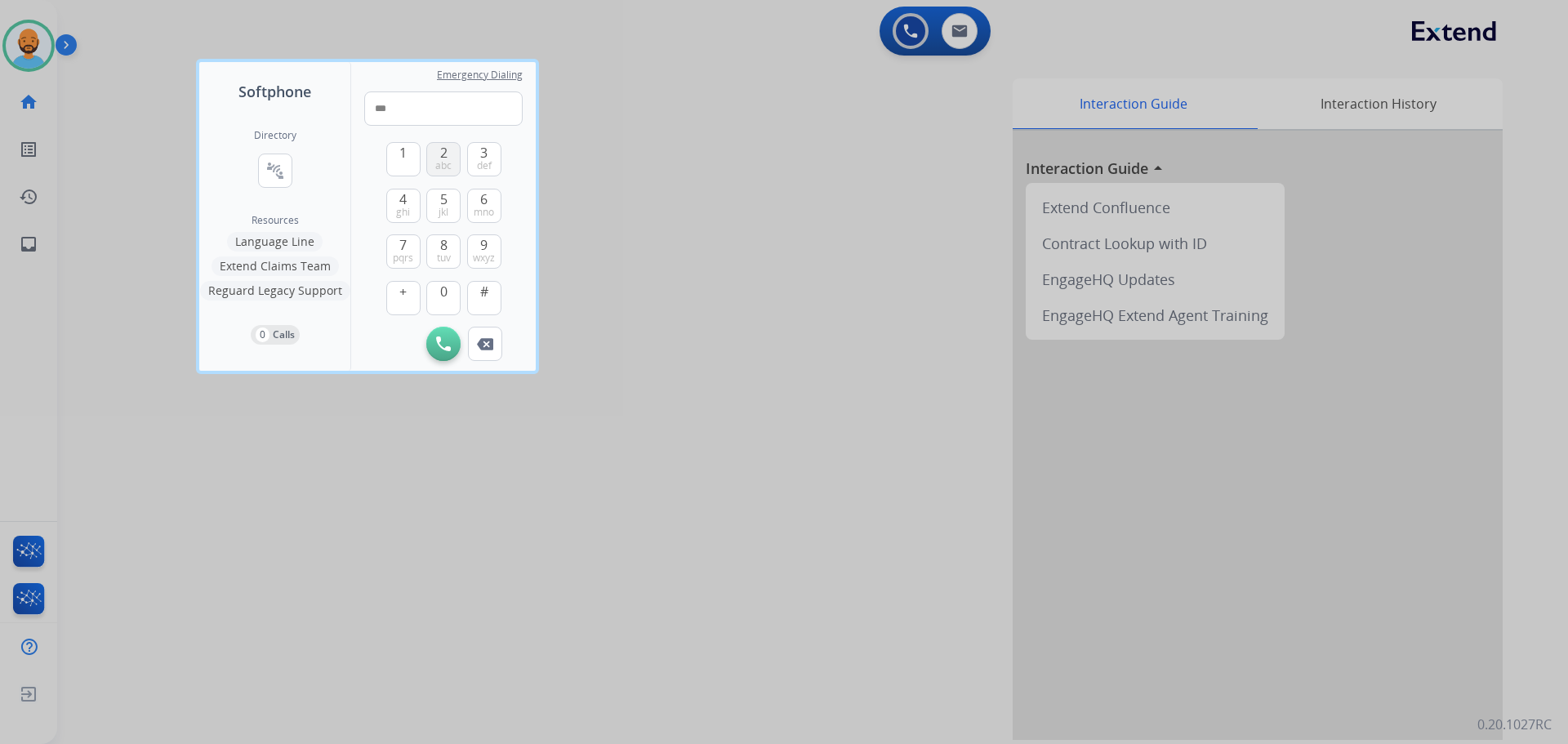
click at [475, 200] on button "6 mno" at bounding box center [484, 205] width 34 height 34
click at [408, 151] on button "1" at bounding box center [403, 159] width 34 height 34
click at [477, 213] on span "mno" at bounding box center [484, 213] width 21 height 13
click at [402, 204] on span "4" at bounding box center [402, 200] width 7 height 20
click at [409, 155] on button "1" at bounding box center [403, 159] width 34 height 34
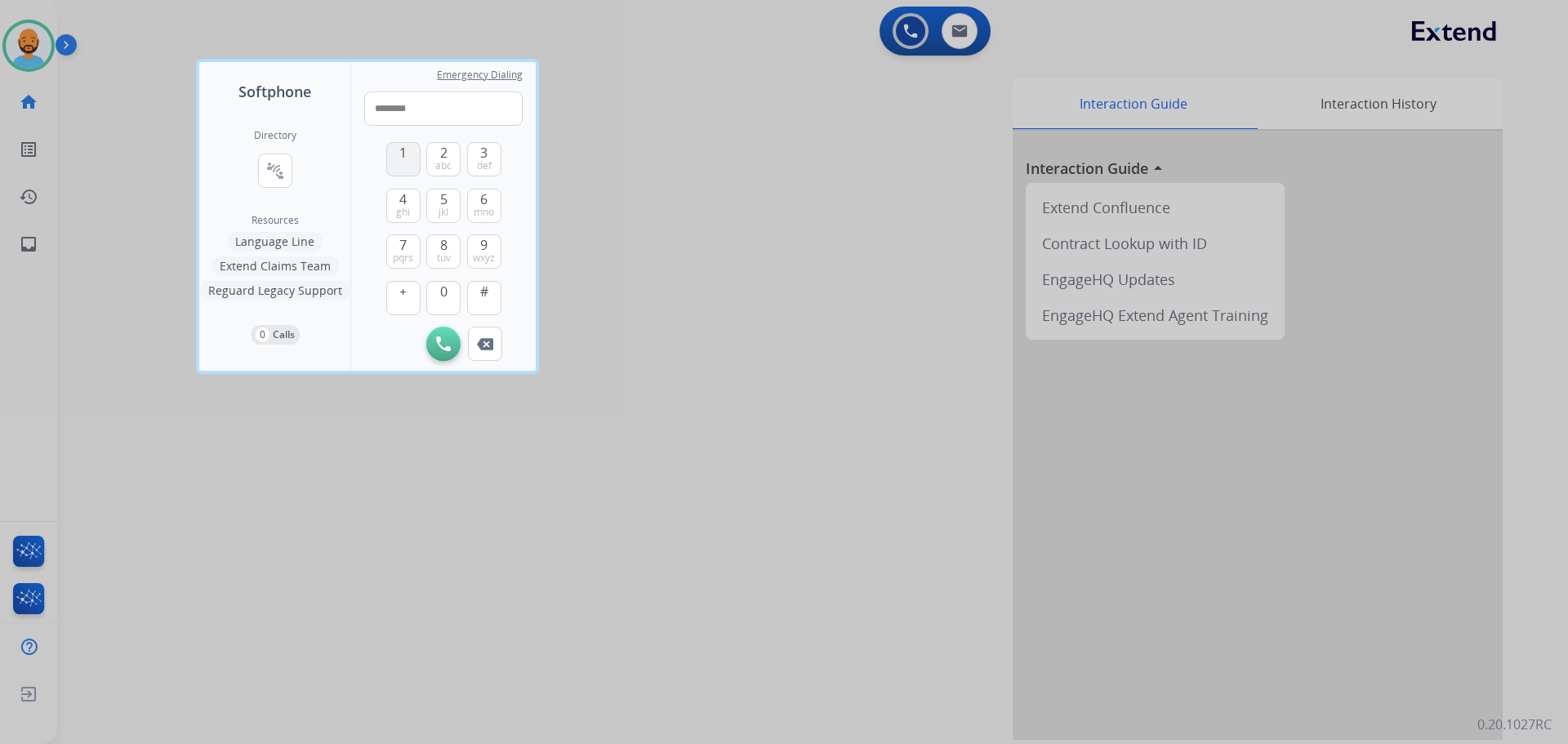
click at [407, 150] on span "1" at bounding box center [402, 153] width 7 height 20
click at [482, 249] on span "9" at bounding box center [484, 245] width 7 height 20
type input "**********"
click at [435, 336] on button "Initiate Call" at bounding box center [443, 343] width 34 height 34
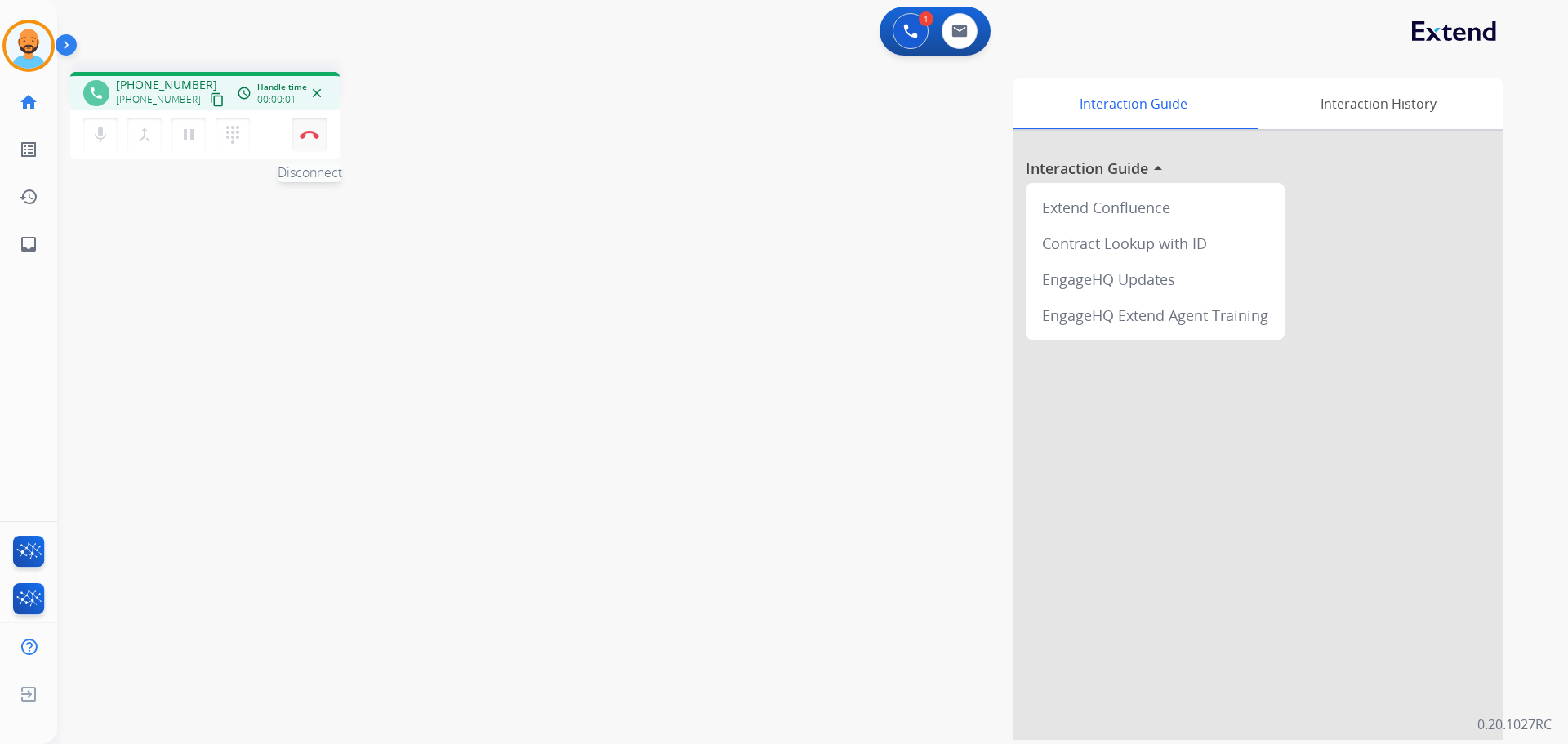
click at [300, 138] on button "Disconnect" at bounding box center [309, 134] width 34 height 34
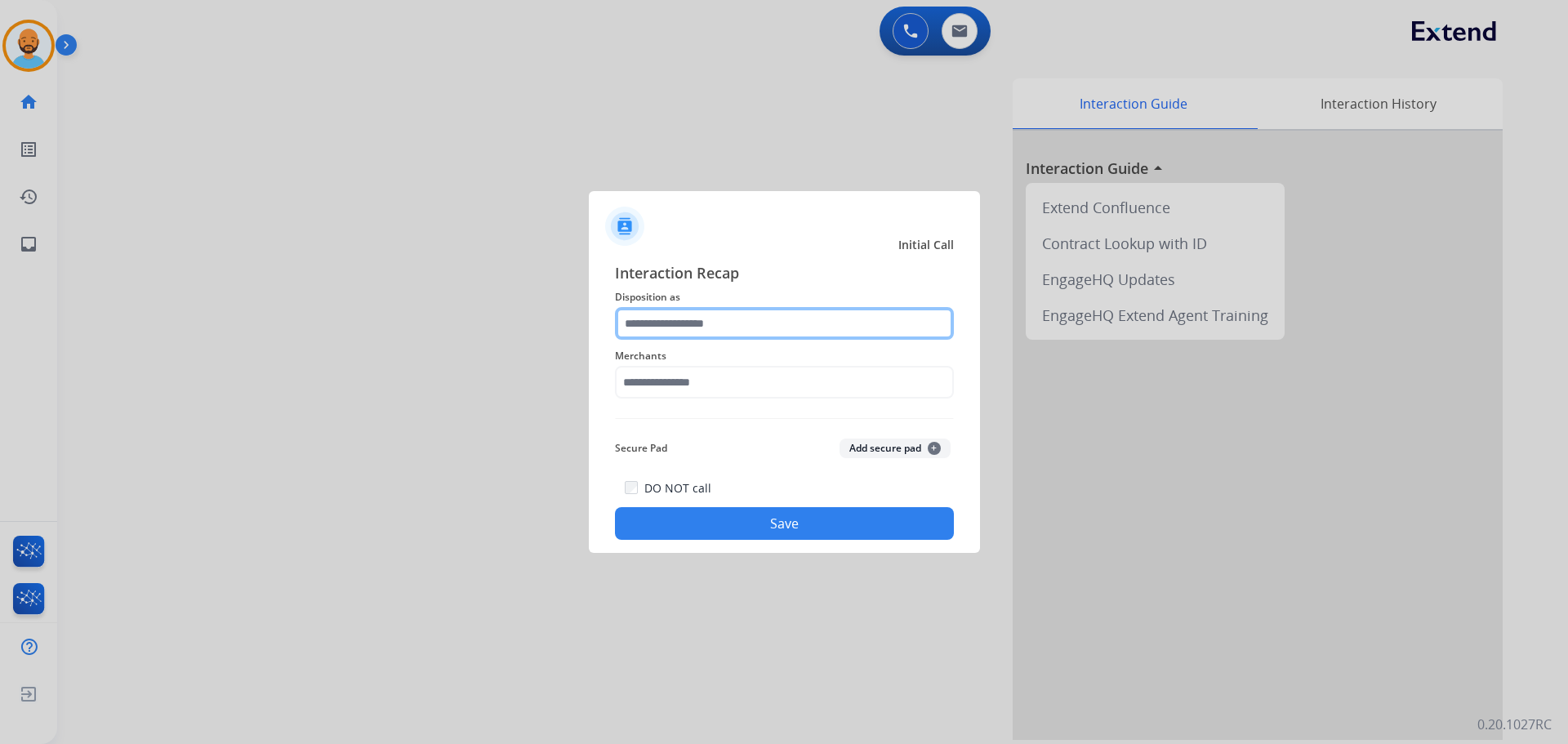
click at [762, 313] on input "text" at bounding box center [785, 323] width 339 height 32
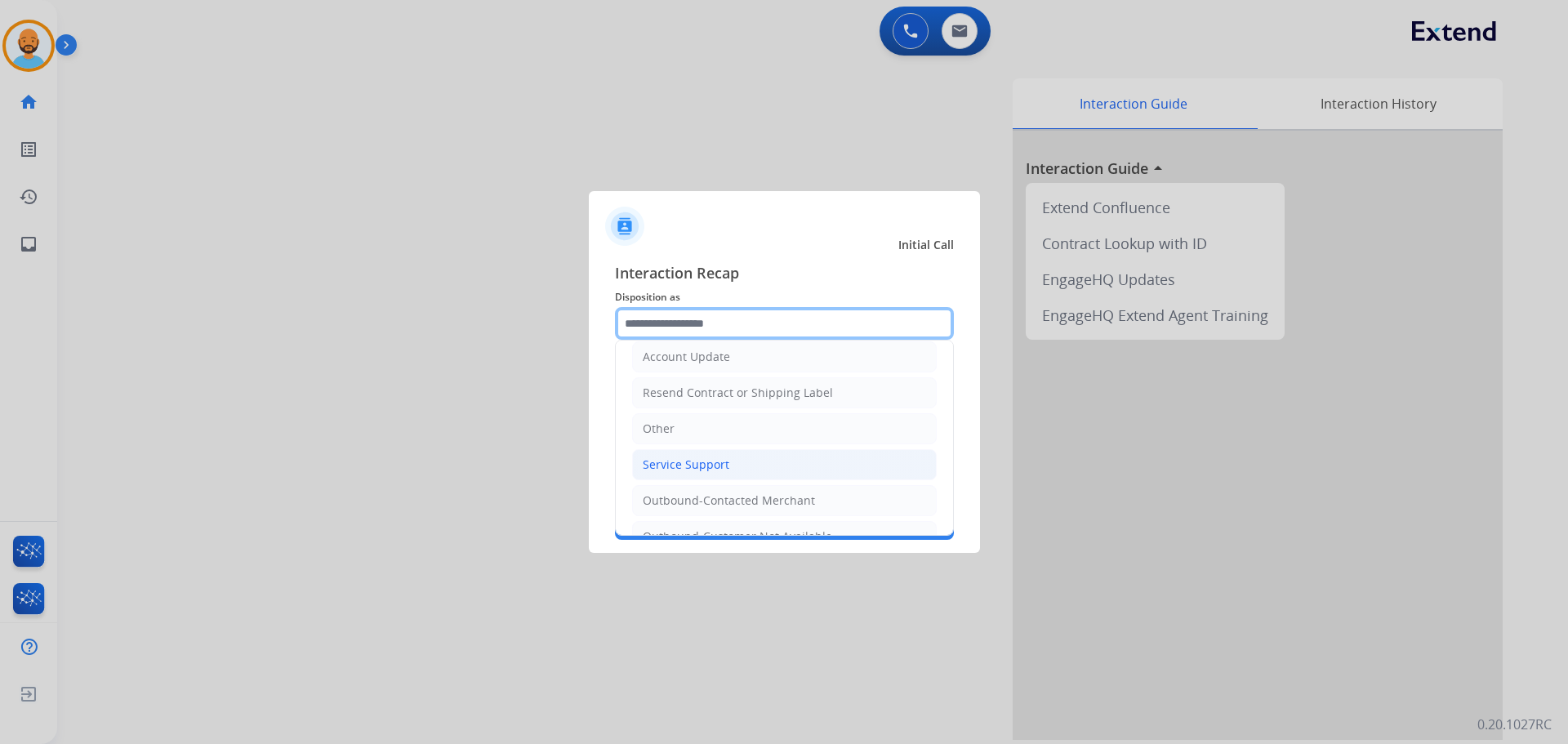
scroll to position [327, 0]
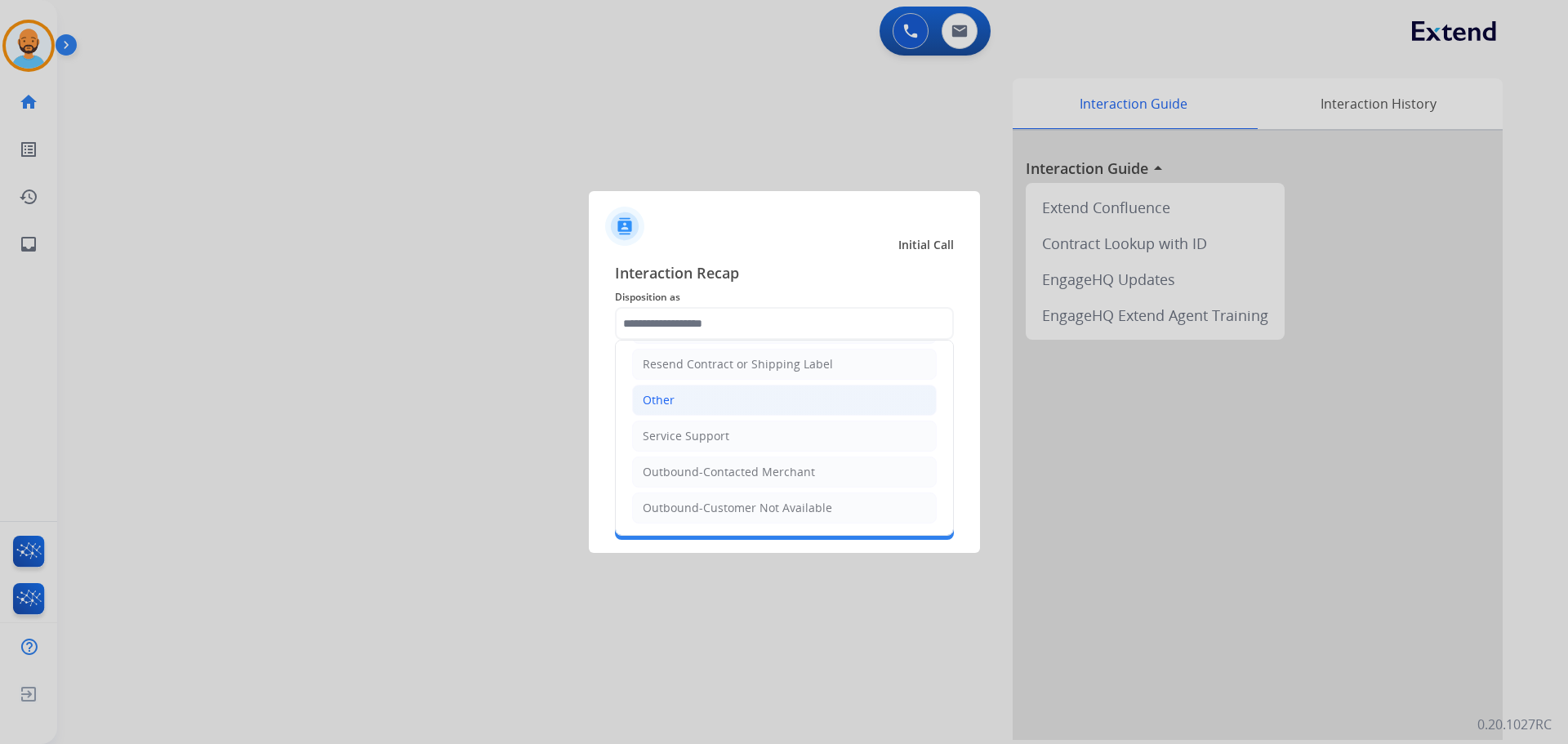
click at [680, 390] on li "Other" at bounding box center [784, 400] width 304 height 31
type input "*****"
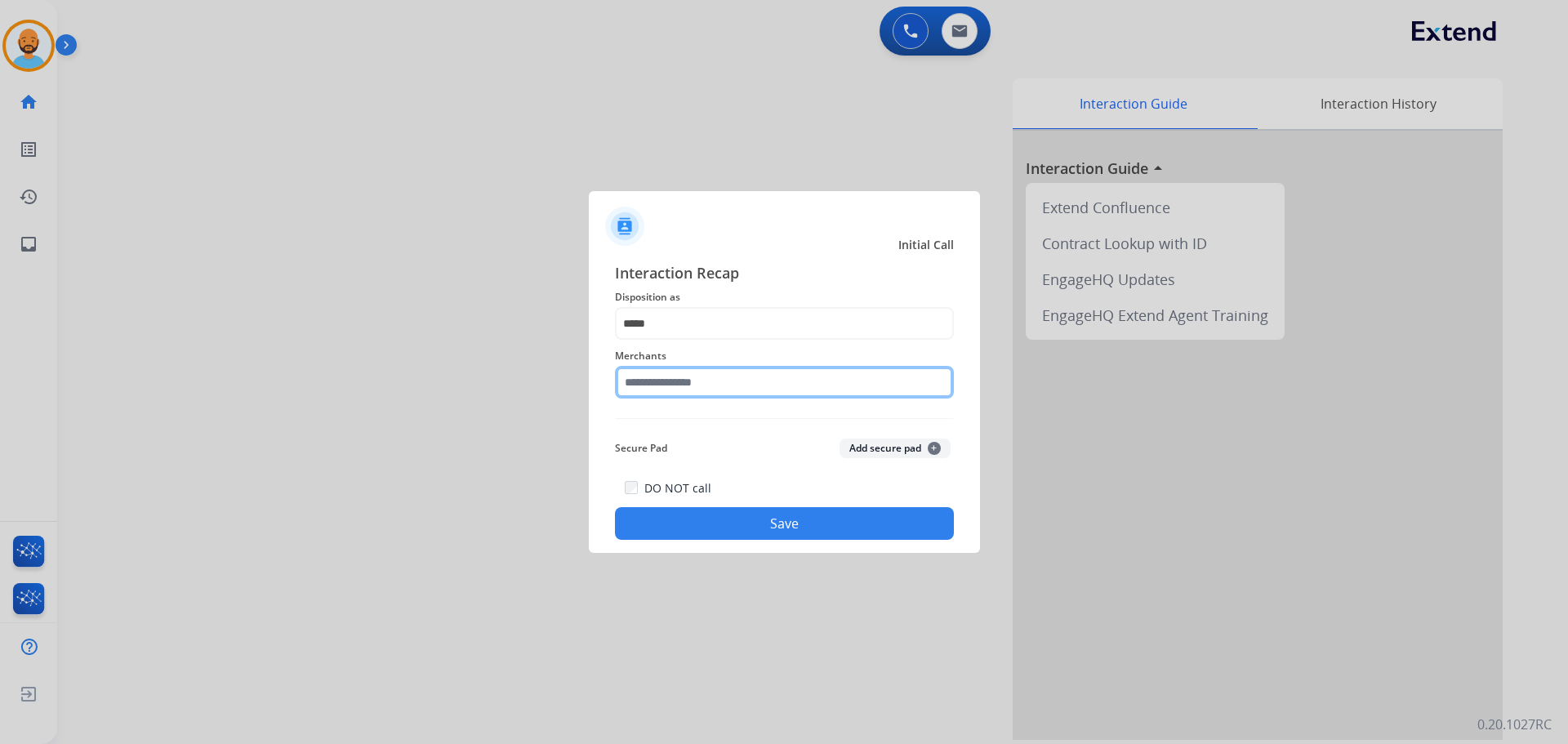
click at [683, 388] on input "text" at bounding box center [785, 382] width 339 height 32
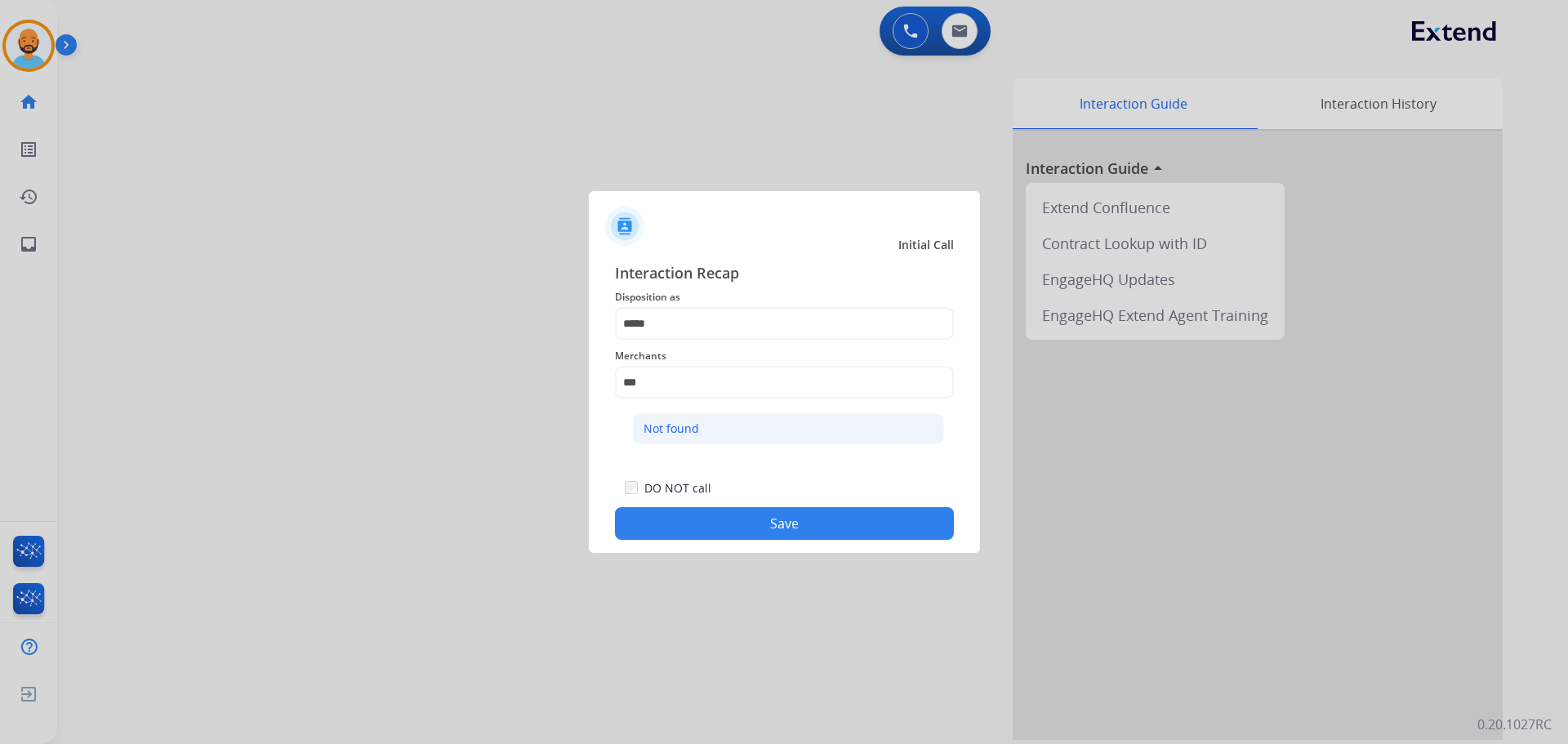
click at [689, 419] on li "Not found" at bounding box center [788, 428] width 311 height 31
type input "*********"
click at [716, 515] on button "Save" at bounding box center [785, 523] width 339 height 32
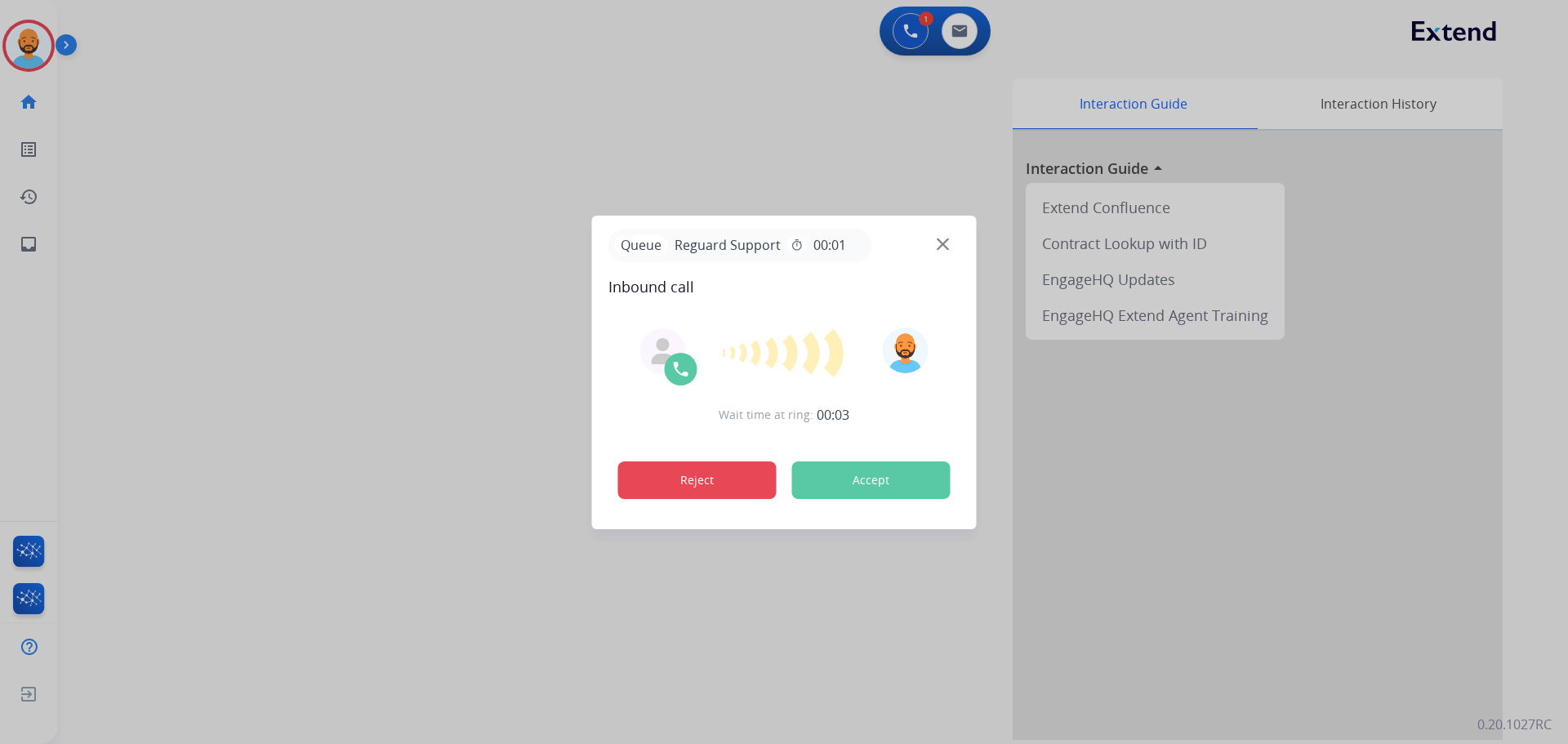
click at [693, 473] on button "Reject" at bounding box center [698, 480] width 159 height 37
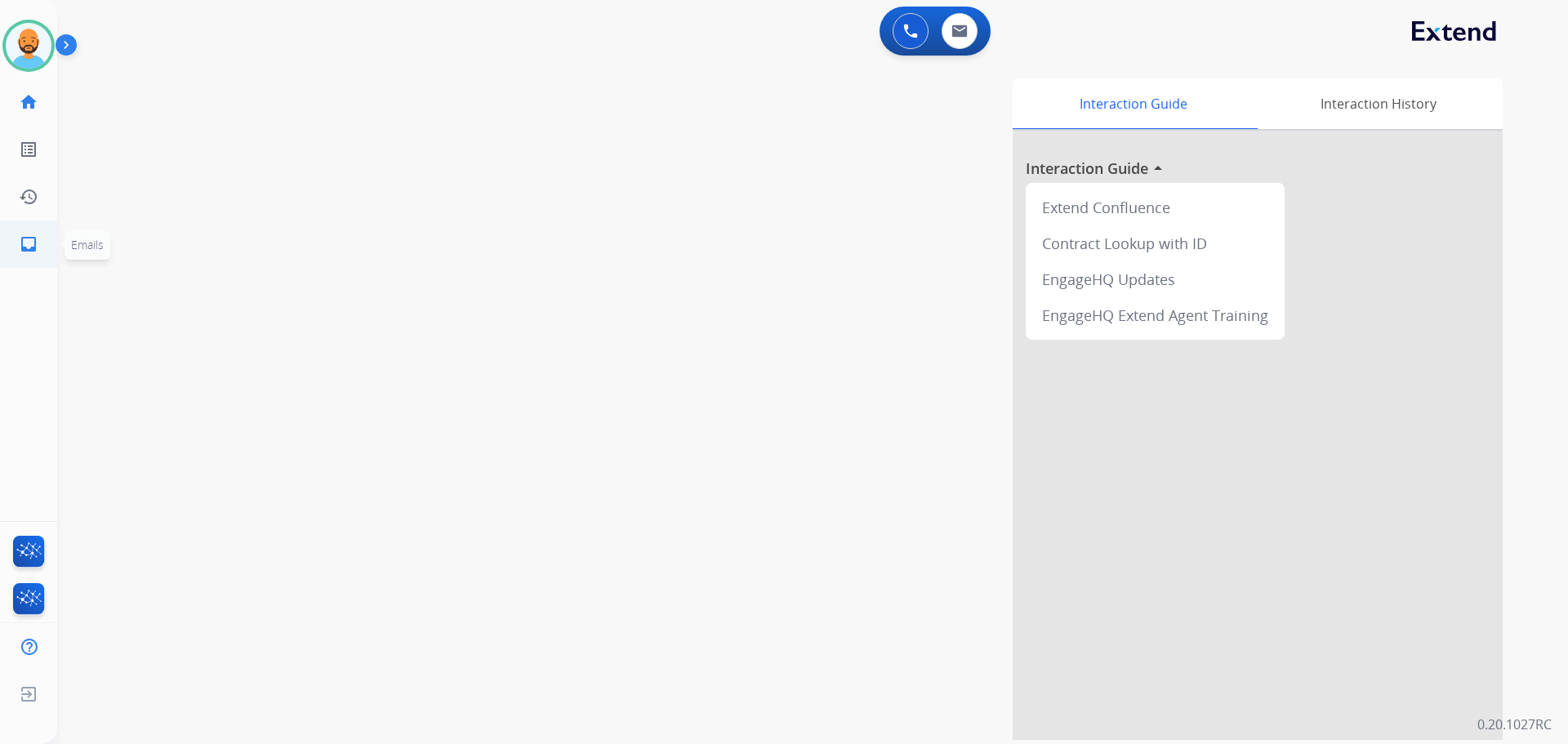
click at [17, 240] on link "inbox Emails" at bounding box center [28, 244] width 46 height 46
select select "**********"
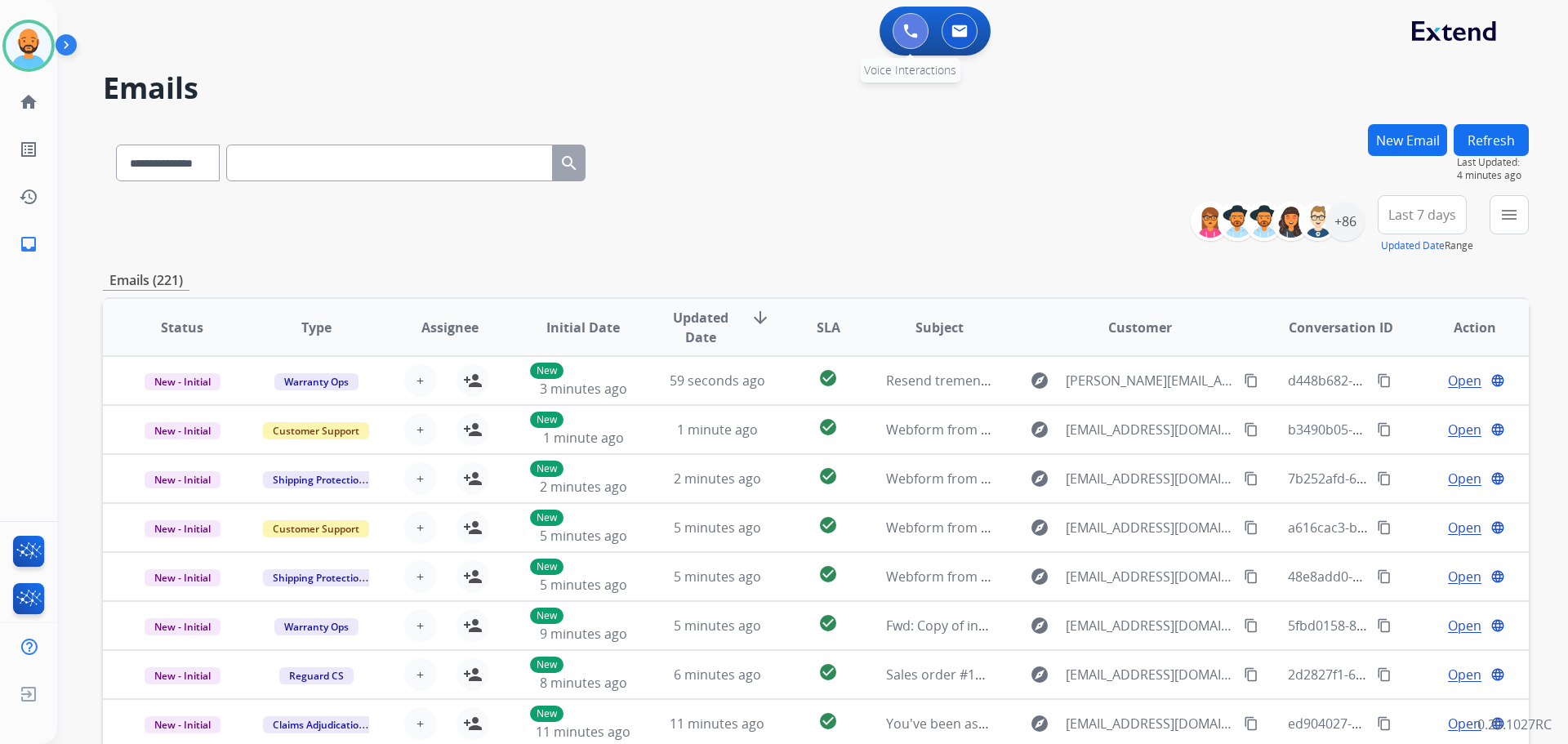
click at [919, 34] on button at bounding box center [910, 31] width 36 height 36
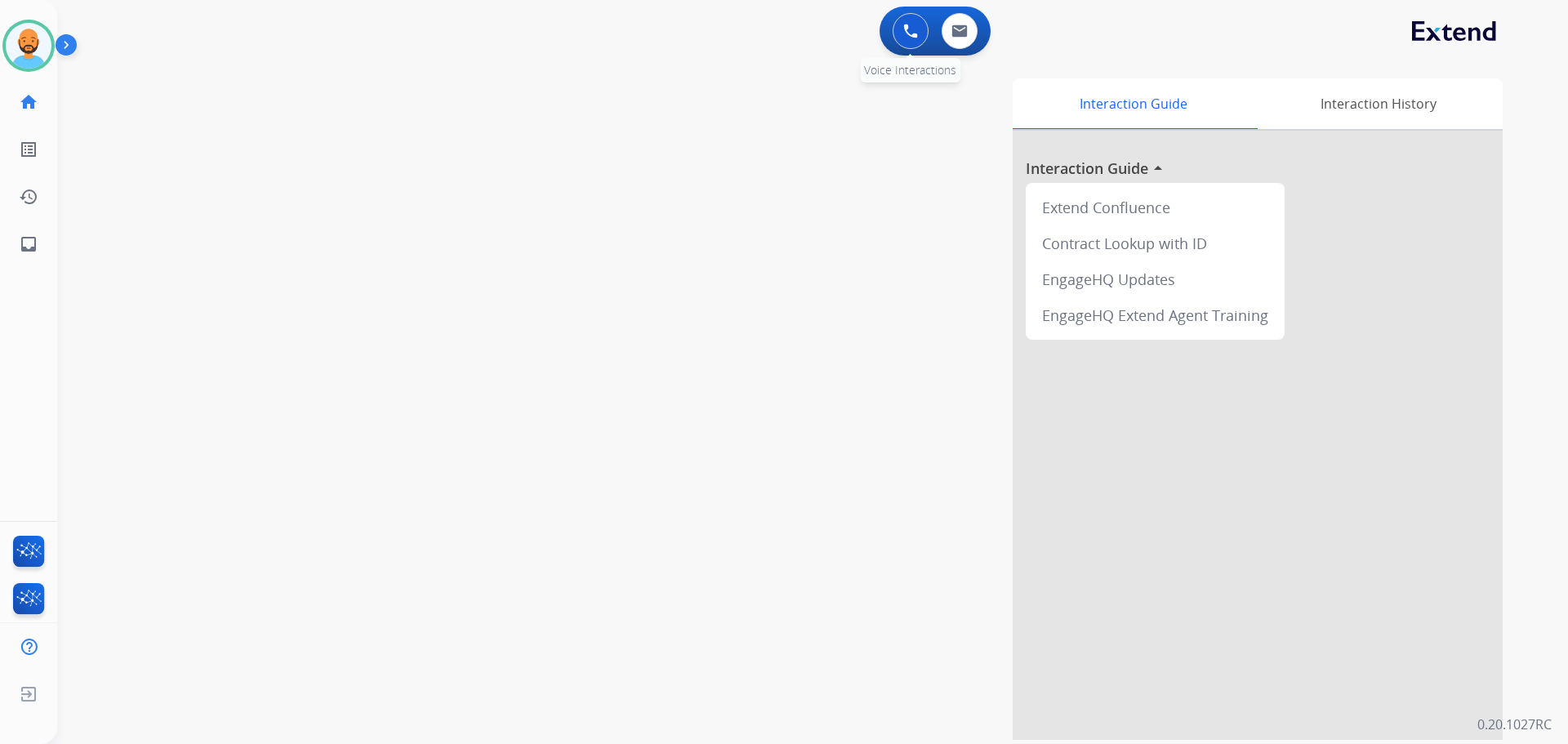
click at [917, 39] on button at bounding box center [910, 31] width 36 height 36
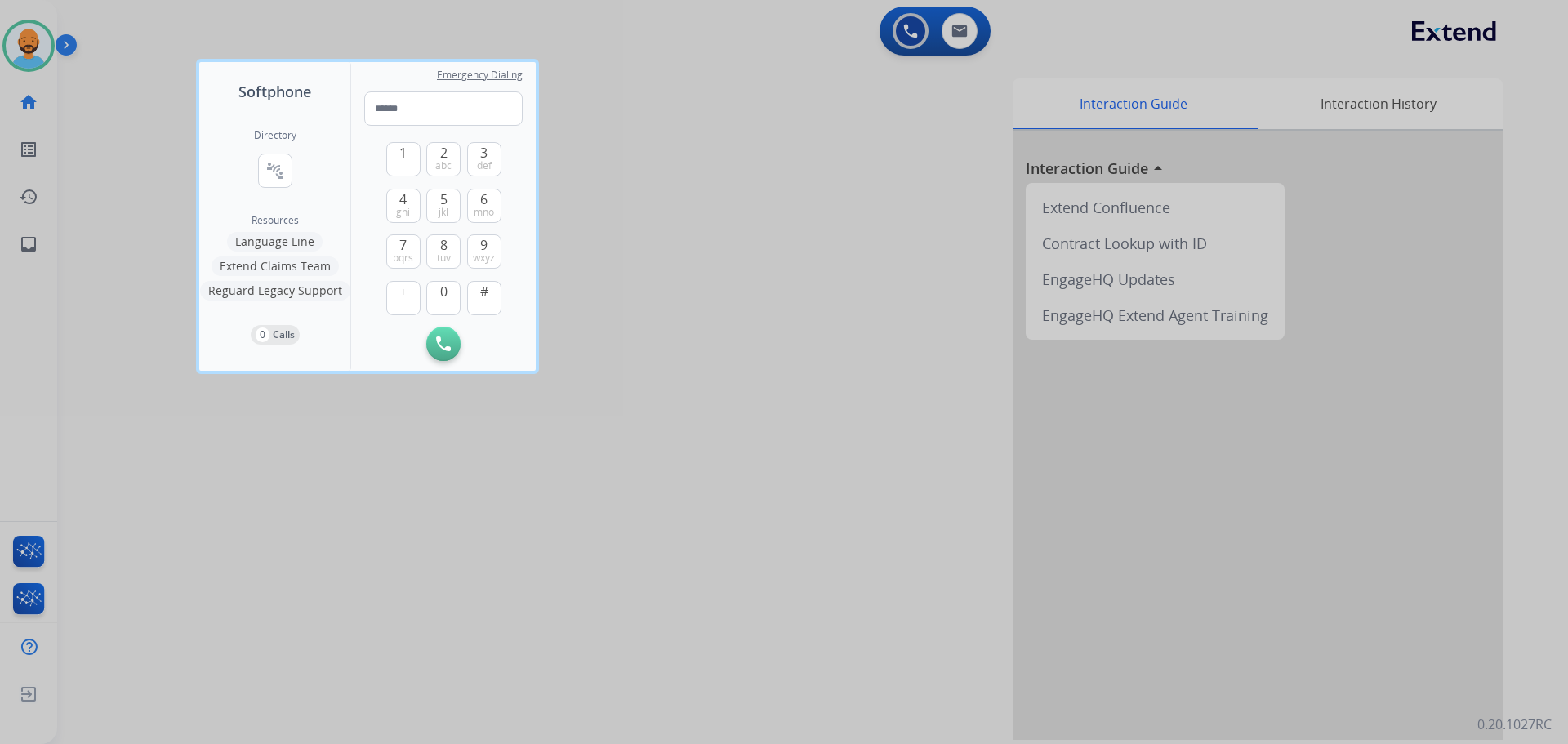
drag, startPoint x: 486, startPoint y: 244, endPoint x: 452, endPoint y: 271, distance: 43.4
click at [488, 243] on button "9 wxyz" at bounding box center [484, 251] width 34 height 34
click at [432, 293] on button "0" at bounding box center [443, 298] width 34 height 34
click at [437, 248] on button "8 tuv" at bounding box center [443, 251] width 34 height 34
click at [486, 202] on span "6" at bounding box center [484, 200] width 7 height 20
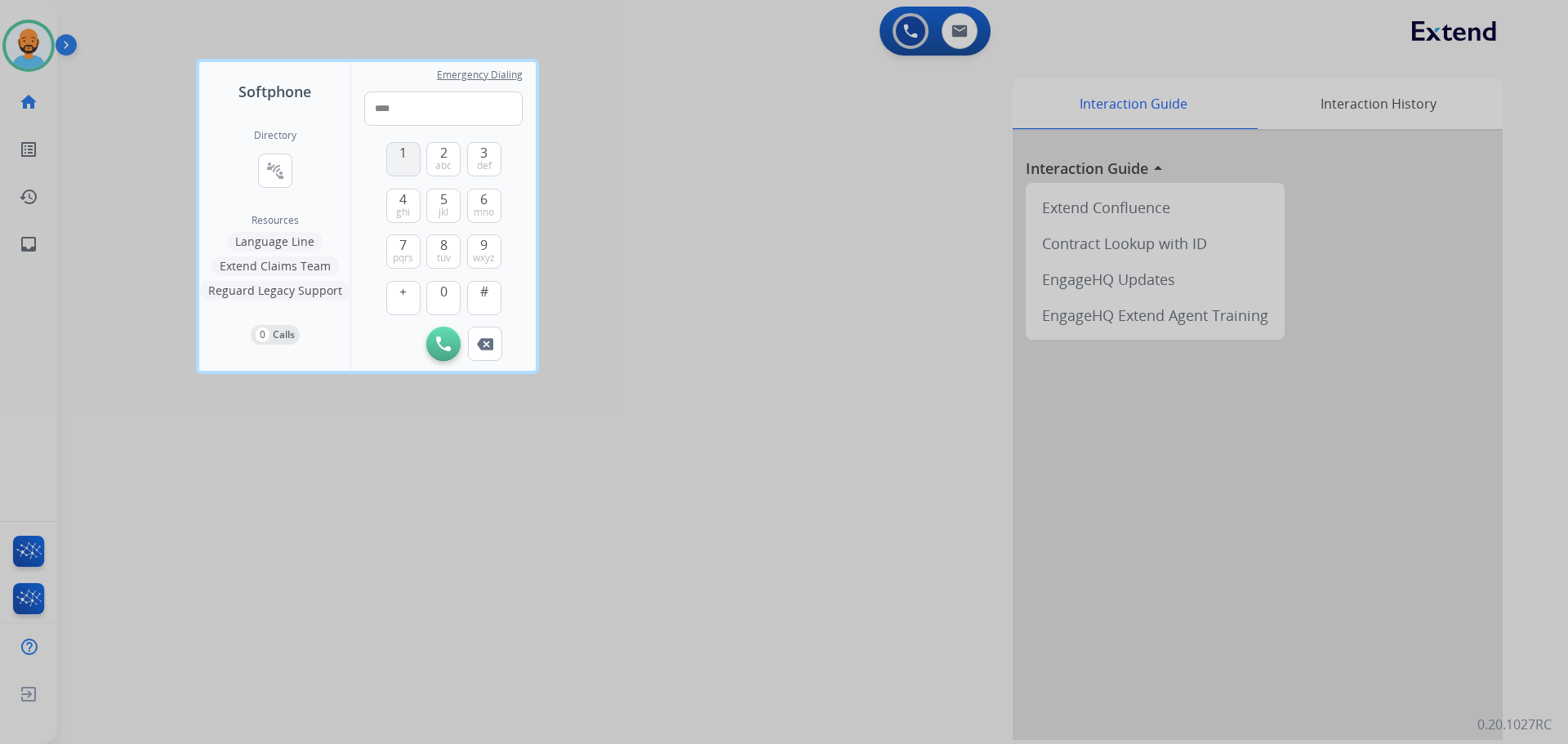
click at [407, 165] on button "1" at bounding box center [403, 159] width 34 height 34
click at [488, 217] on span "mno" at bounding box center [484, 213] width 21 height 13
click at [410, 210] on button "4 ghi" at bounding box center [403, 205] width 34 height 34
click at [407, 158] on span "1" at bounding box center [402, 153] width 7 height 20
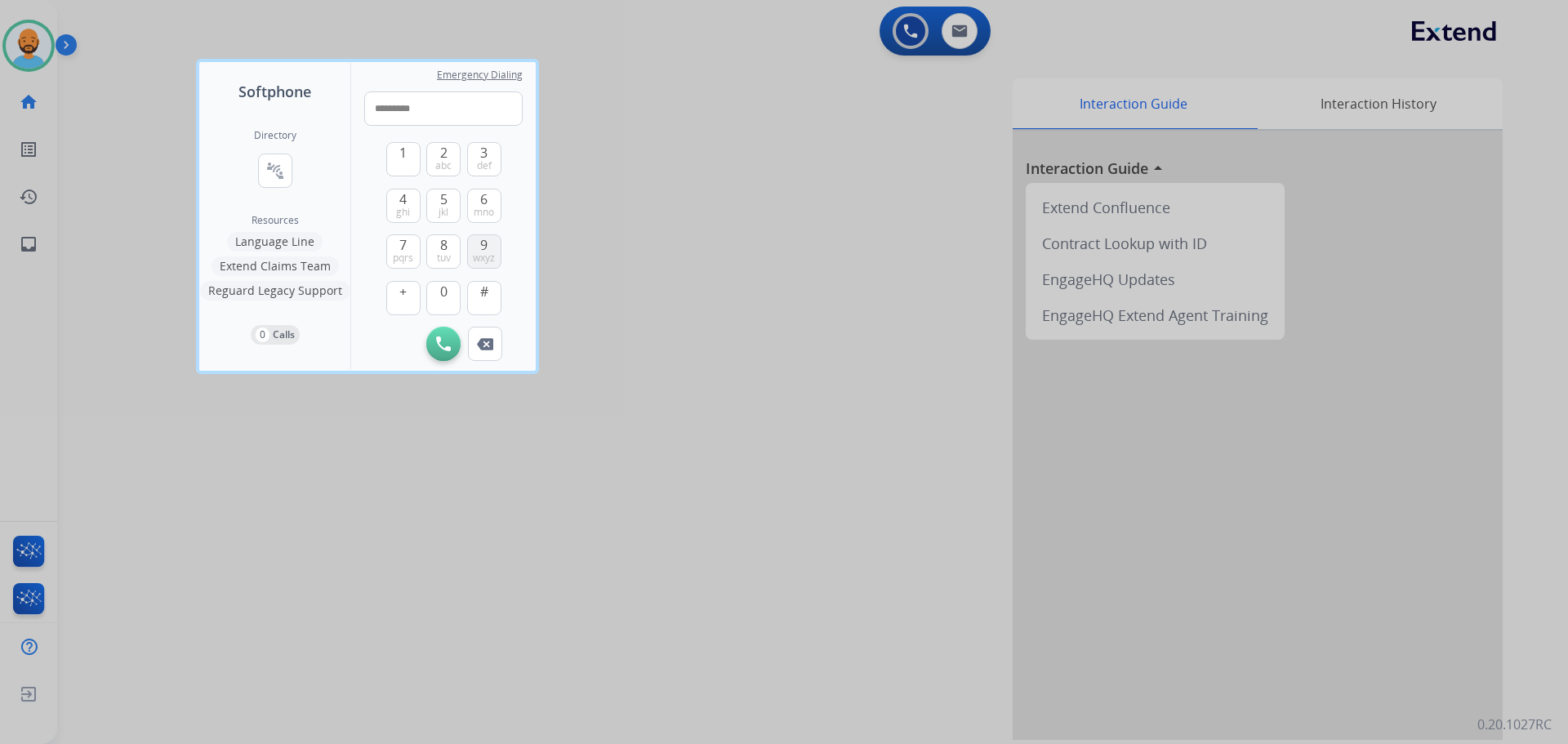
click at [479, 244] on button "9 wxyz" at bounding box center [484, 251] width 34 height 34
type input "**********"
click at [440, 341] on img at bounding box center [443, 344] width 15 height 15
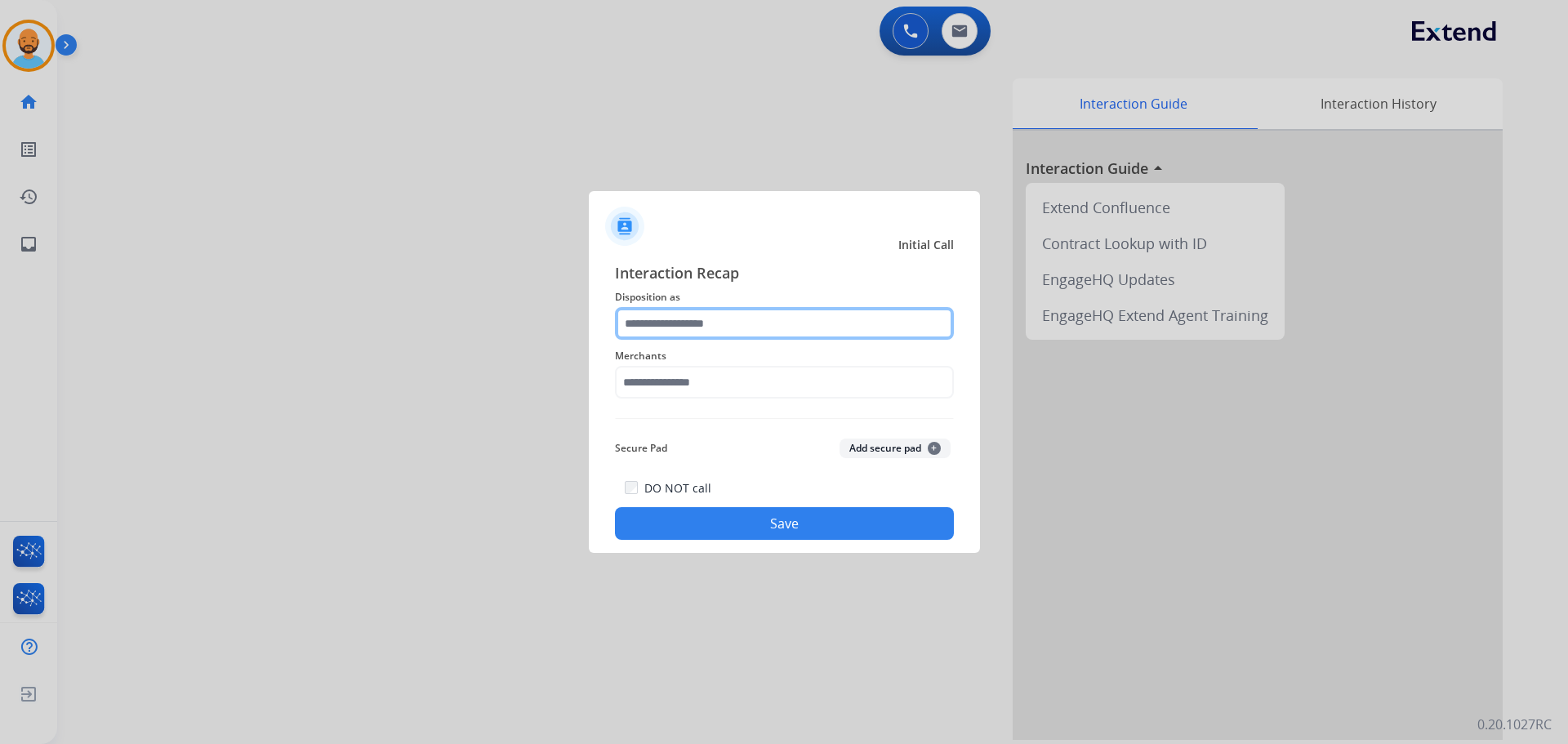
click at [690, 328] on input "text" at bounding box center [785, 323] width 339 height 32
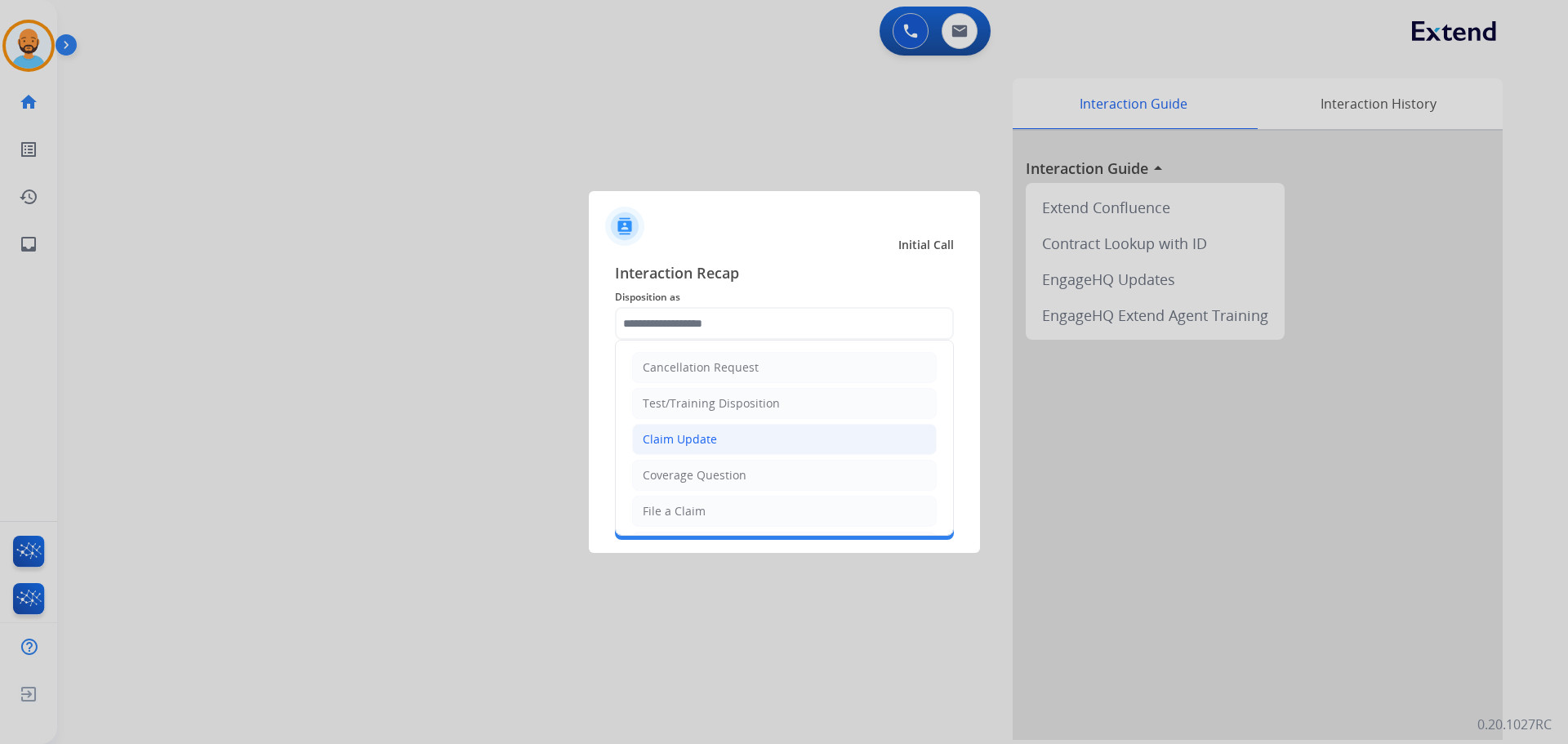
click at [683, 436] on div "Claim Update" at bounding box center [679, 440] width 74 height 17
type input "**********"
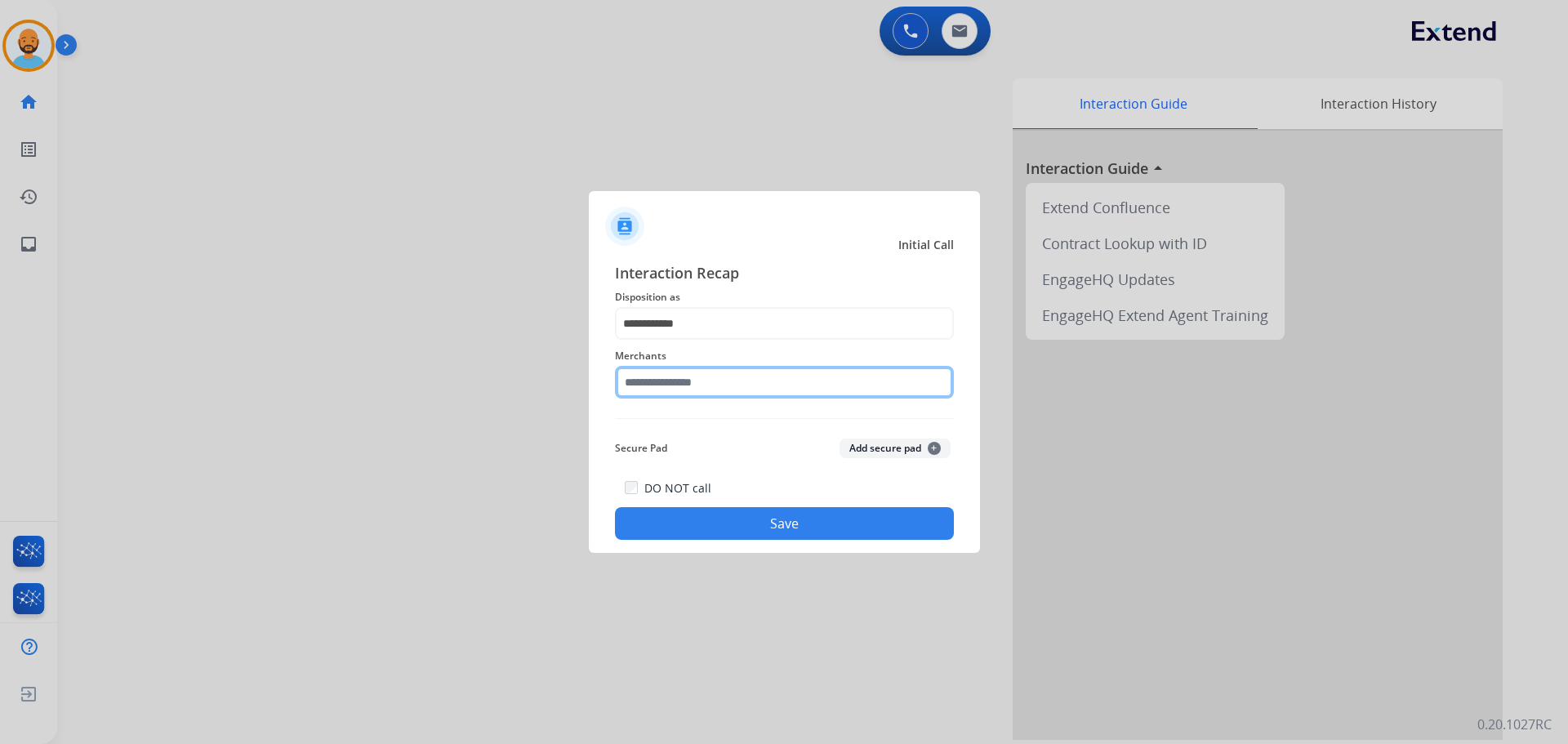
click at [690, 388] on input "text" at bounding box center [785, 382] width 339 height 32
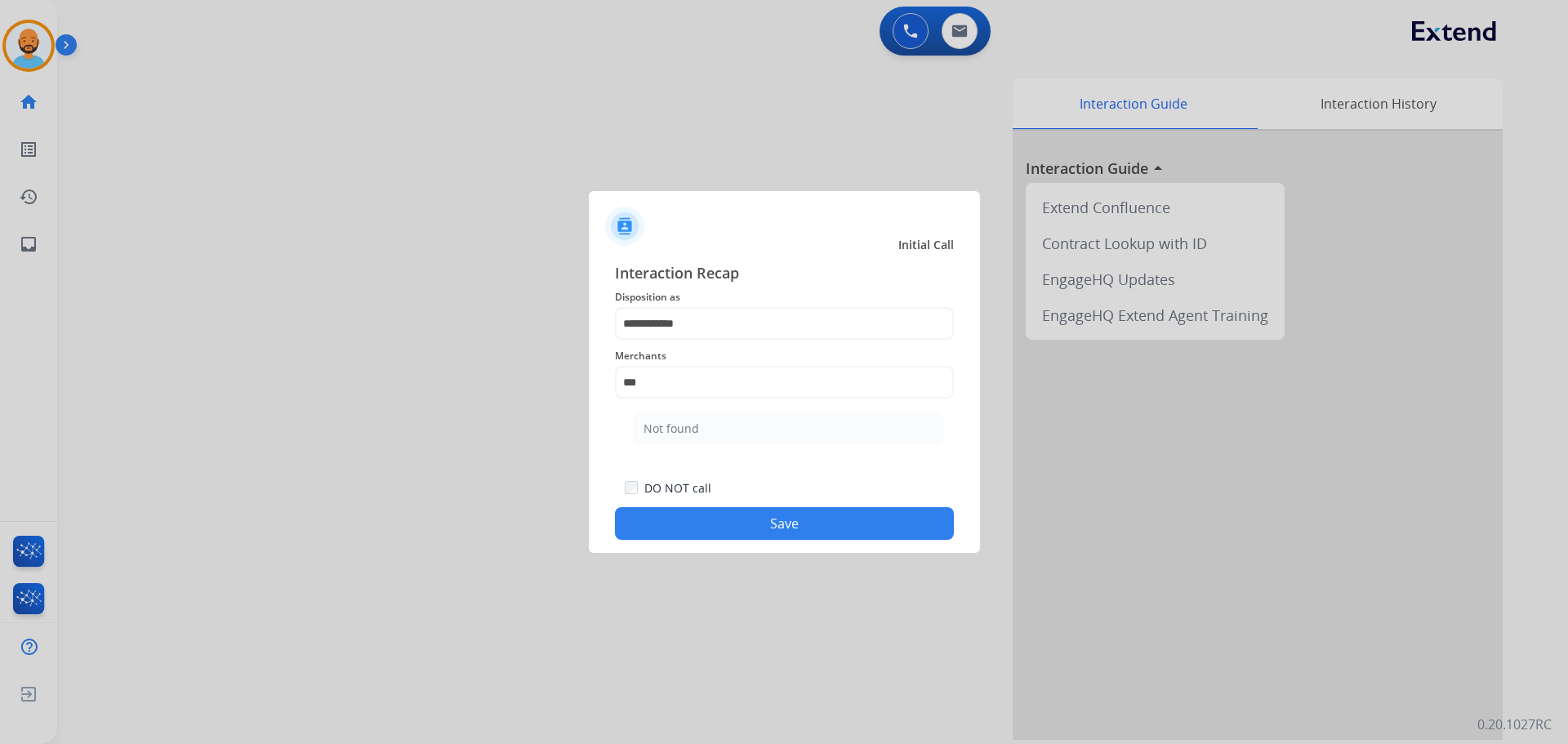
drag, startPoint x: 687, startPoint y: 431, endPoint x: 685, endPoint y: 438, distance: 7.3
click at [685, 438] on li "Not found" at bounding box center [788, 428] width 311 height 31
type input "*********"
click at [721, 520] on button "Save" at bounding box center [785, 523] width 339 height 32
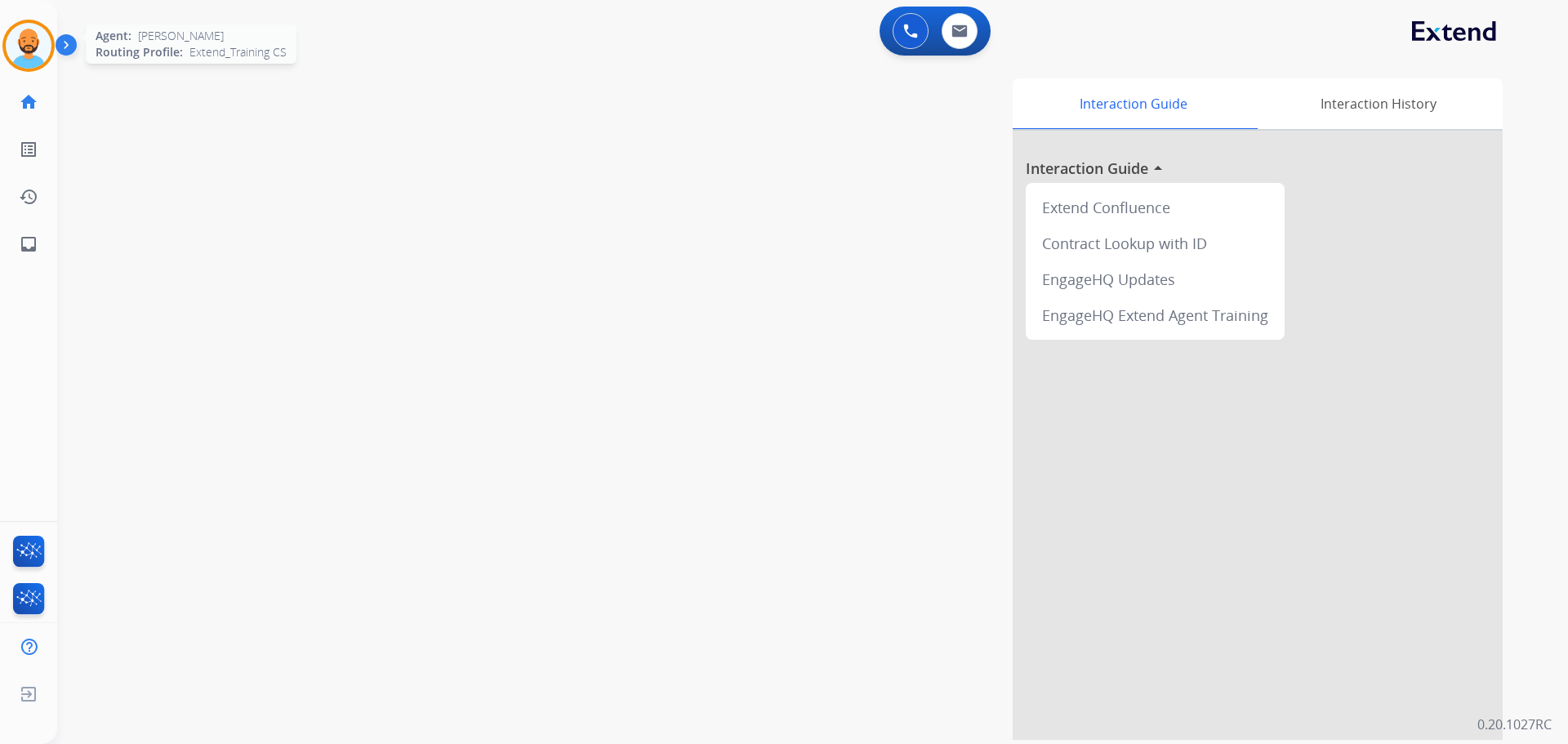
click at [37, 41] on img at bounding box center [28, 46] width 46 height 46
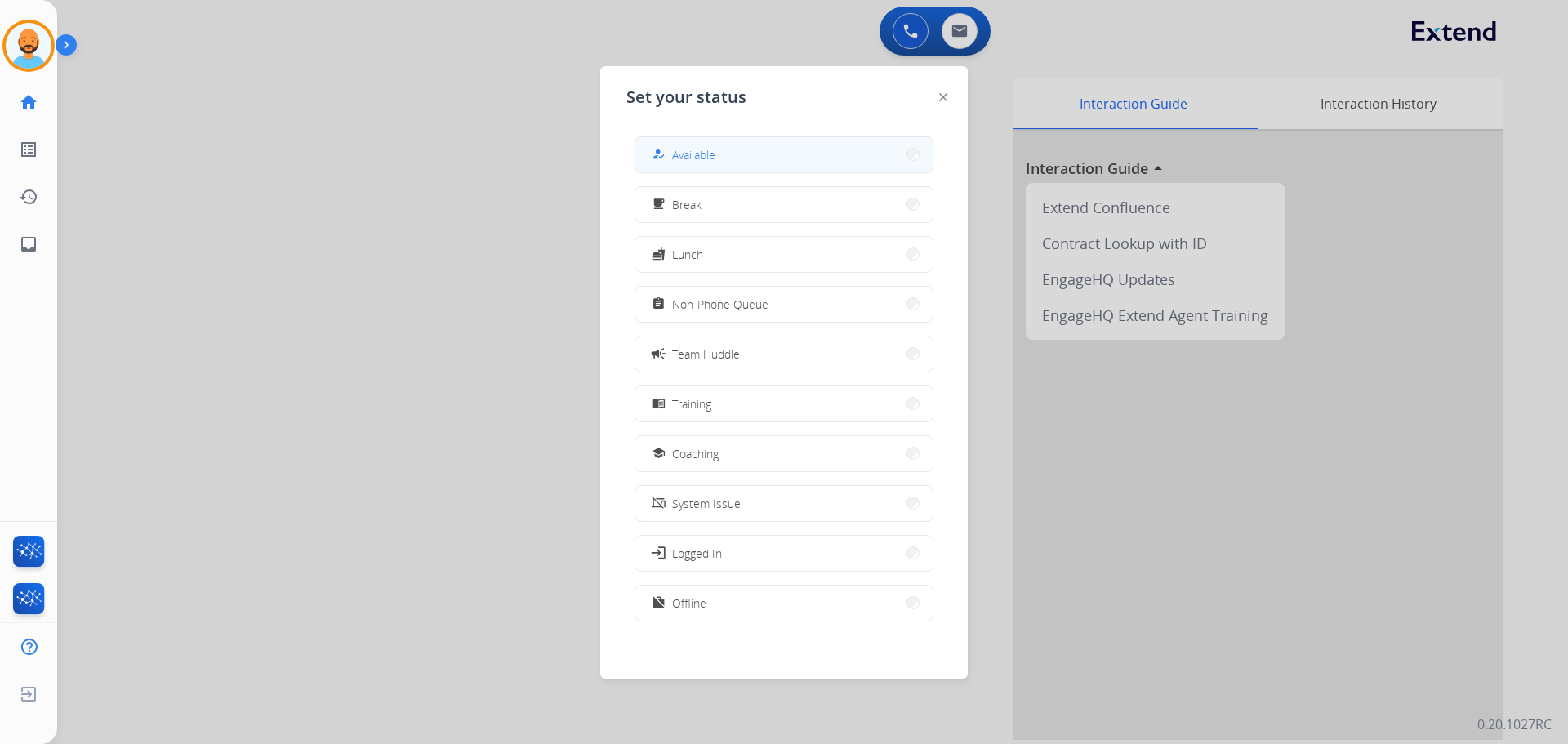
click at [802, 158] on button "how_to_reg Available" at bounding box center [784, 155] width 298 height 35
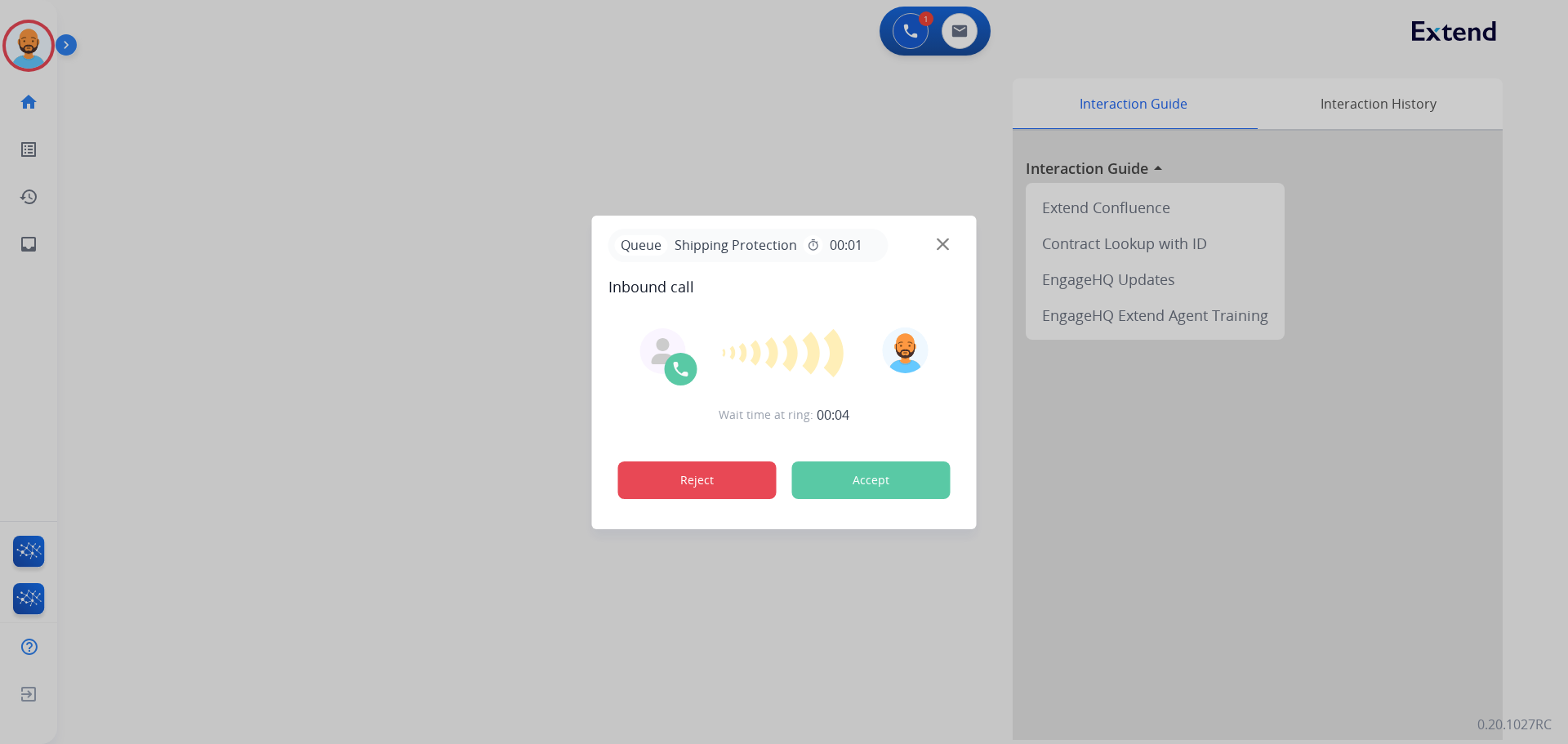
click at [698, 479] on button "Reject" at bounding box center [698, 480] width 159 height 37
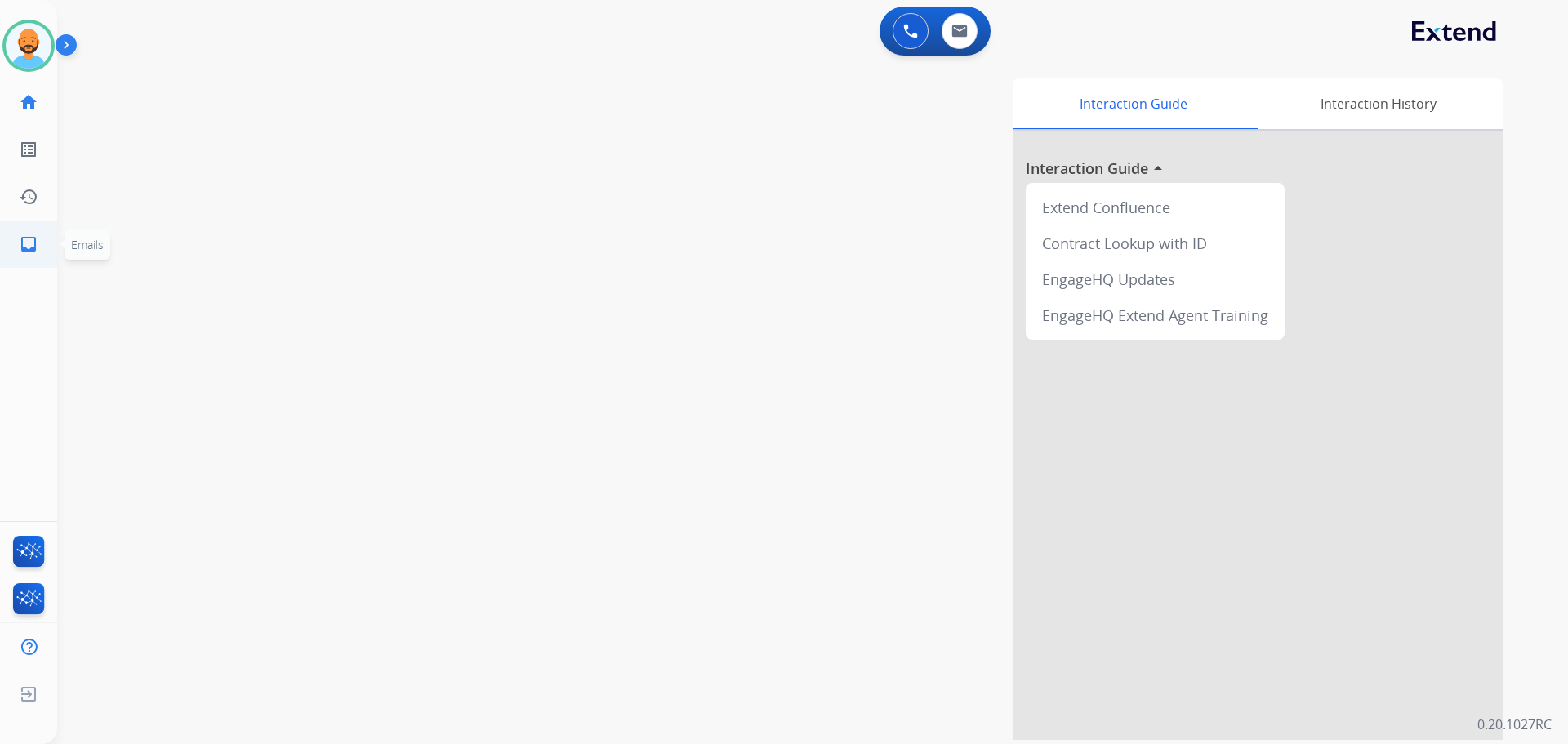
click at [22, 254] on link "inbox Emails" at bounding box center [28, 244] width 46 height 46
select select "**********"
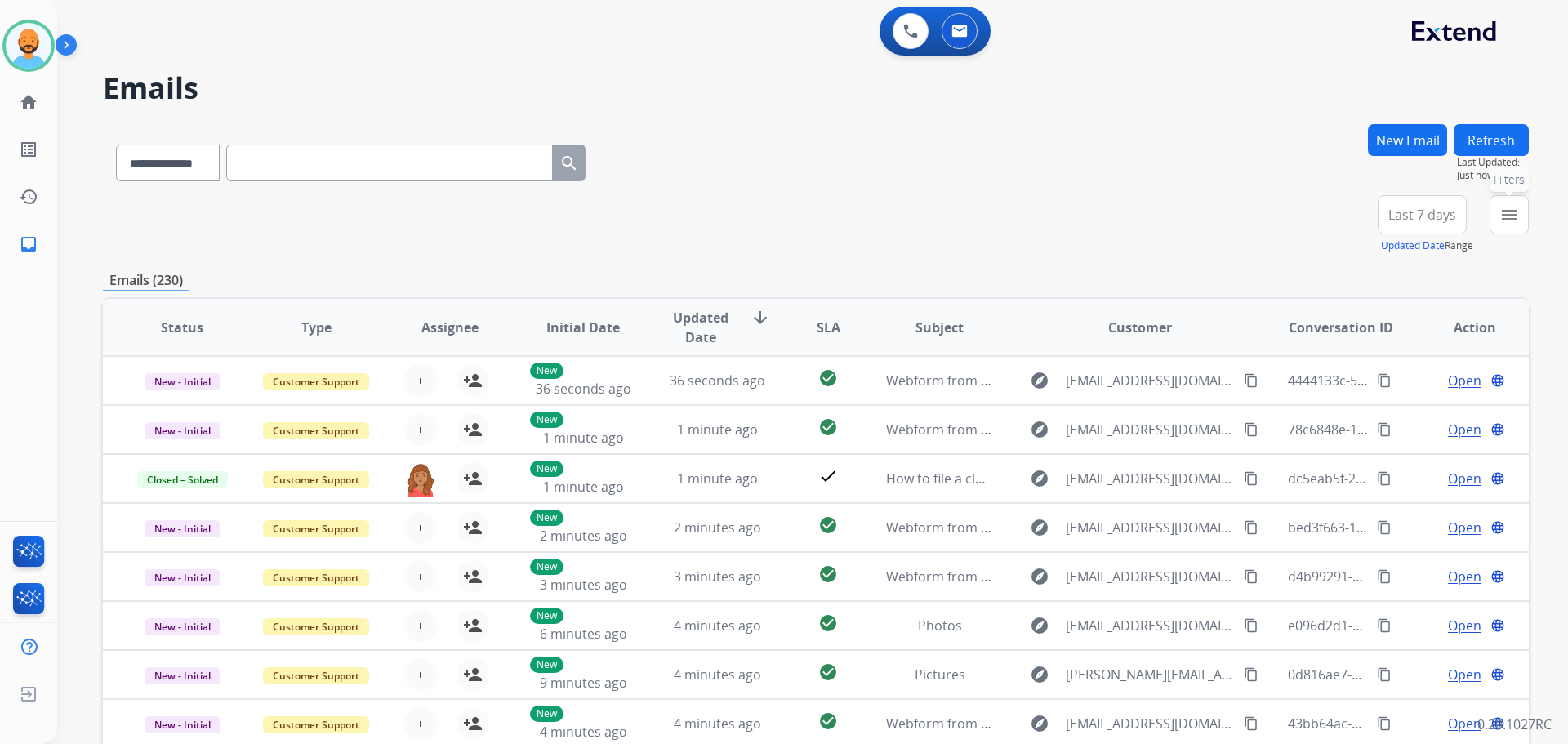
click at [1515, 212] on mat-icon "menu" at bounding box center [1509, 215] width 20 height 20
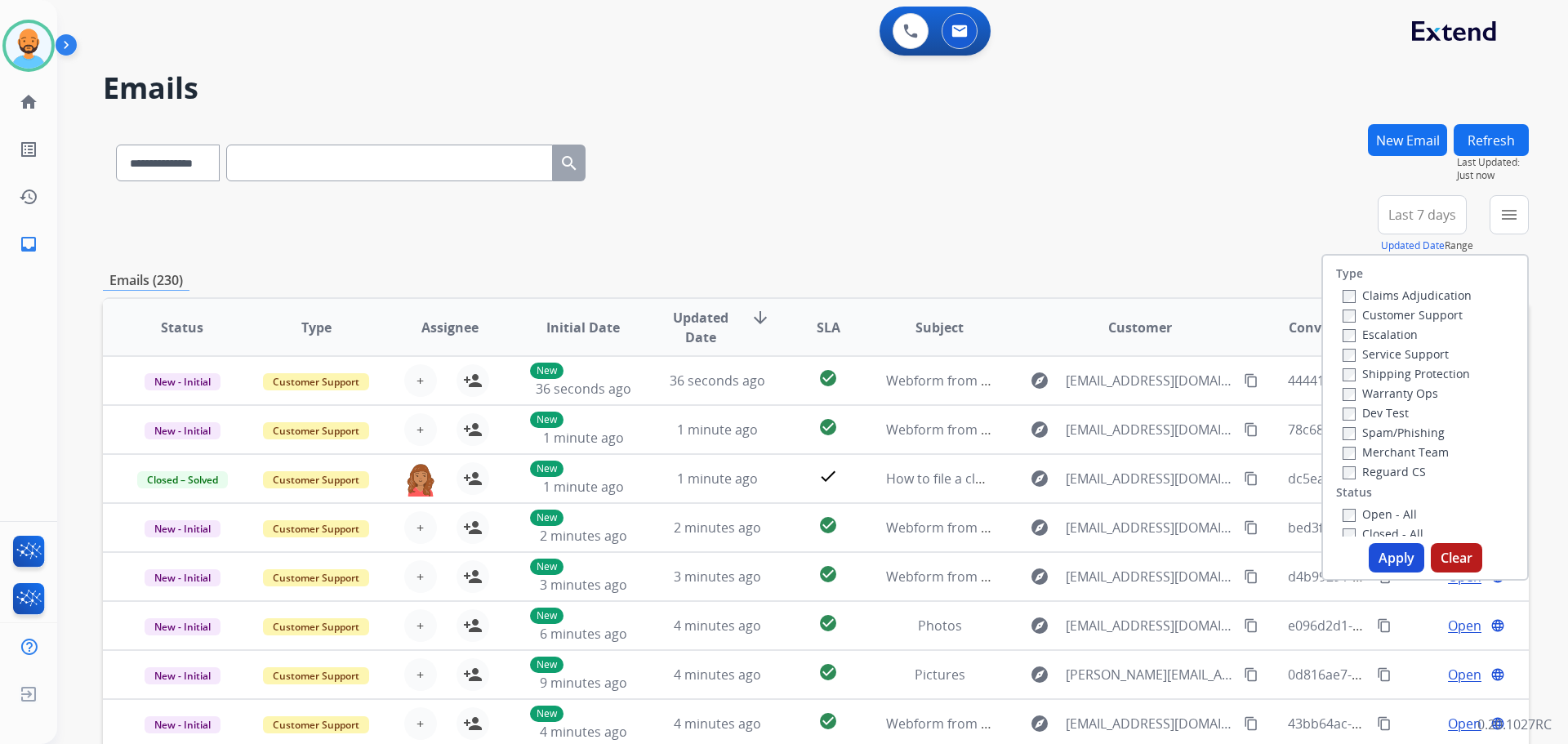
click at [1343, 307] on label "Customer Support" at bounding box center [1403, 314] width 120 height 16
click at [1389, 544] on button "Apply" at bounding box center [1396, 557] width 56 height 29
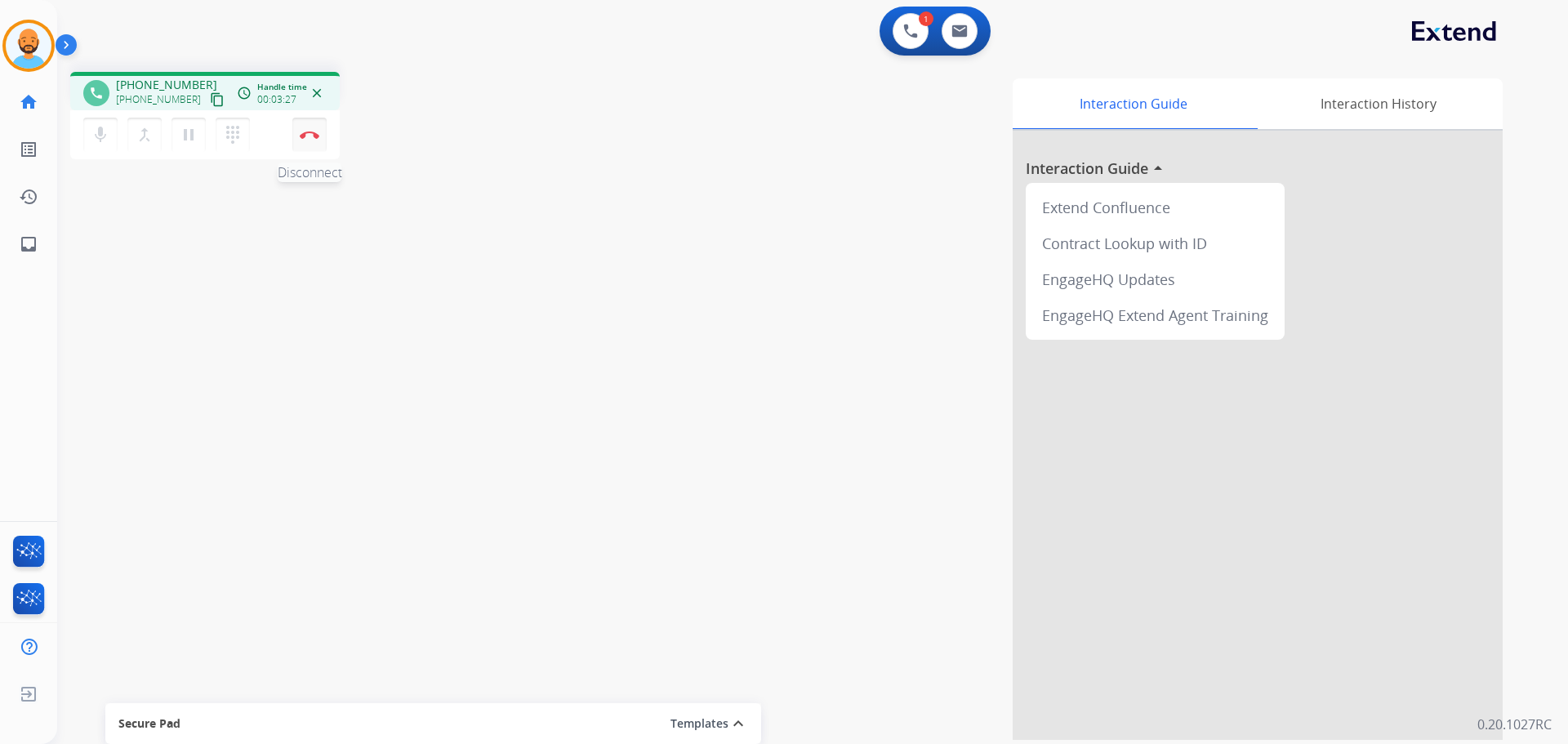
click at [302, 131] on img at bounding box center [309, 135] width 20 height 8
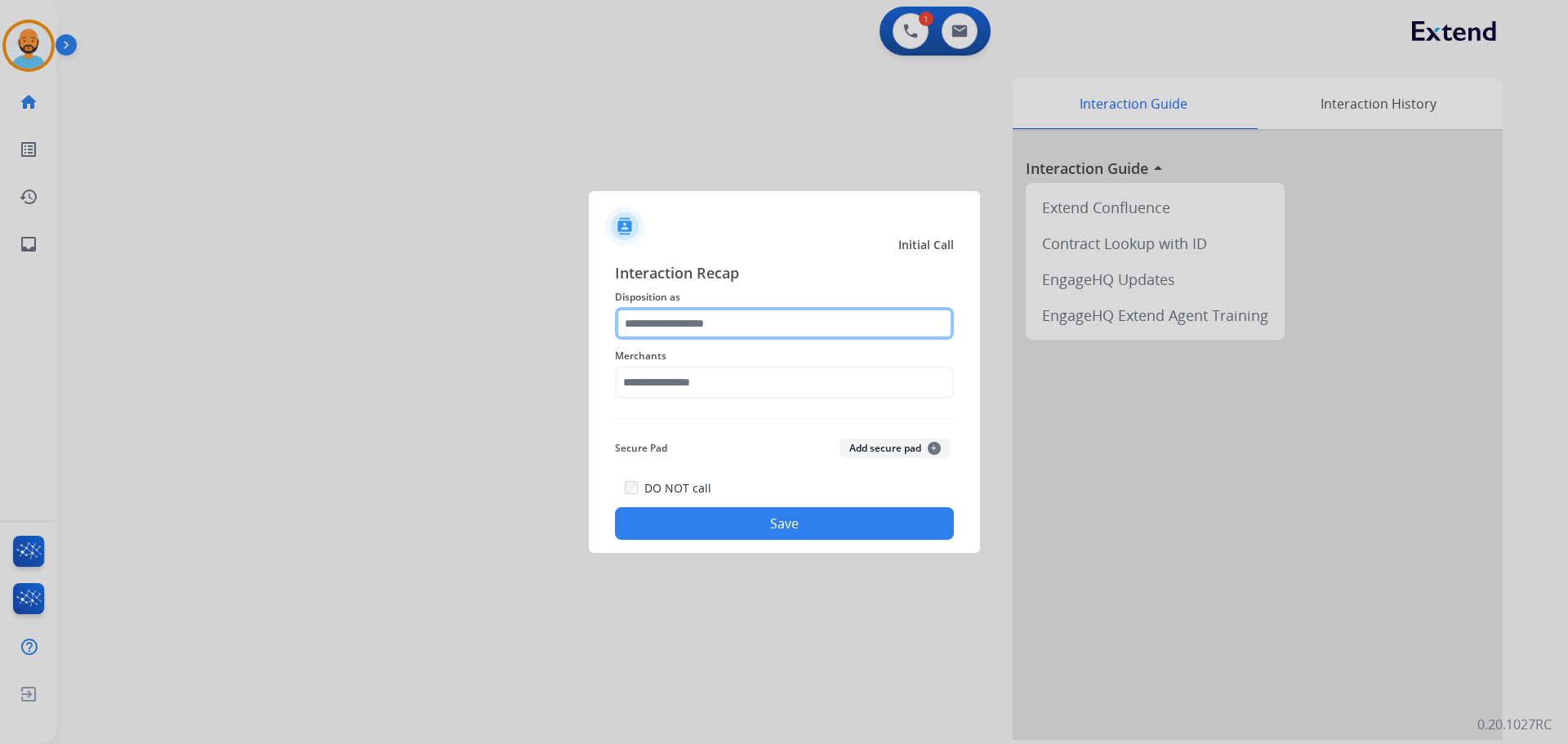
click at [711, 322] on input "text" at bounding box center [785, 323] width 339 height 32
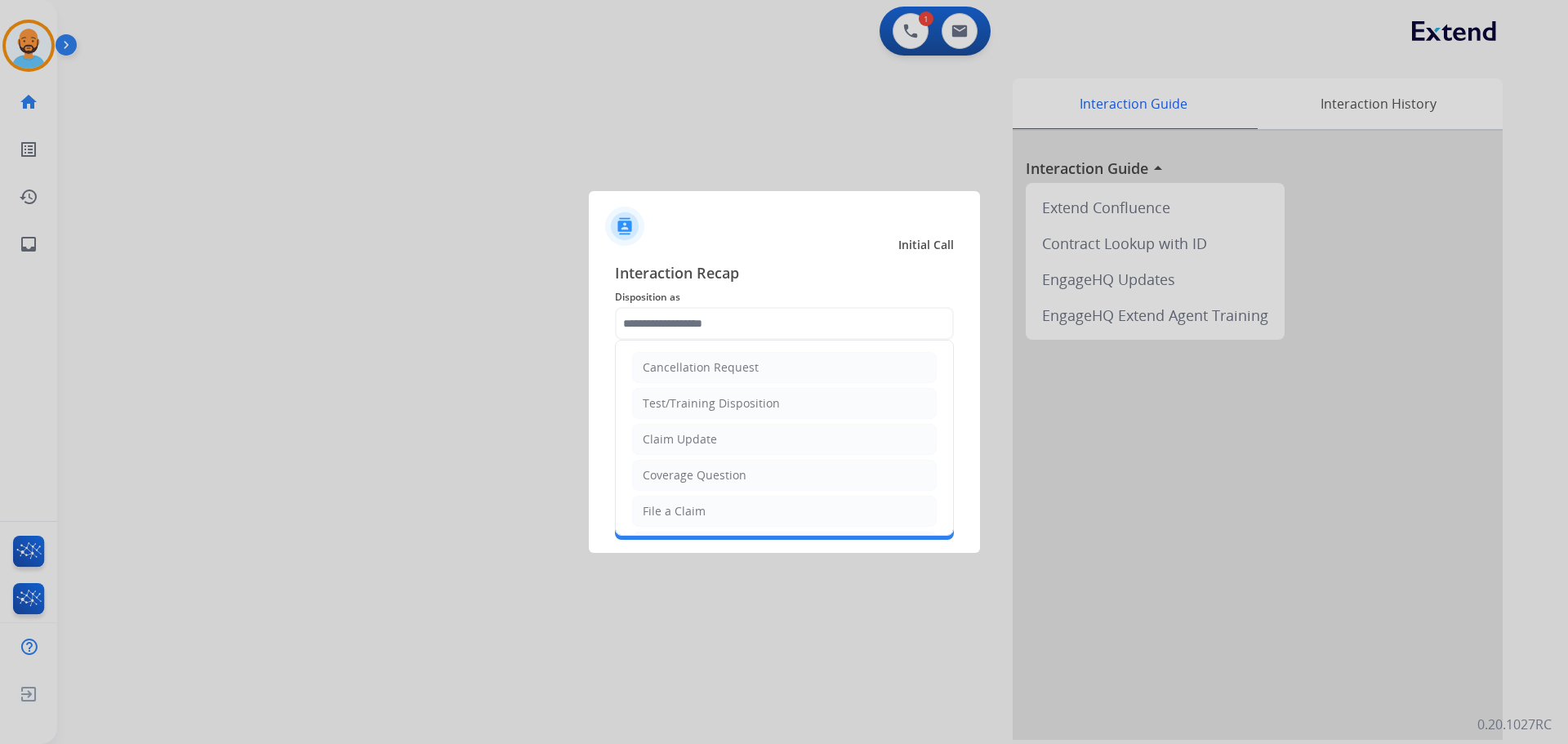
click at [695, 465] on li "Coverage Question" at bounding box center [784, 475] width 304 height 31
type input "**********"
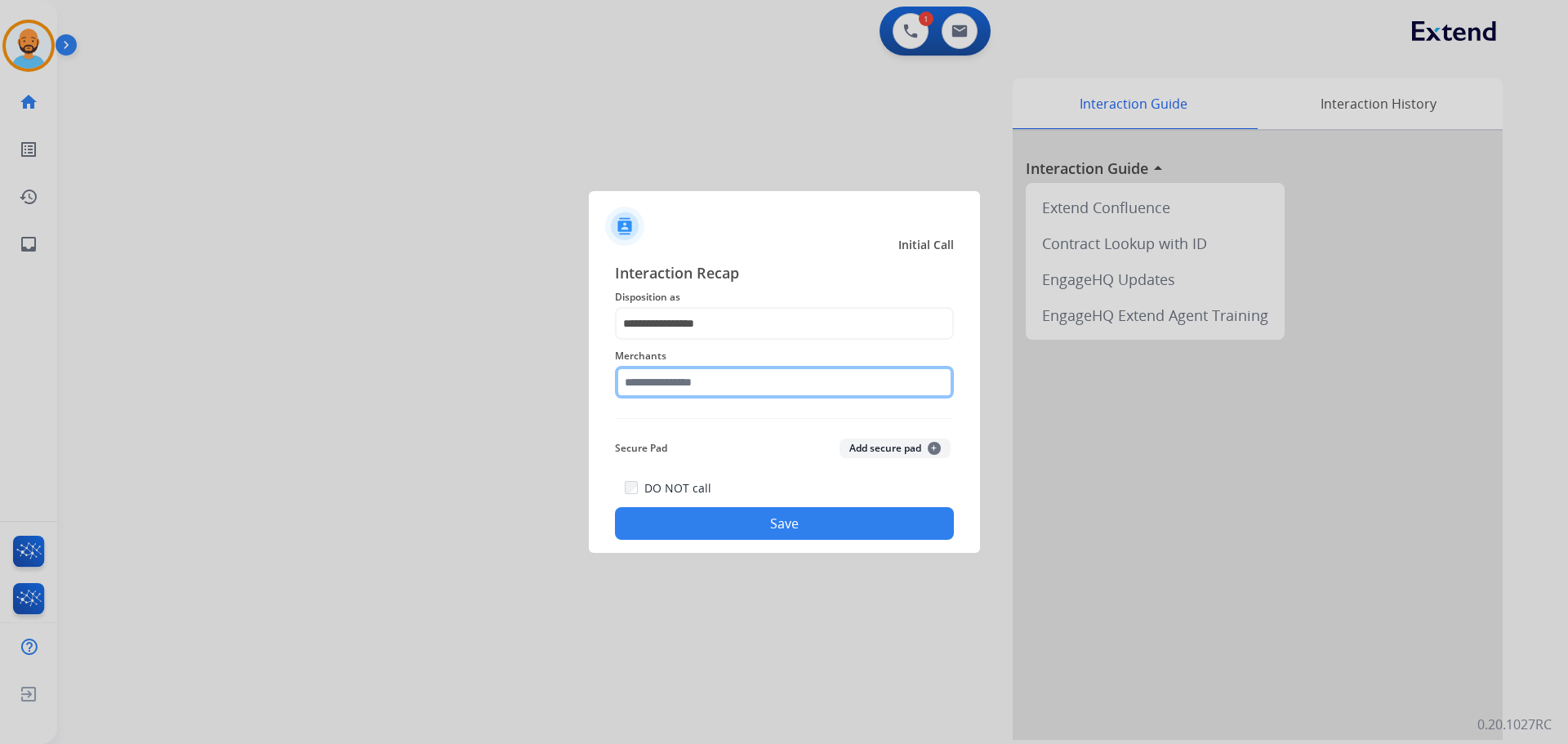
click at [693, 382] on input "text" at bounding box center [785, 382] width 339 height 32
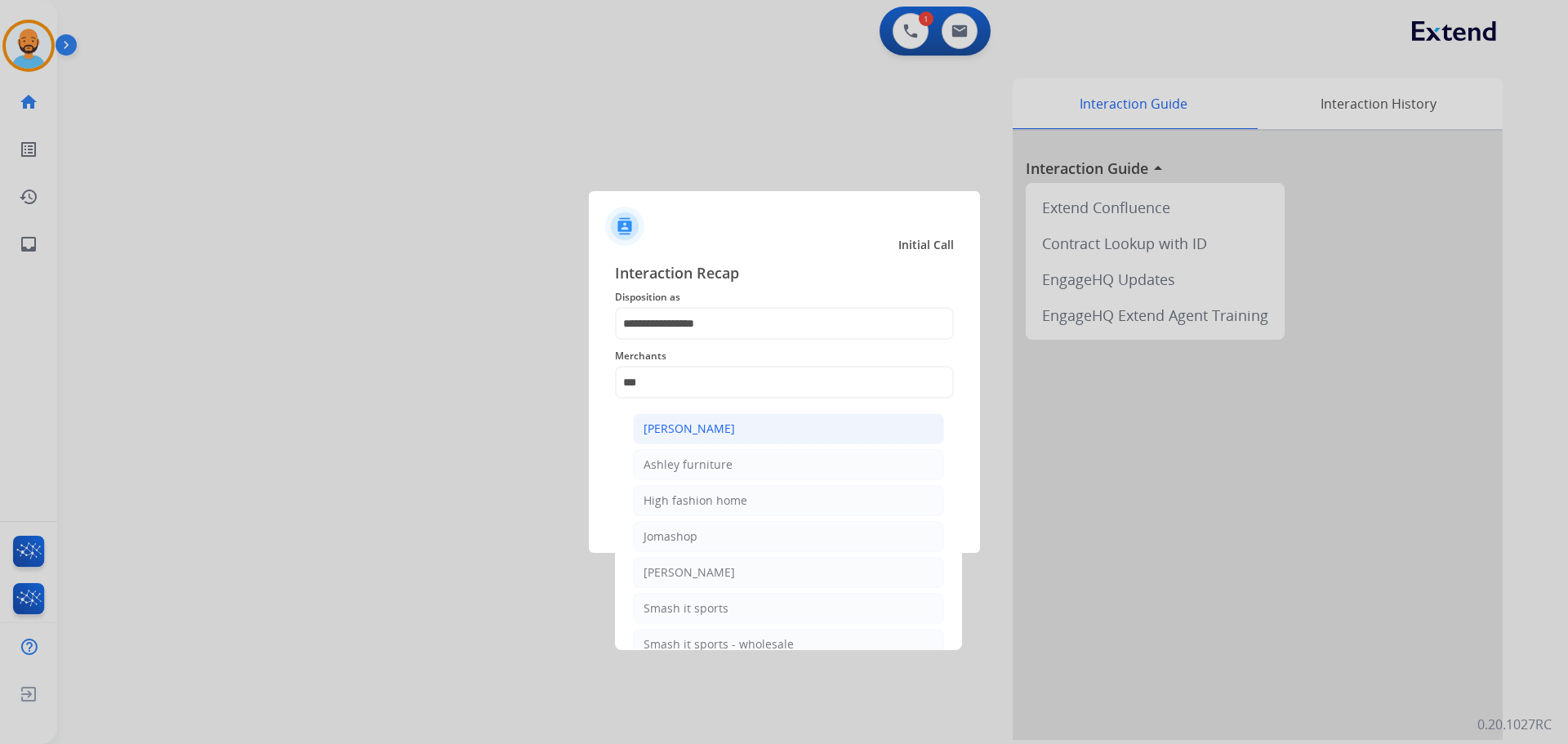
click at [701, 434] on div "[PERSON_NAME]" at bounding box center [689, 429] width 91 height 17
type input "**********"
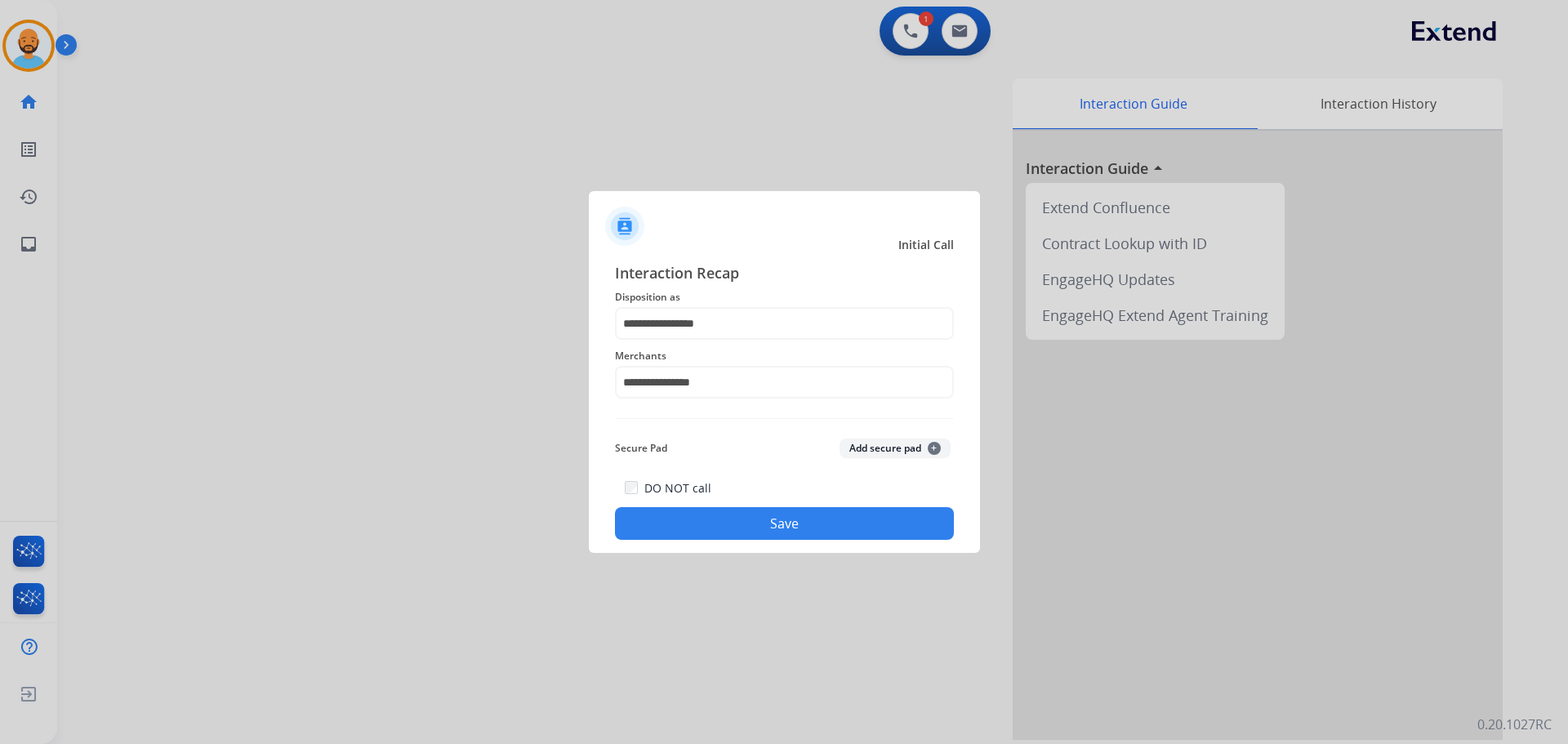
click at [831, 522] on button "Save" at bounding box center [785, 523] width 339 height 32
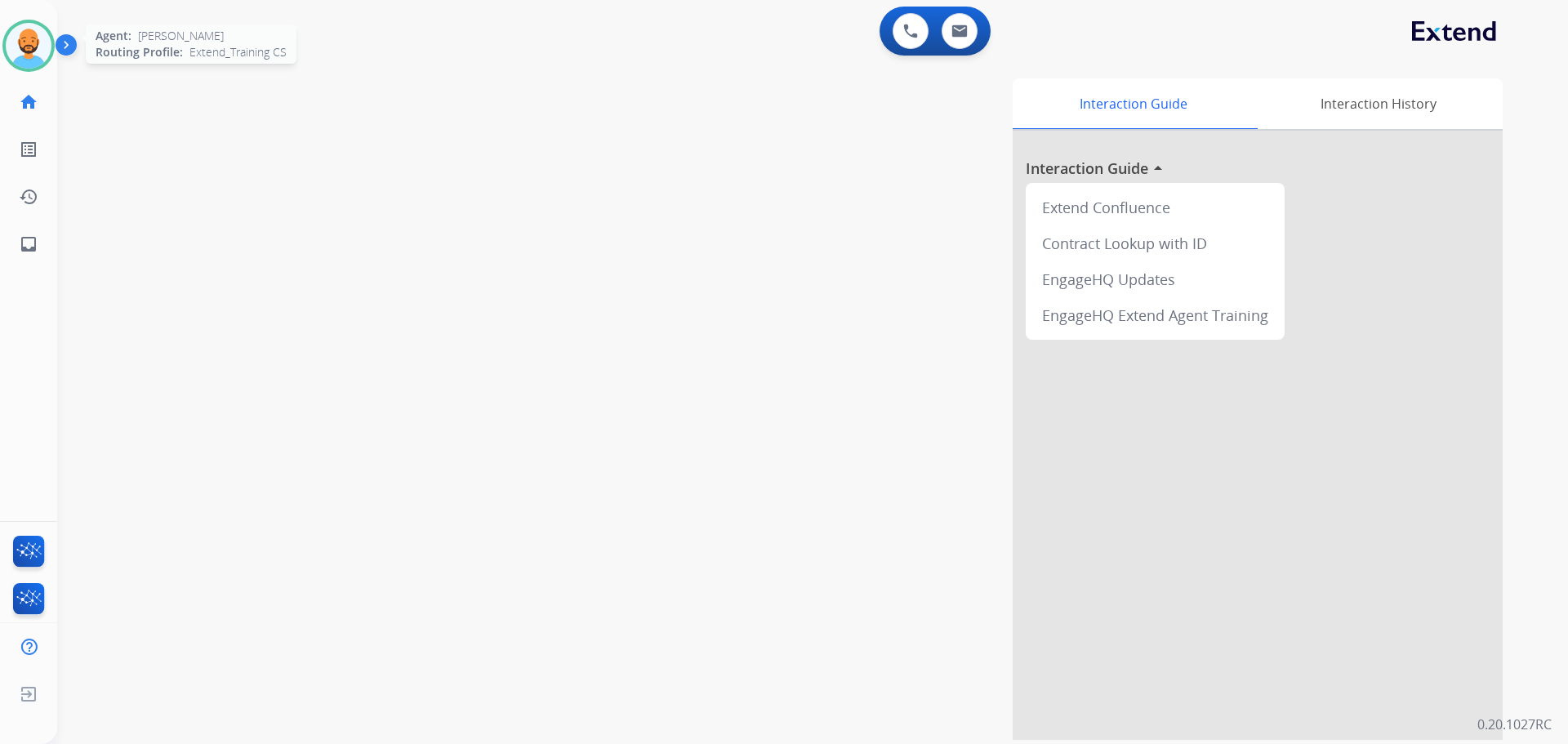
click at [22, 50] on img at bounding box center [28, 46] width 46 height 46
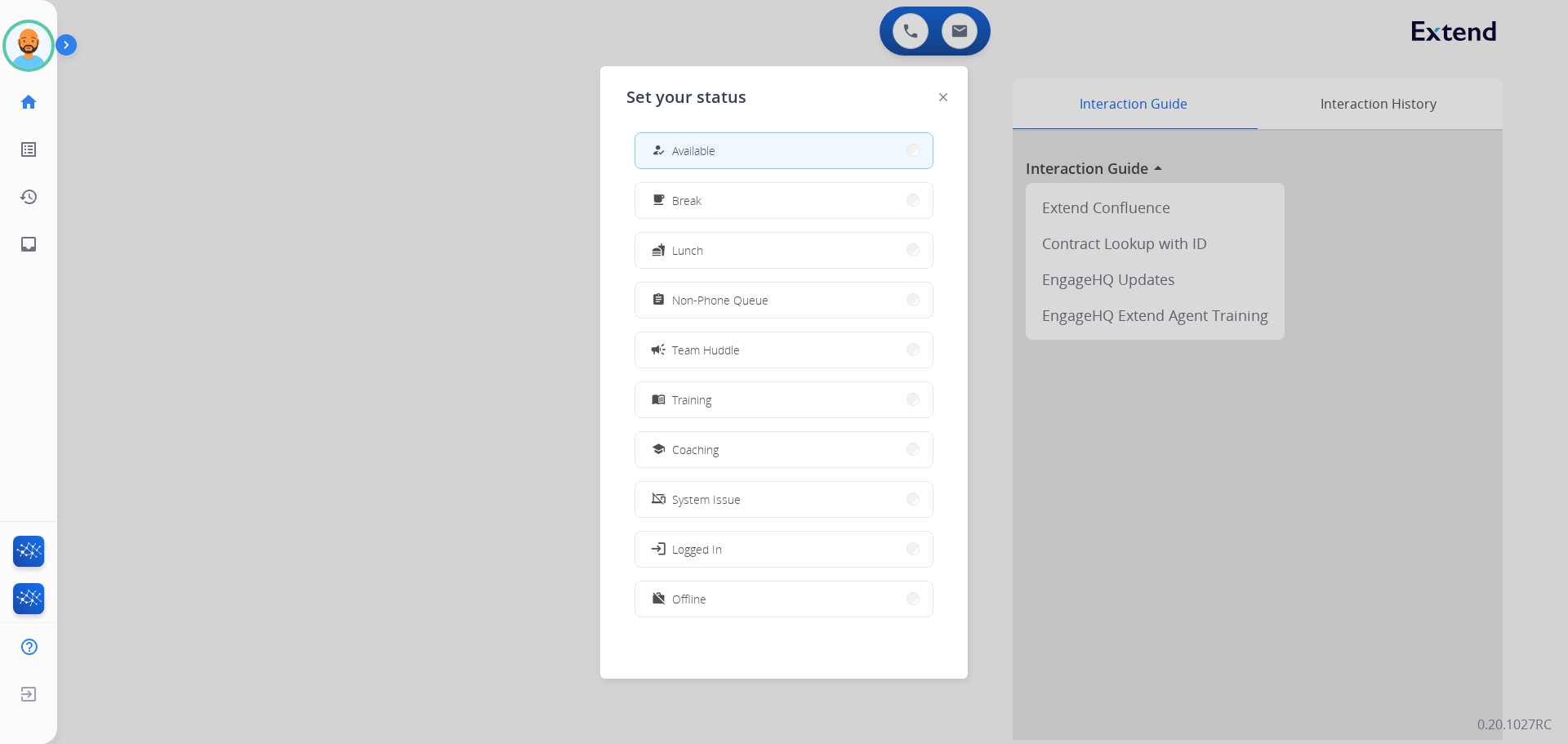
scroll to position [5, 0]
click at [894, 593] on button "work_off Offline" at bounding box center [784, 598] width 298 height 35
